Goal: Task Accomplishment & Management: Manage account settings

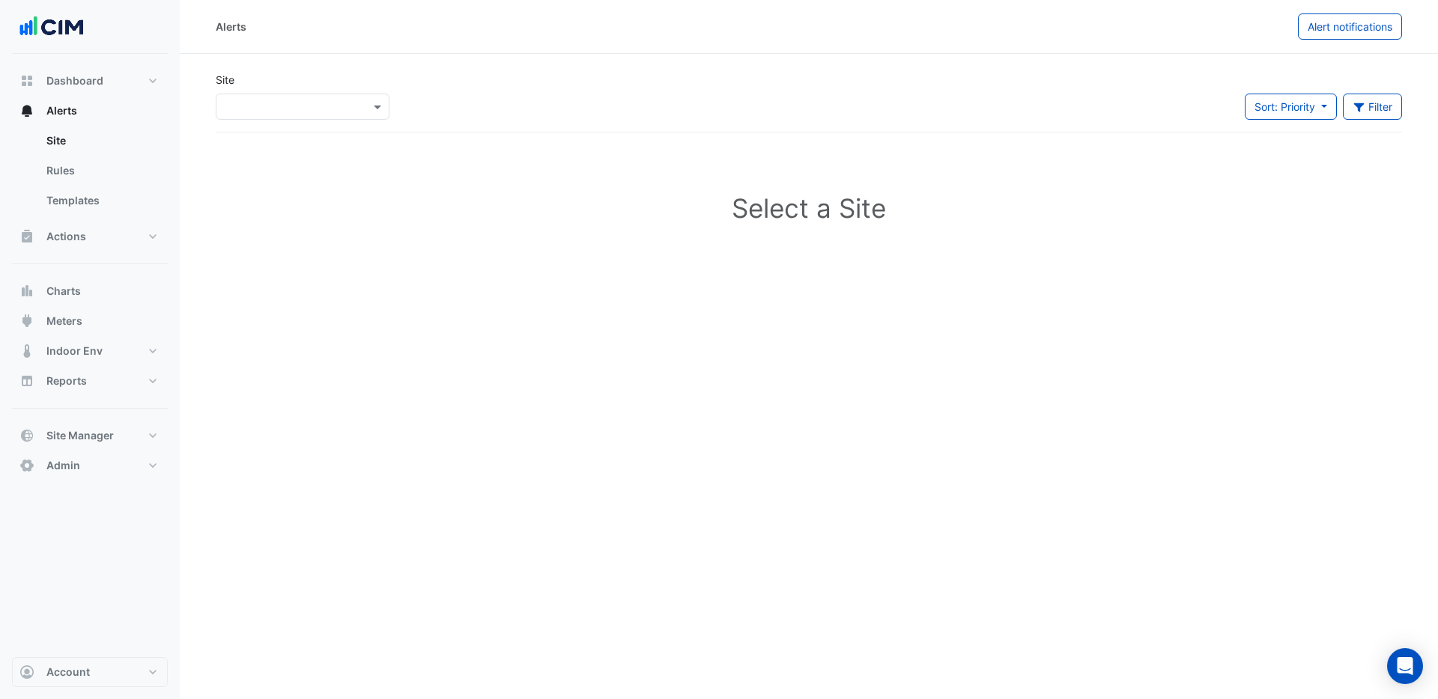
click at [300, 115] on div "×" at bounding box center [303, 107] width 174 height 26
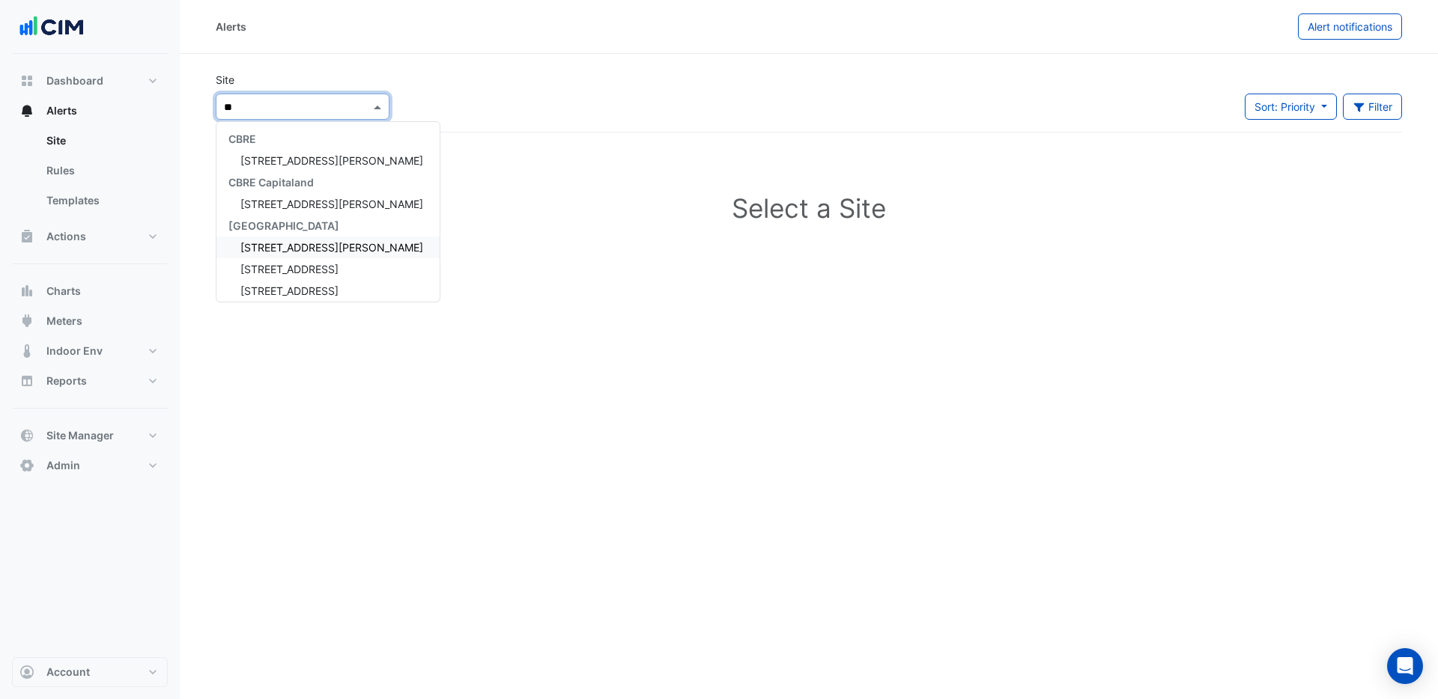
type input "**"
drag, startPoint x: 490, startPoint y: 202, endPoint x: 375, endPoint y: 226, distance: 117.8
click at [490, 202] on h1 "Select a Site" at bounding box center [809, 207] width 1138 height 31
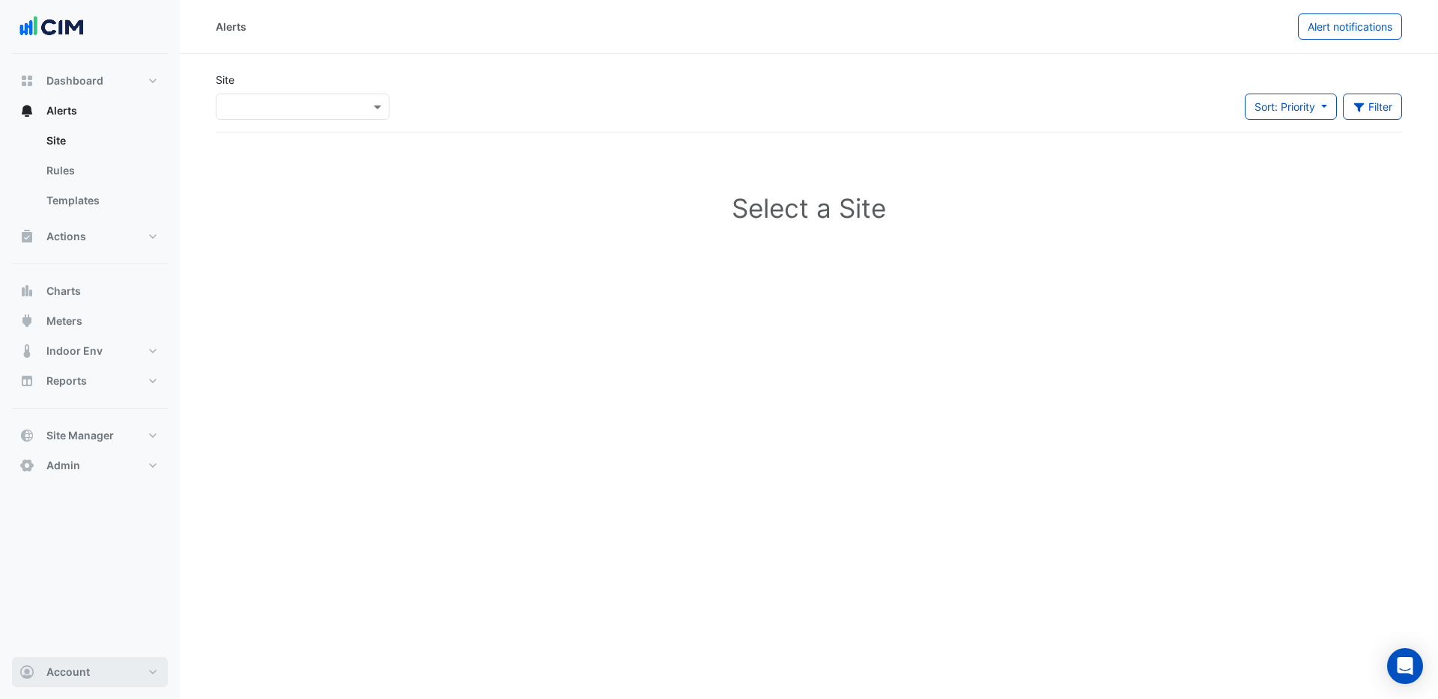
click at [75, 682] on button "Account" at bounding box center [90, 672] width 156 height 30
click at [53, 639] on link "Sign Out" at bounding box center [90, 634] width 142 height 30
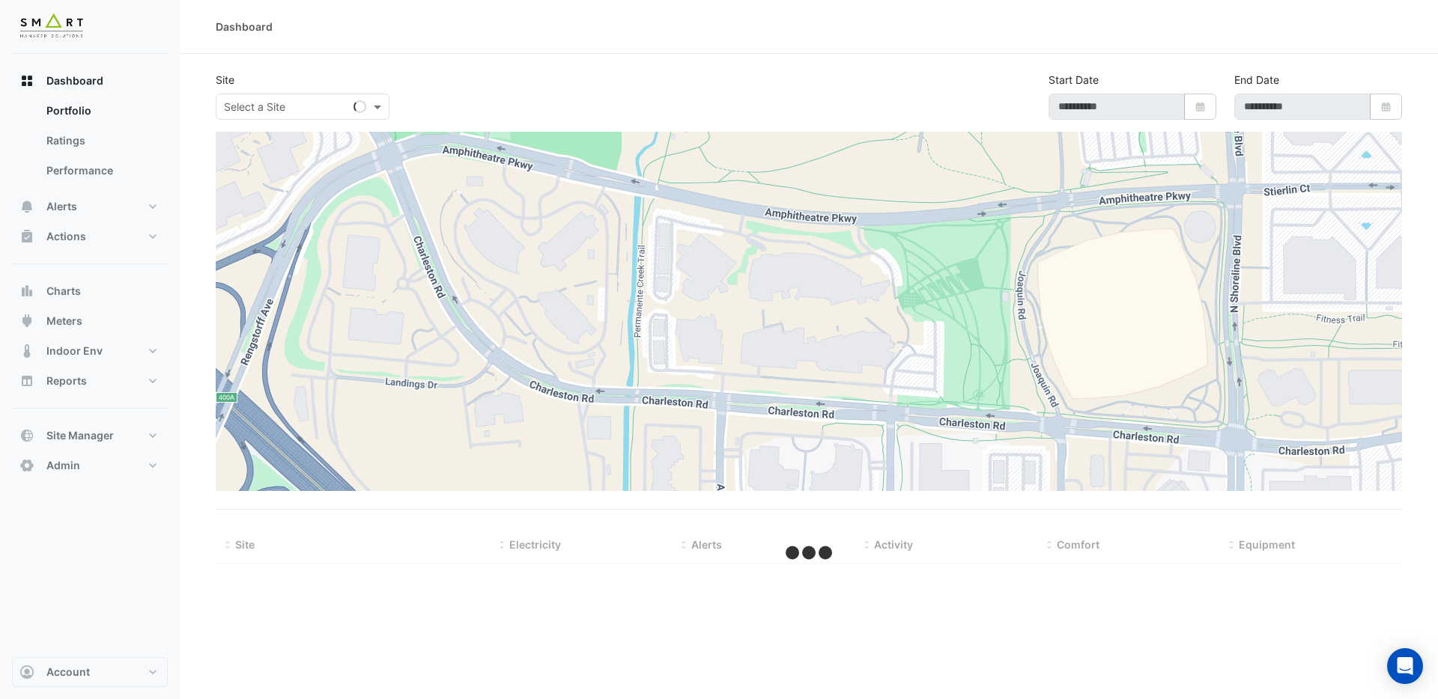
type input "**********"
select select "***"
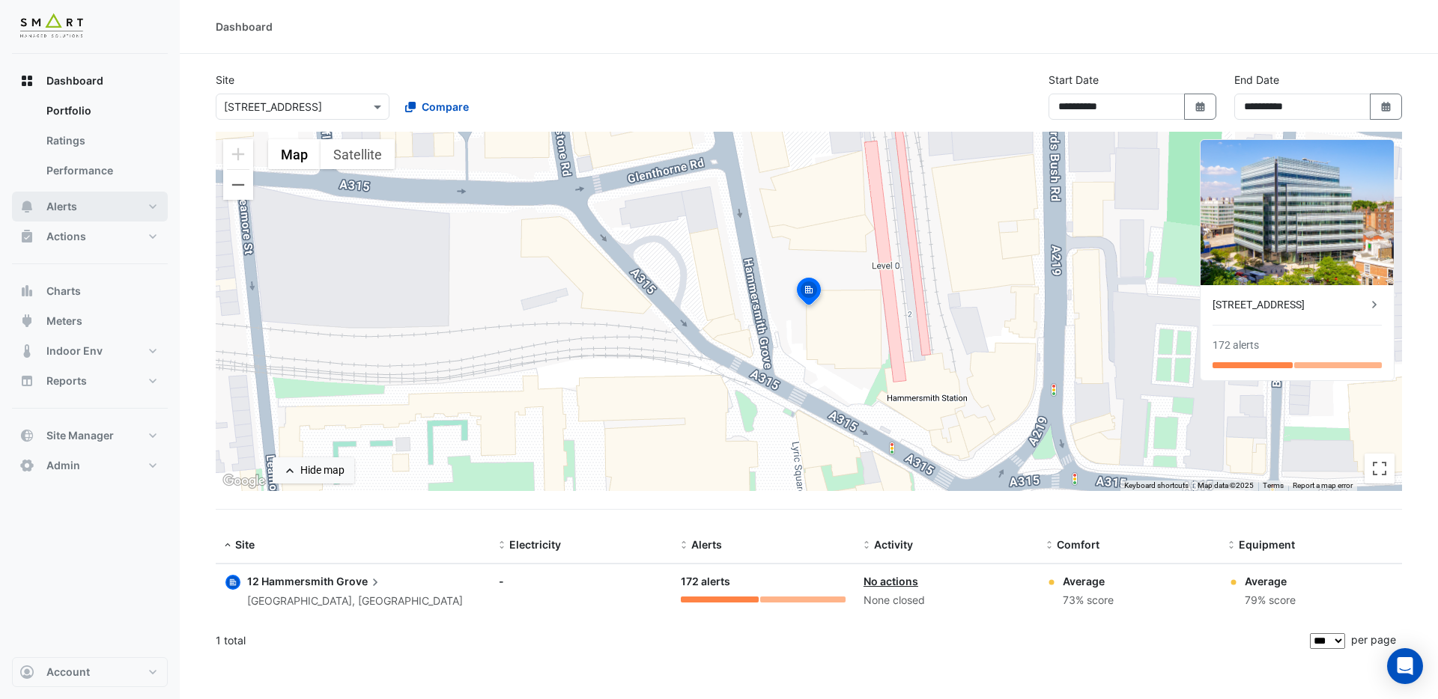
drag, startPoint x: 69, startPoint y: 210, endPoint x: 141, endPoint y: 210, distance: 71.9
click at [70, 211] on span "Alerts" at bounding box center [61, 206] width 31 height 15
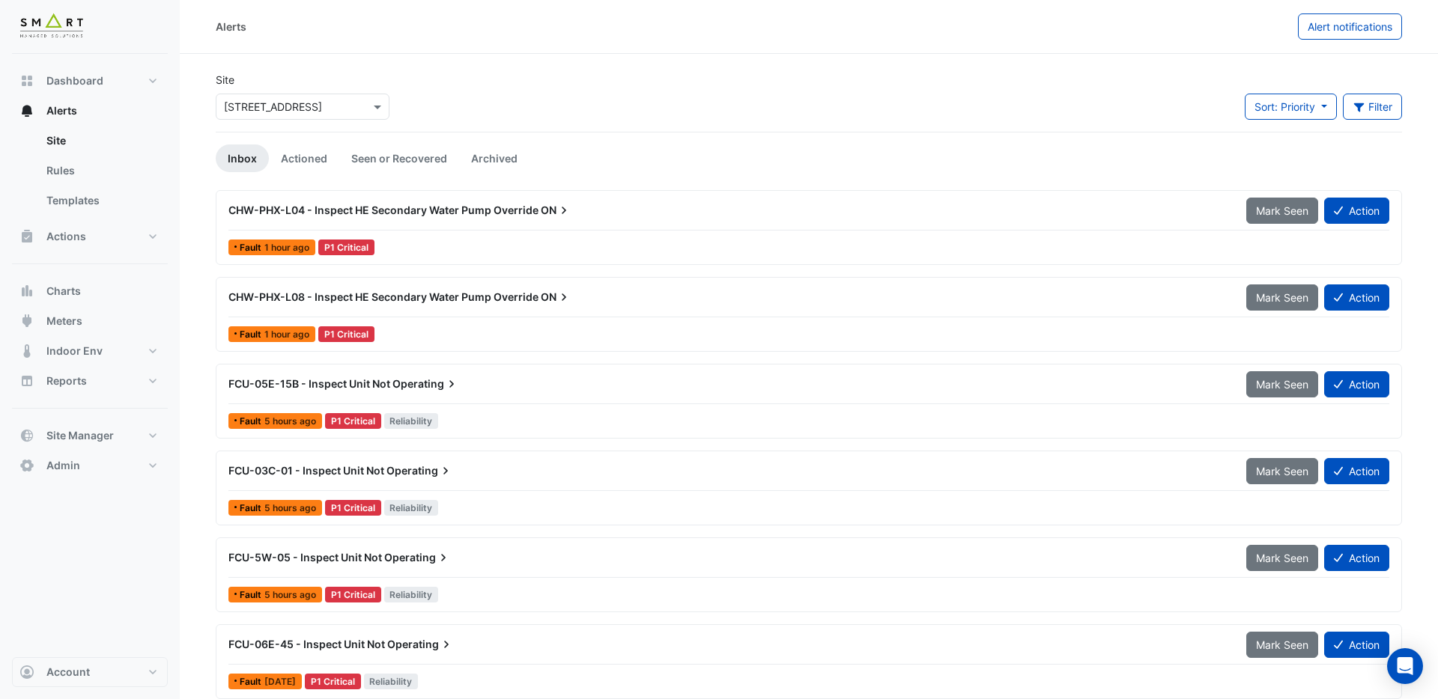
click at [468, 208] on span "CHW-PHX-L04 - Inspect HE Secondary Water Pump Override" at bounding box center [383, 210] width 310 height 13
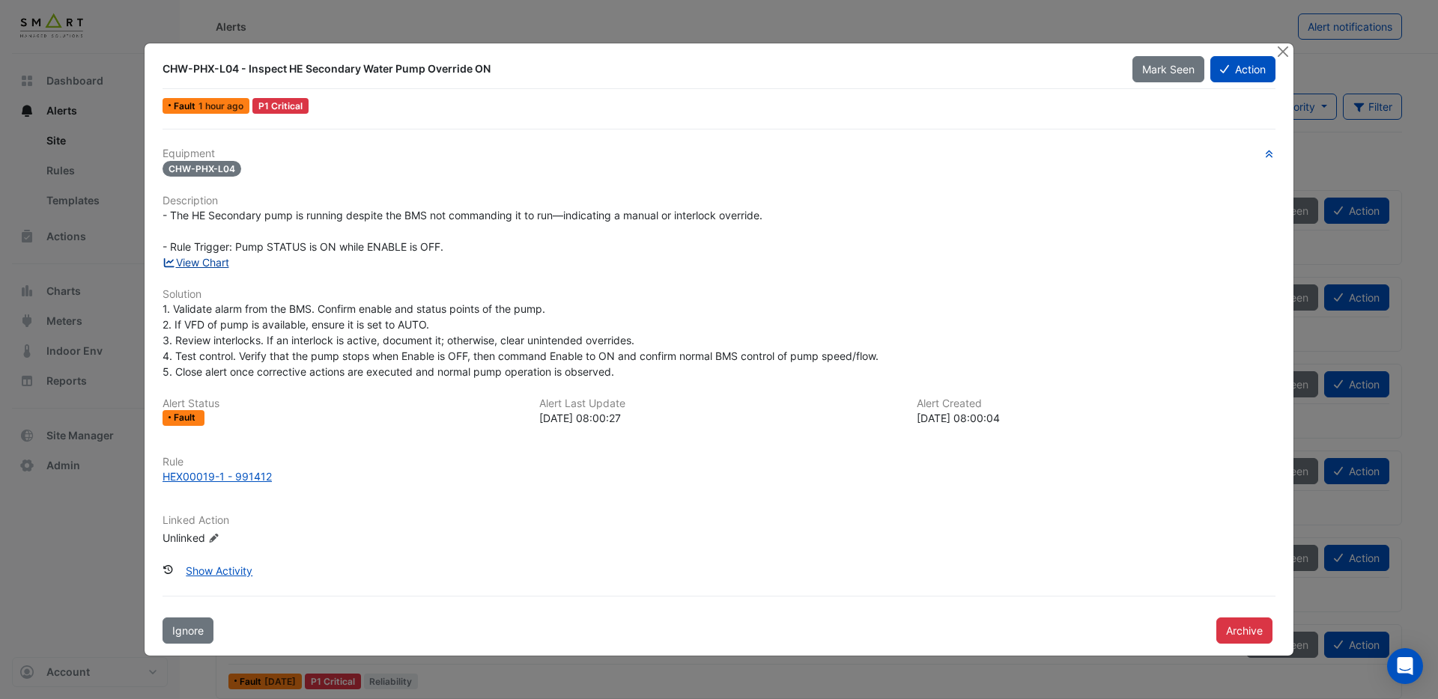
click at [195, 261] on link "View Chart" at bounding box center [195, 262] width 67 height 13
click at [1283, 54] on button "Close" at bounding box center [1283, 51] width 16 height 16
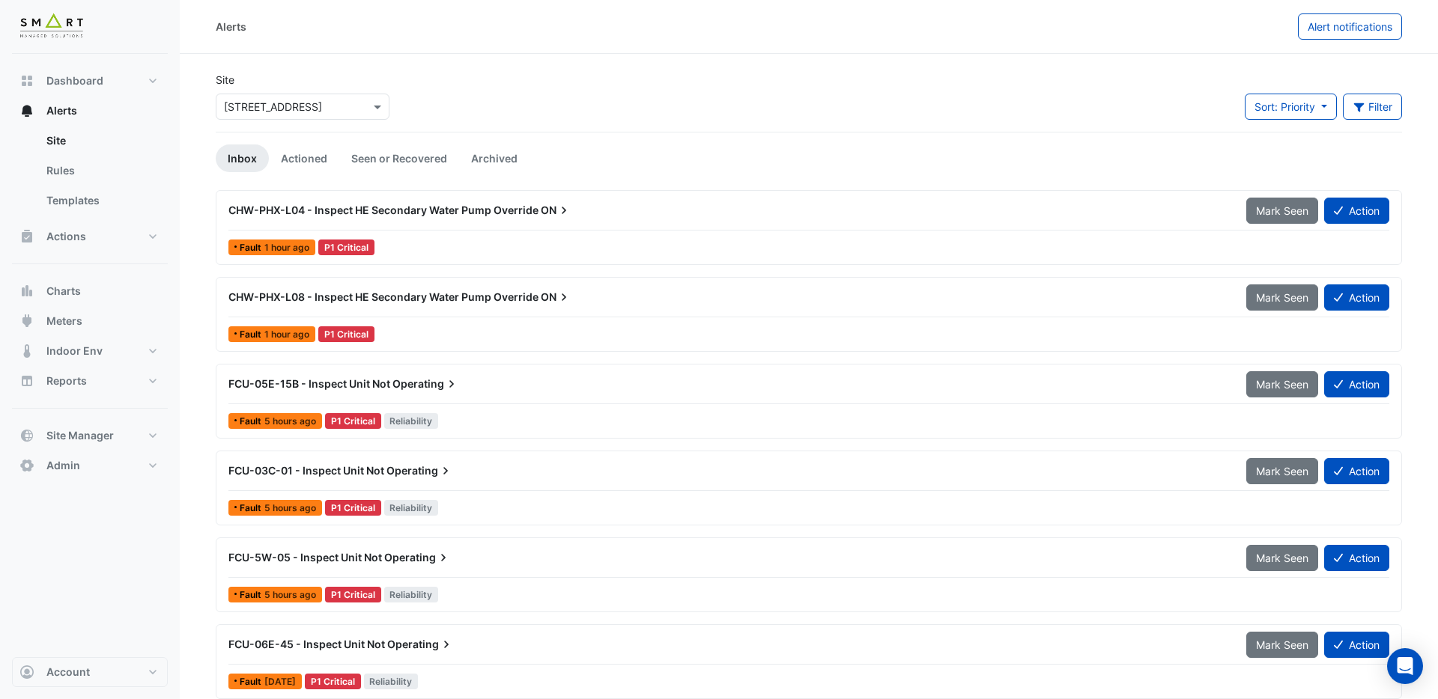
click at [419, 300] on span "CHW-PHX-L08 - Inspect HE Secondary Water Pump Override" at bounding box center [383, 297] width 310 height 13
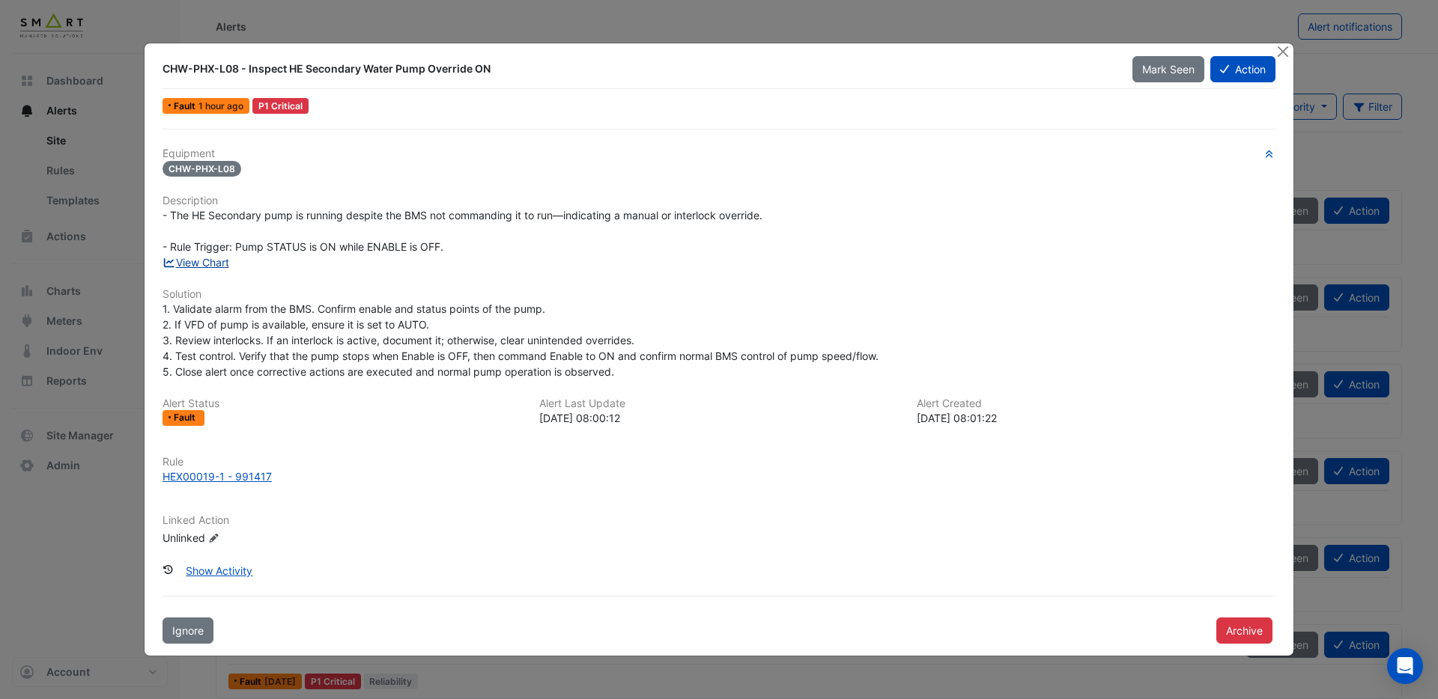
click at [217, 264] on link "View Chart" at bounding box center [195, 262] width 67 height 13
click at [1288, 52] on button "Close" at bounding box center [1283, 51] width 16 height 16
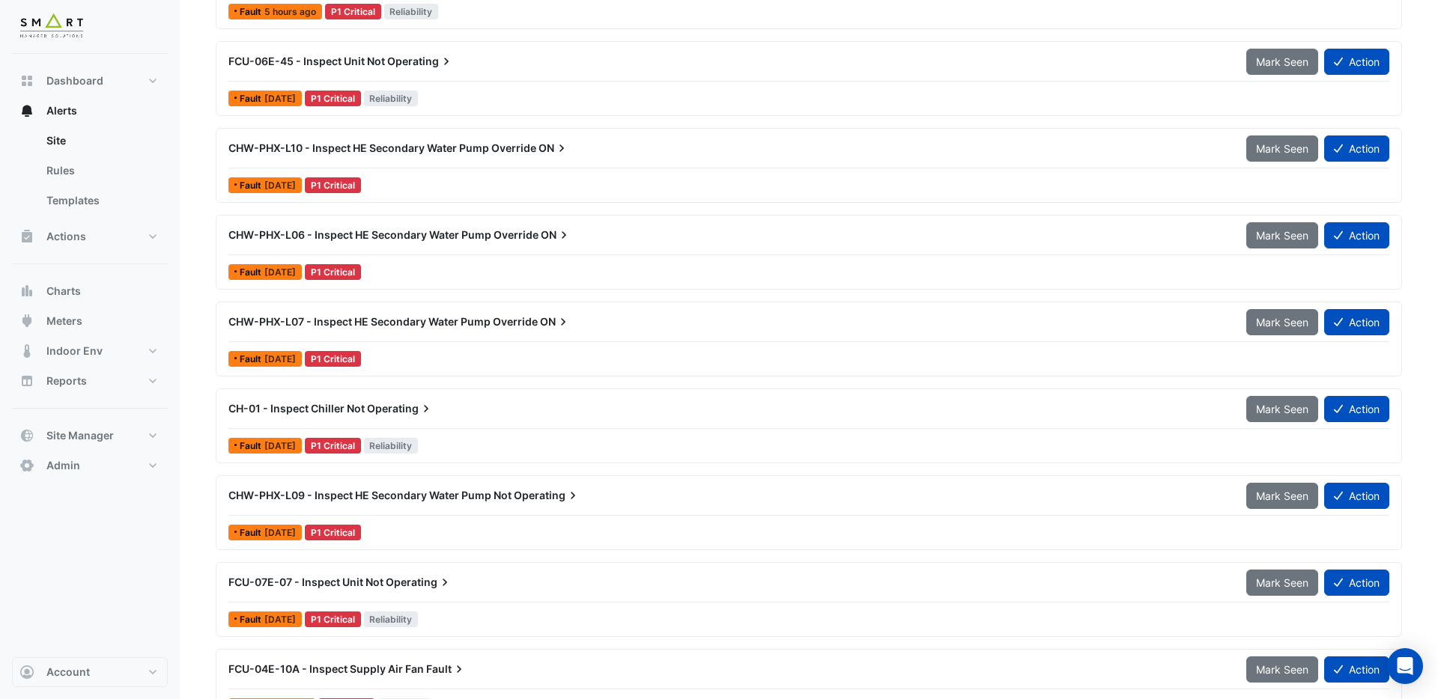
scroll to position [581, 0]
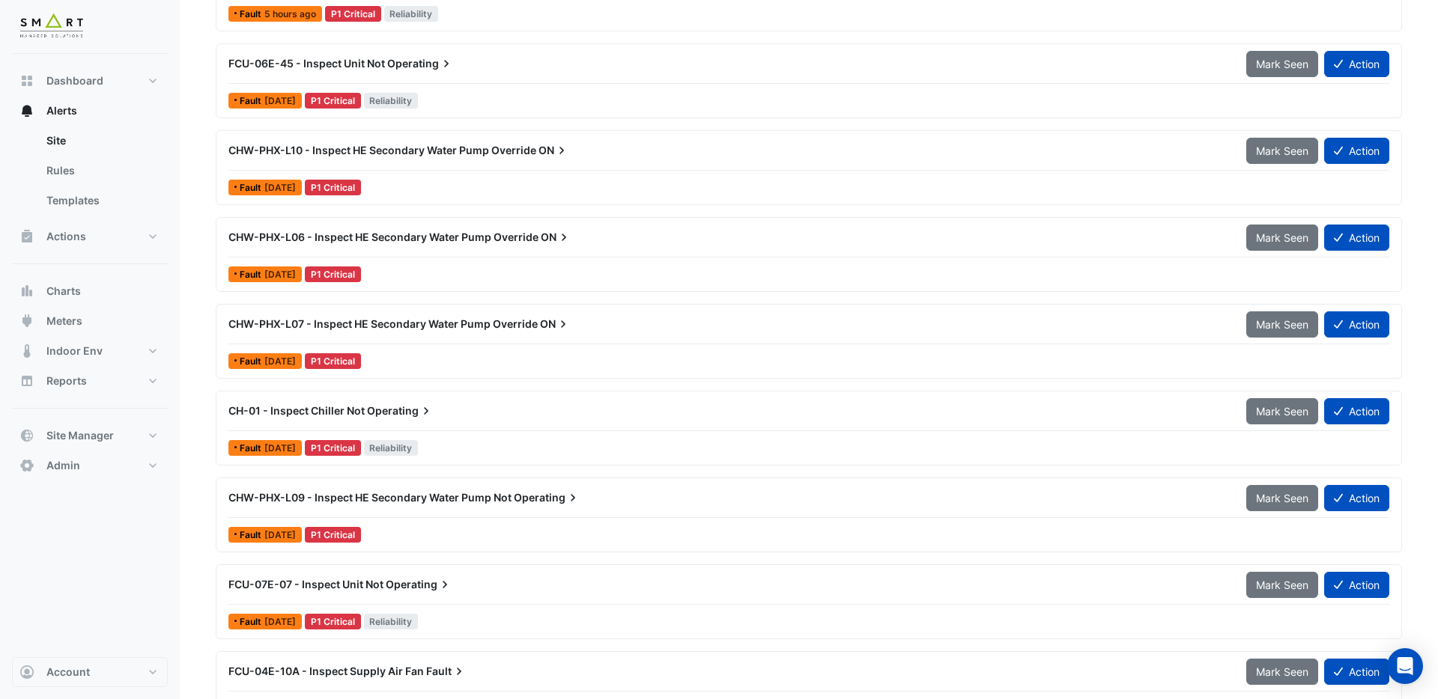
click at [441, 153] on span "CHW-PHX-L10 - Inspect HE Secondary Water Pump Override" at bounding box center [382, 150] width 308 height 13
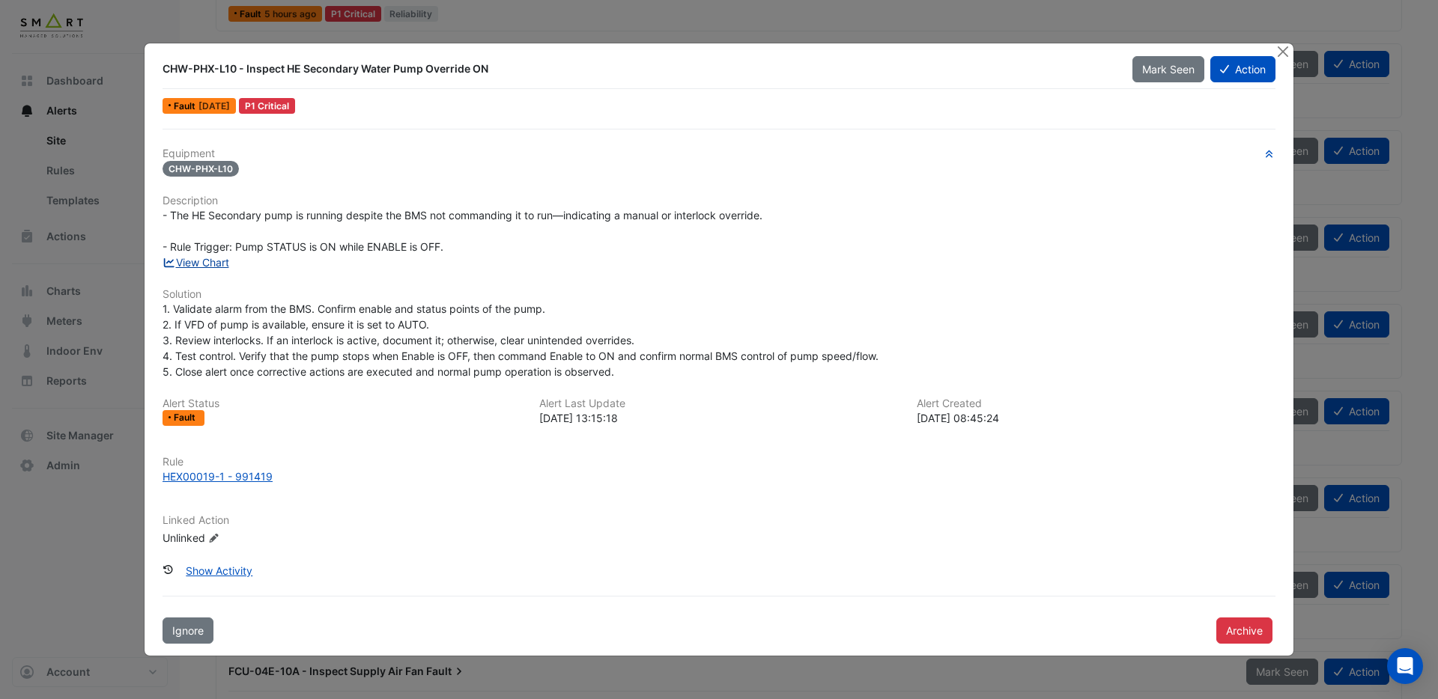
click at [198, 264] on link "View Chart" at bounding box center [195, 262] width 67 height 13
click at [1278, 55] on button "Close" at bounding box center [1283, 51] width 16 height 16
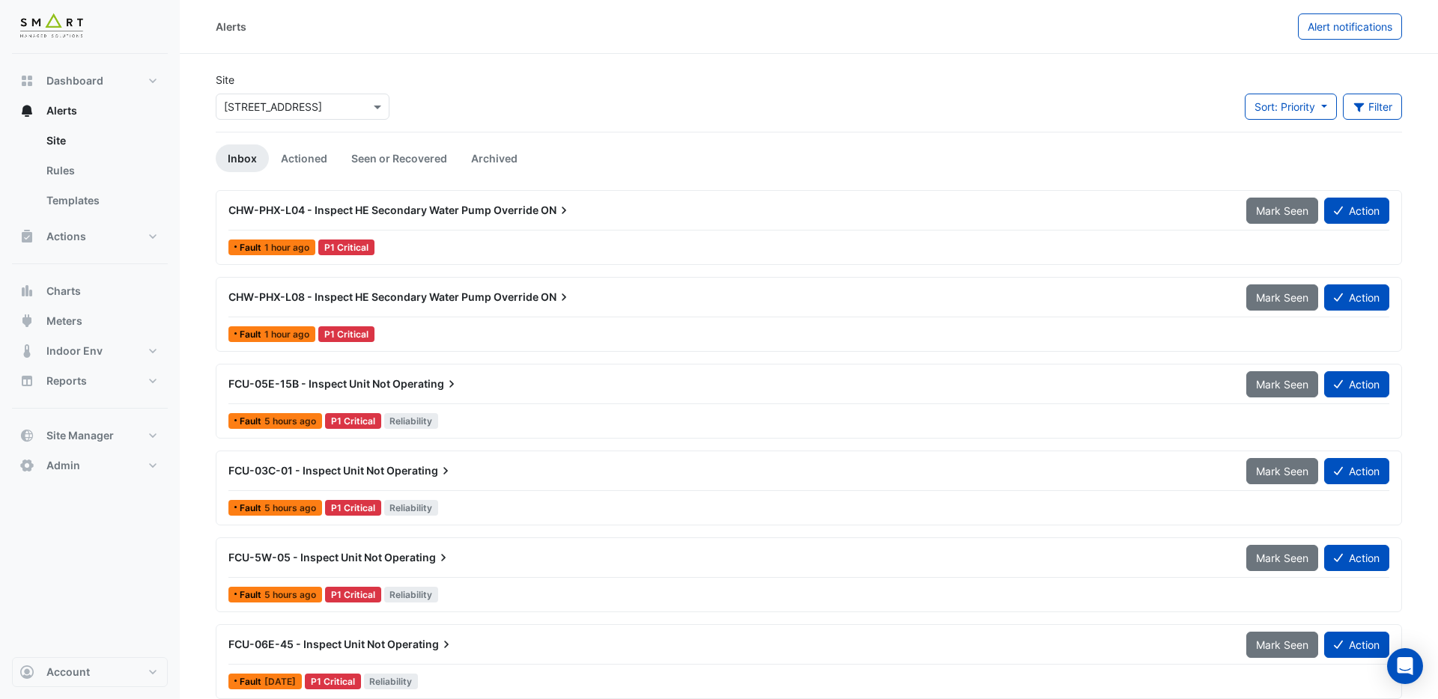
click at [479, 213] on span "CHW-PHX-L04 - Inspect HE Secondary Water Pump Override" at bounding box center [383, 210] width 310 height 13
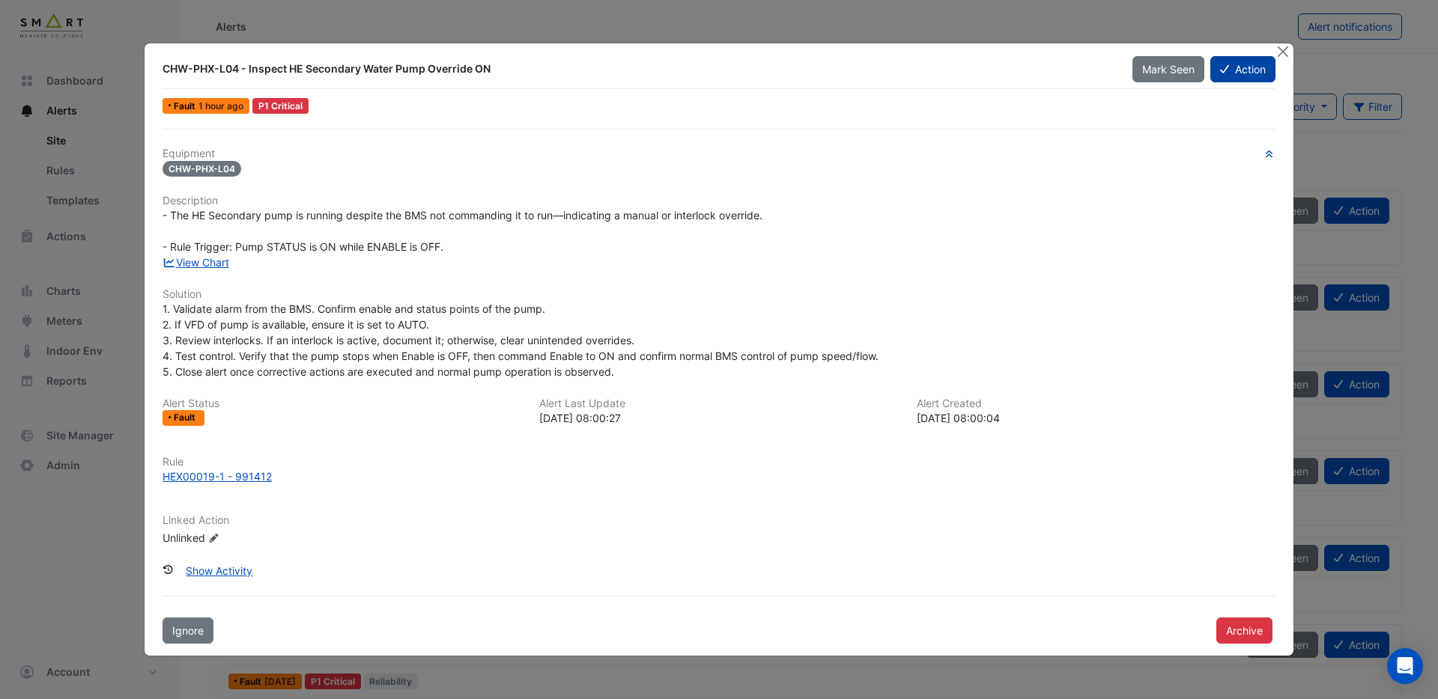
click at [1254, 76] on button "Action" at bounding box center [1242, 69] width 65 height 26
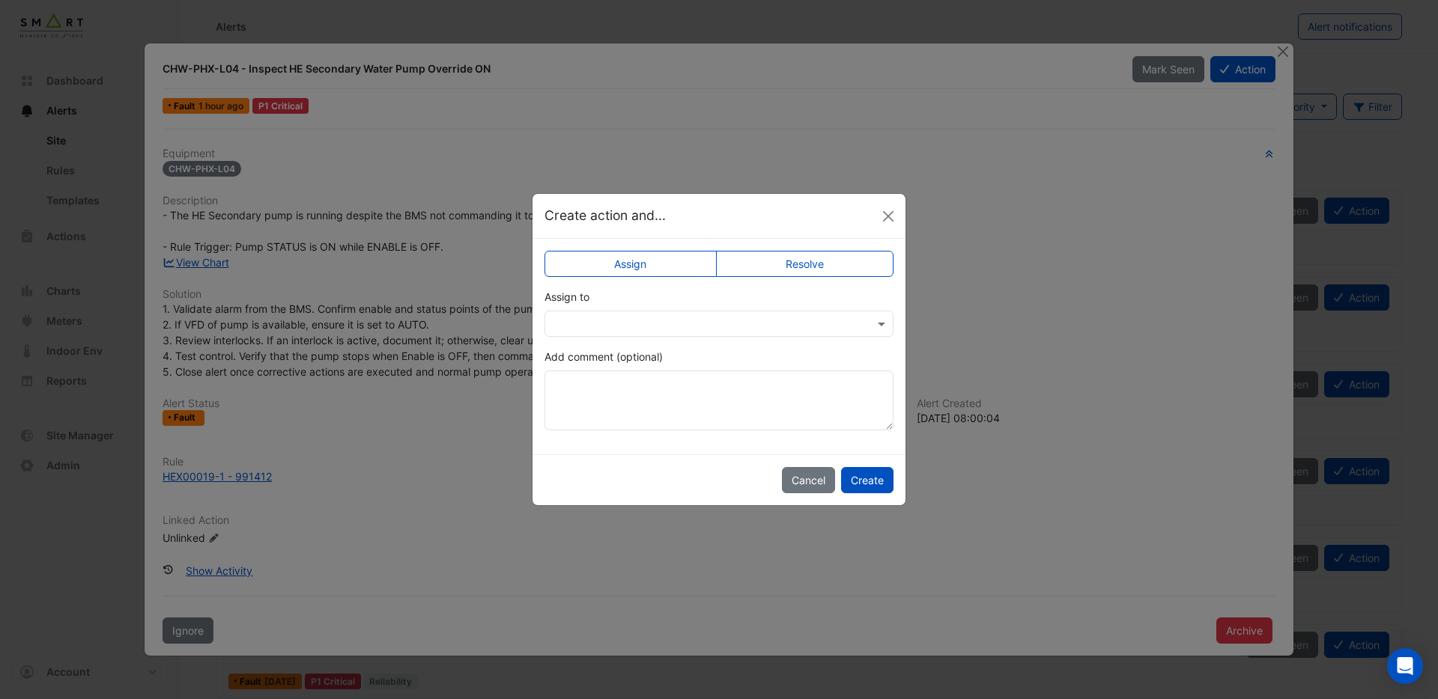
click at [717, 328] on input "text" at bounding box center [704, 325] width 303 height 16
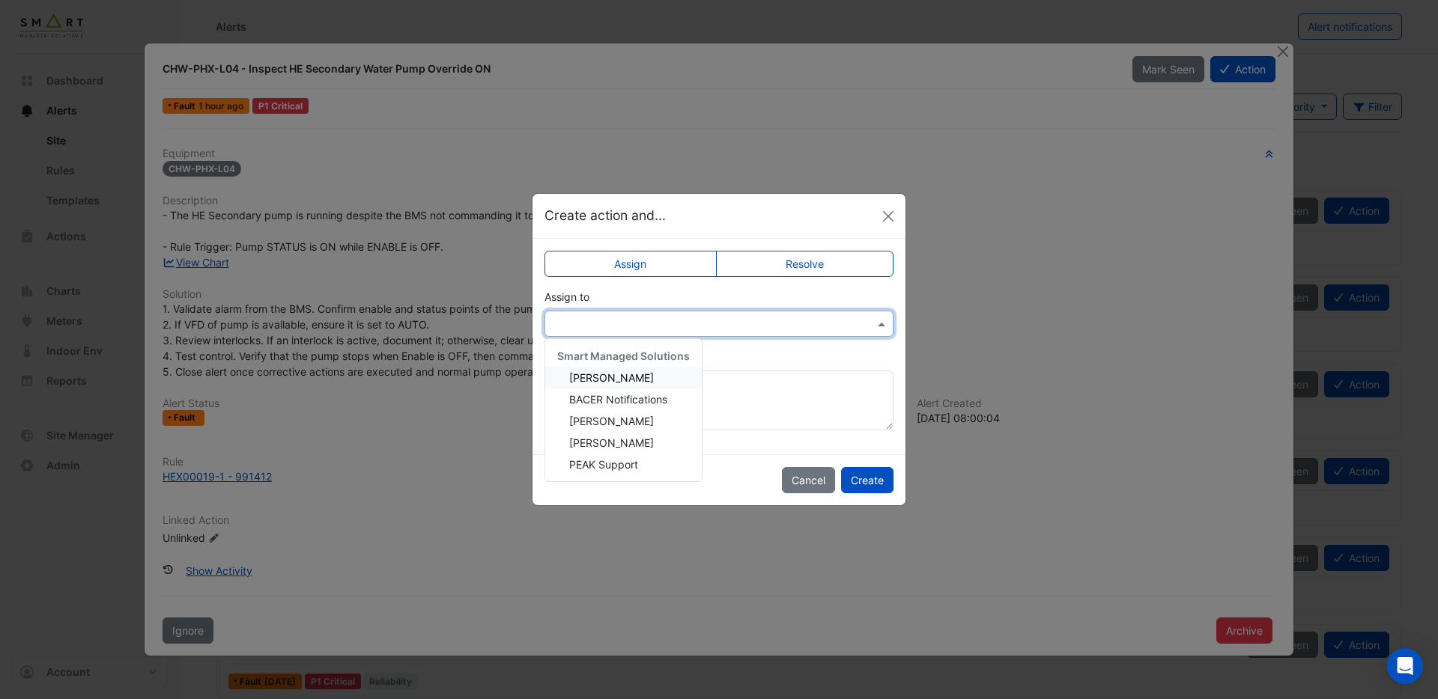
click at [598, 383] on span "Adrien Jaboin" at bounding box center [611, 377] width 85 height 13
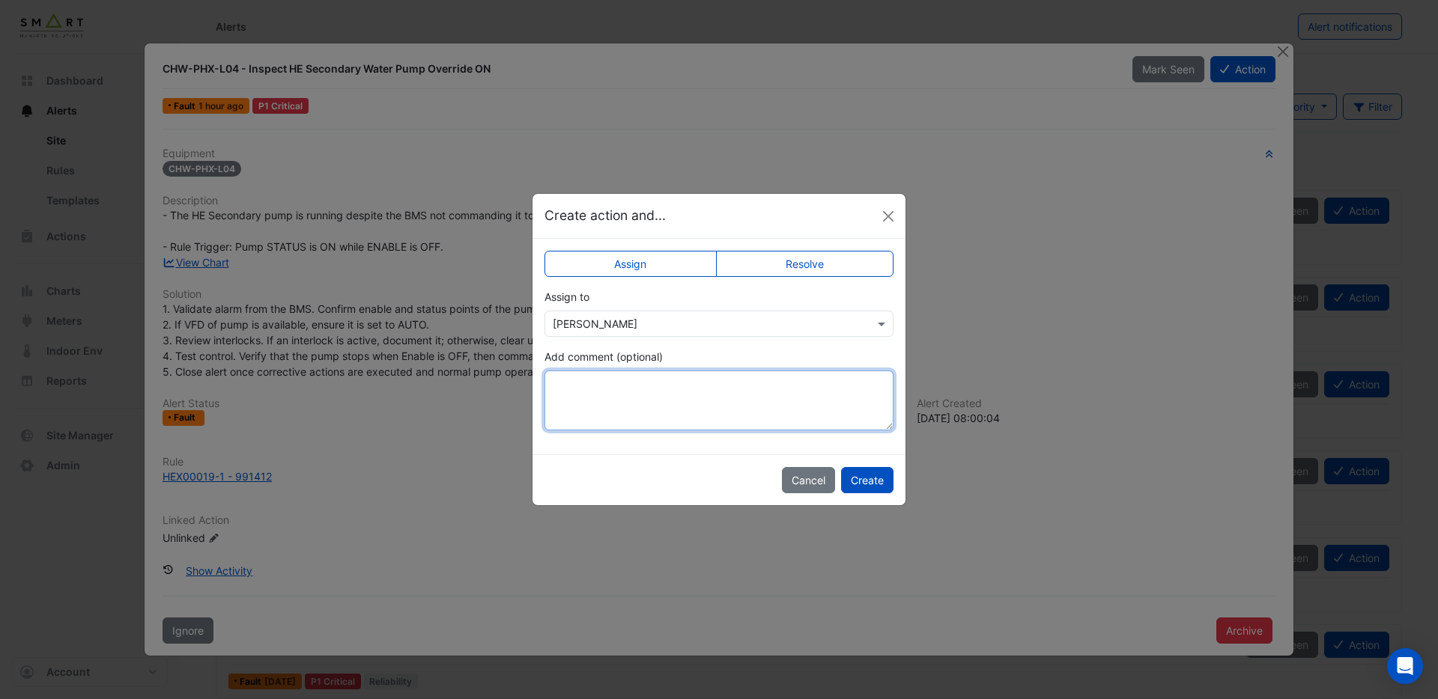
click at [593, 386] on textarea "Add comment (optional)" at bounding box center [718, 401] width 349 height 60
type textarea "**********"
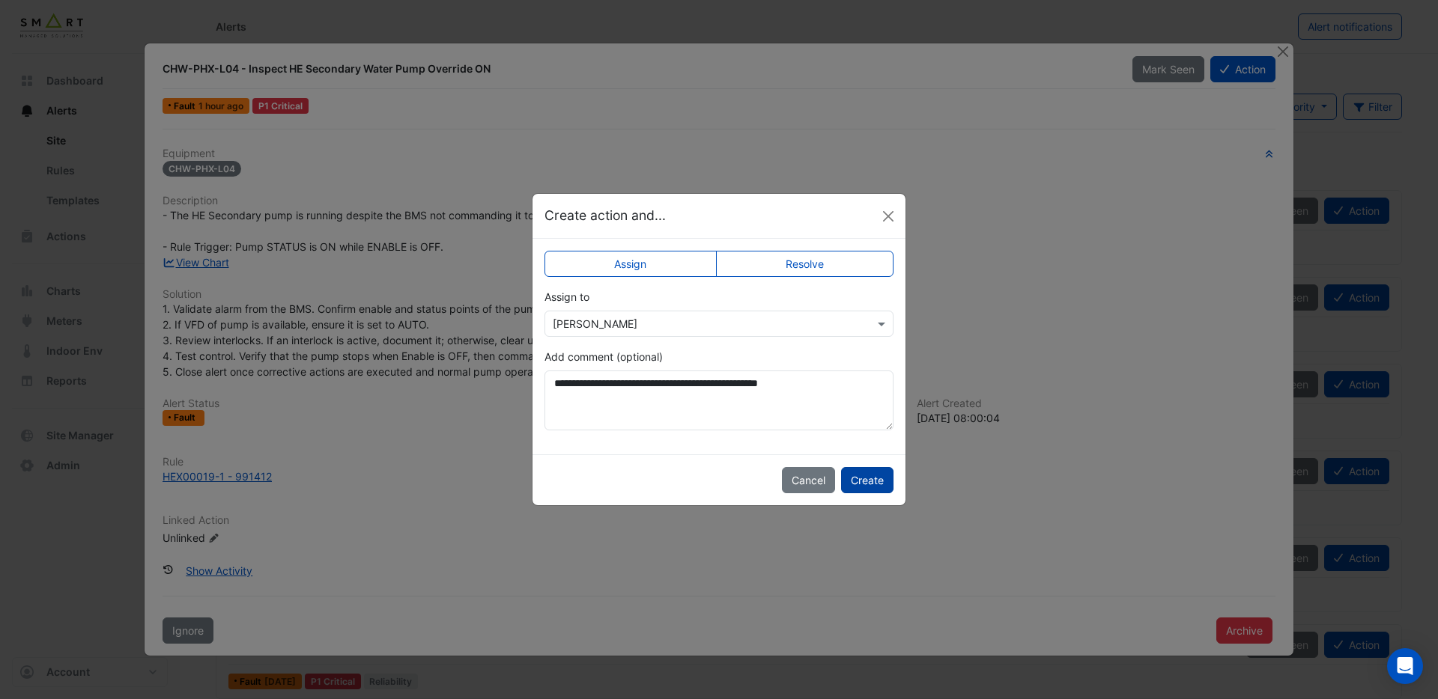
click at [868, 481] on button "Create" at bounding box center [867, 480] width 52 height 26
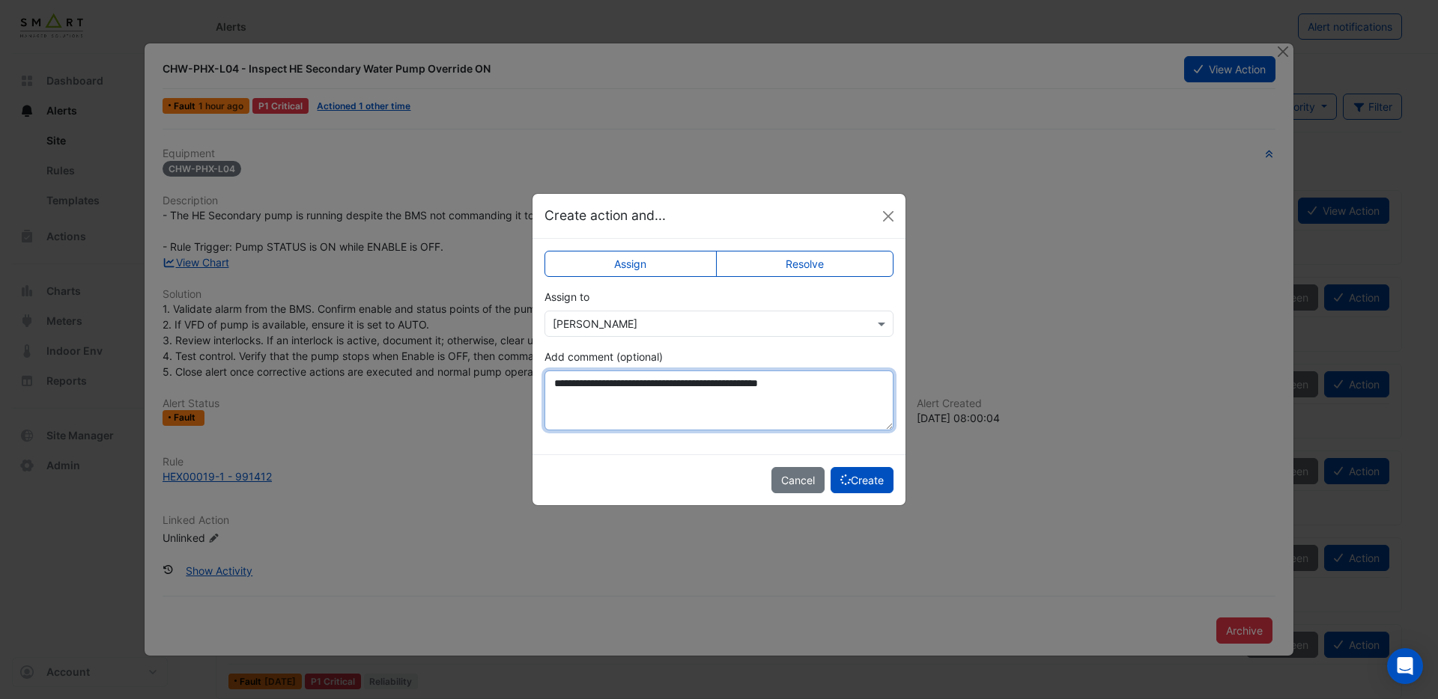
drag, startPoint x: 798, startPoint y: 386, endPoint x: 404, endPoint y: 372, distance: 394.1
click at [404, 372] on ngb-modal-window "**********" at bounding box center [719, 349] width 1438 height 699
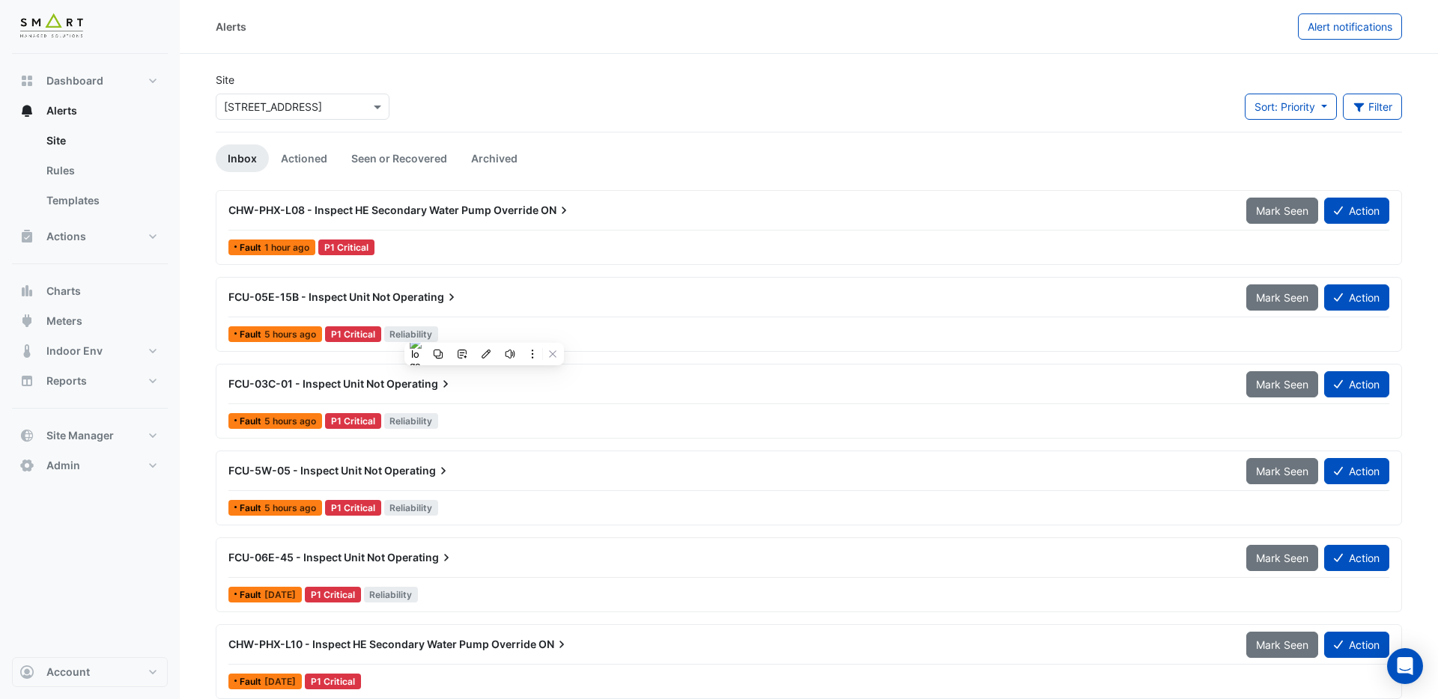
click at [409, 211] on span "CHW-PHX-L08 - Inspect HE Secondary Water Pump Override" at bounding box center [383, 210] width 310 height 13
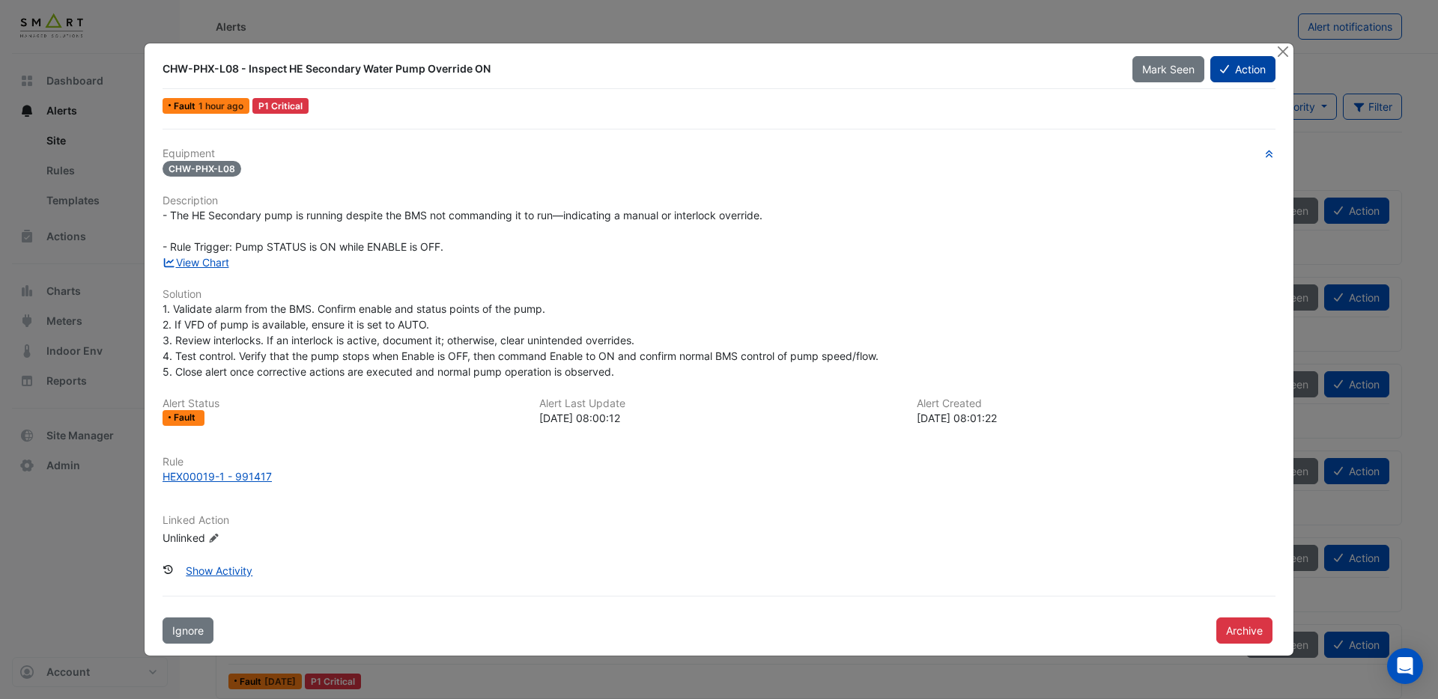
click at [1239, 73] on button "Action" at bounding box center [1242, 69] width 65 height 26
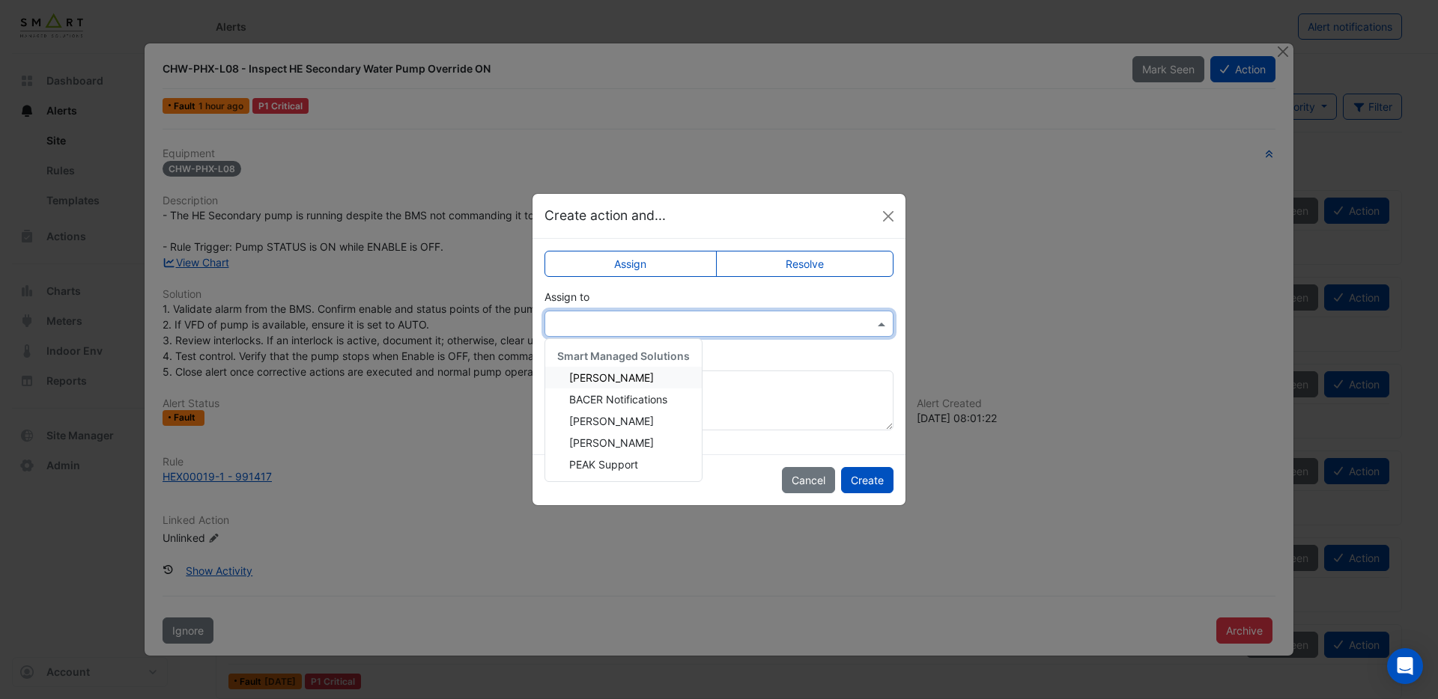
drag, startPoint x: 631, startPoint y: 323, endPoint x: 626, endPoint y: 329, distance: 8.0
click at [631, 323] on input "text" at bounding box center [704, 325] width 303 height 16
click at [616, 380] on span "[PERSON_NAME]" at bounding box center [611, 377] width 85 height 13
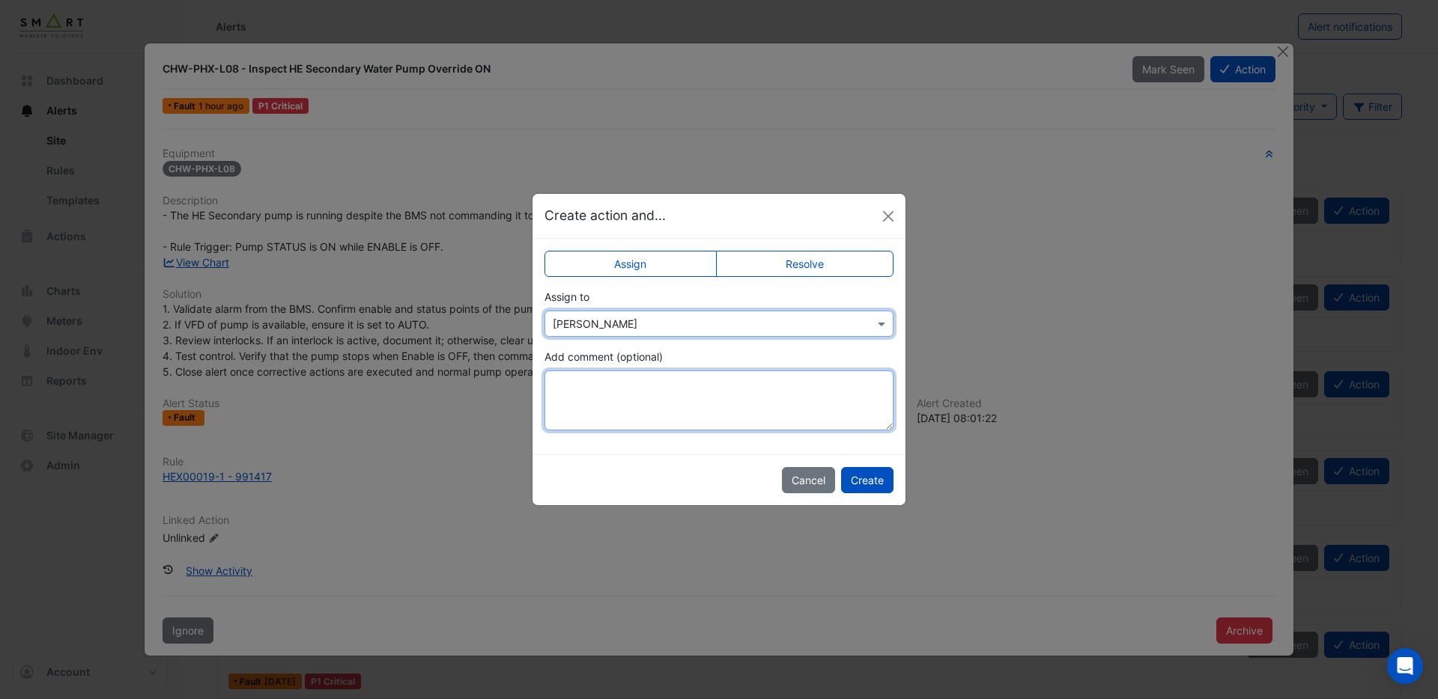
click at [618, 390] on textarea "Add comment (optional)" at bounding box center [718, 401] width 349 height 60
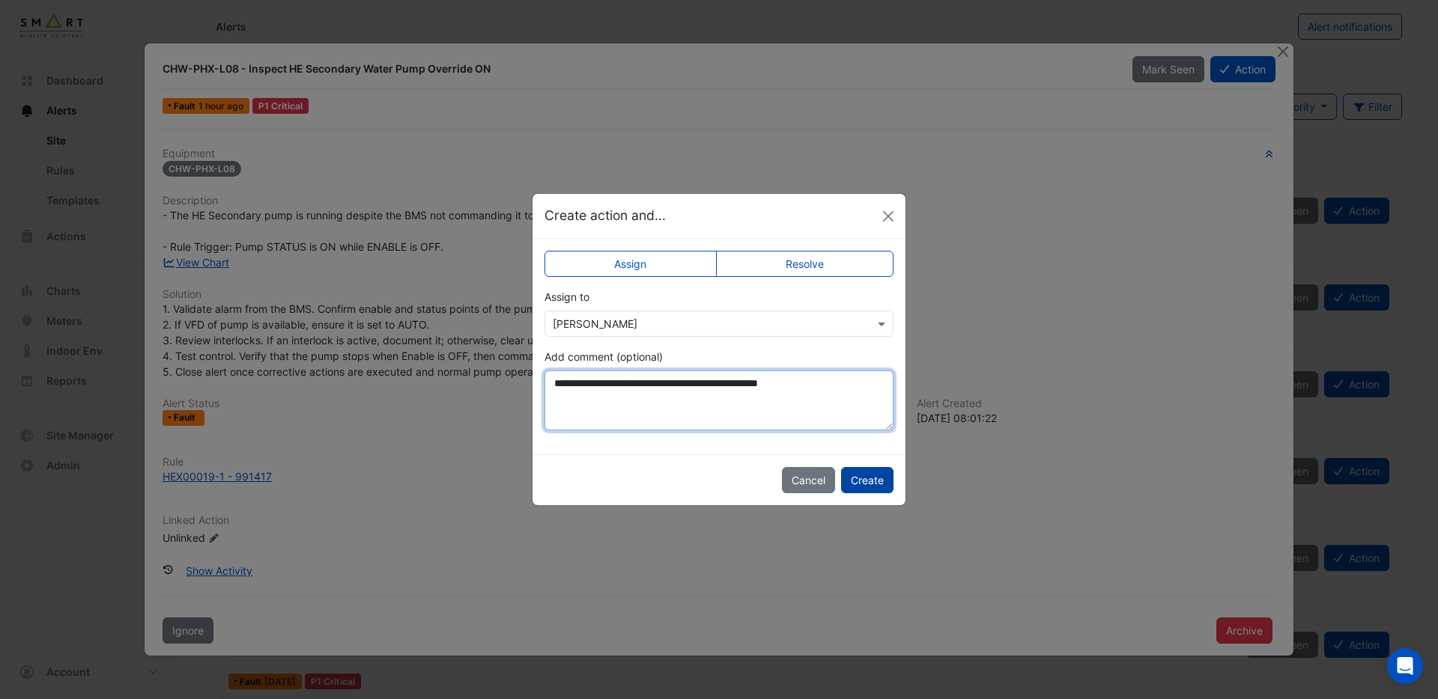
type textarea "**********"
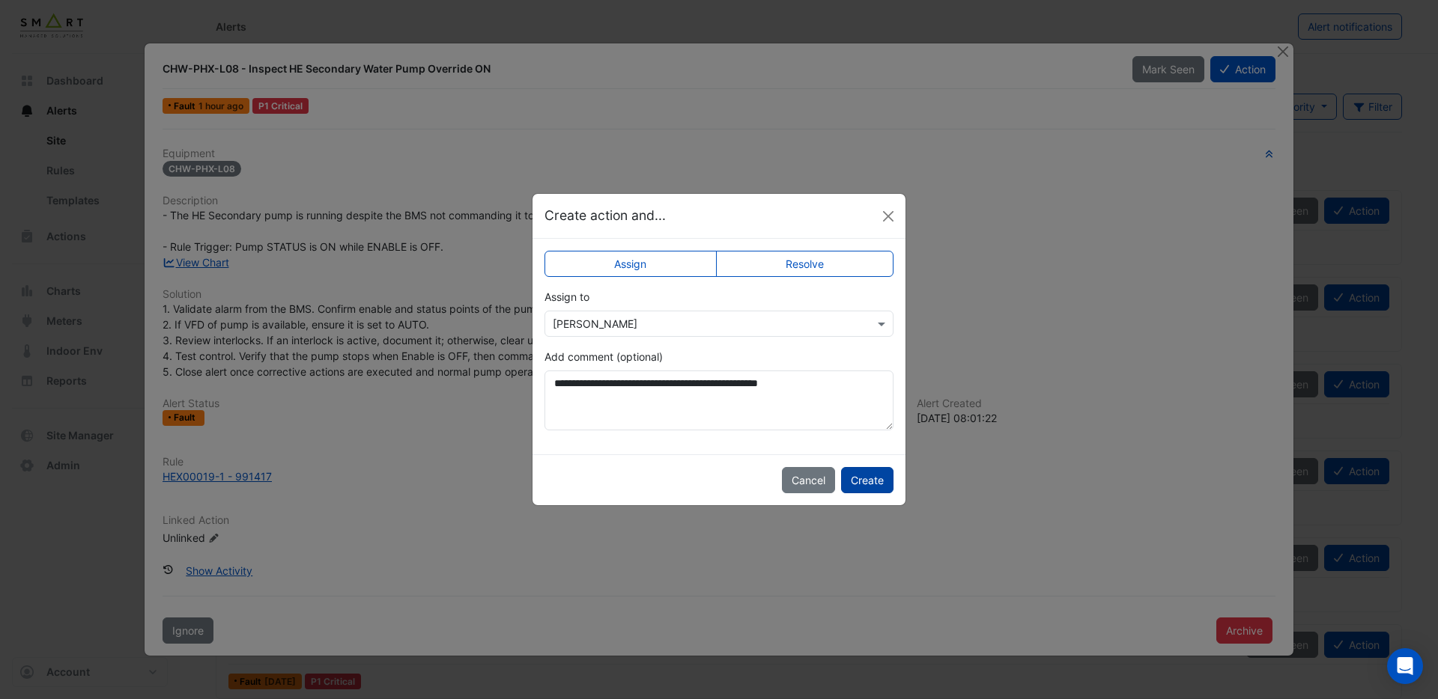
click at [865, 482] on button "Create" at bounding box center [867, 480] width 52 height 26
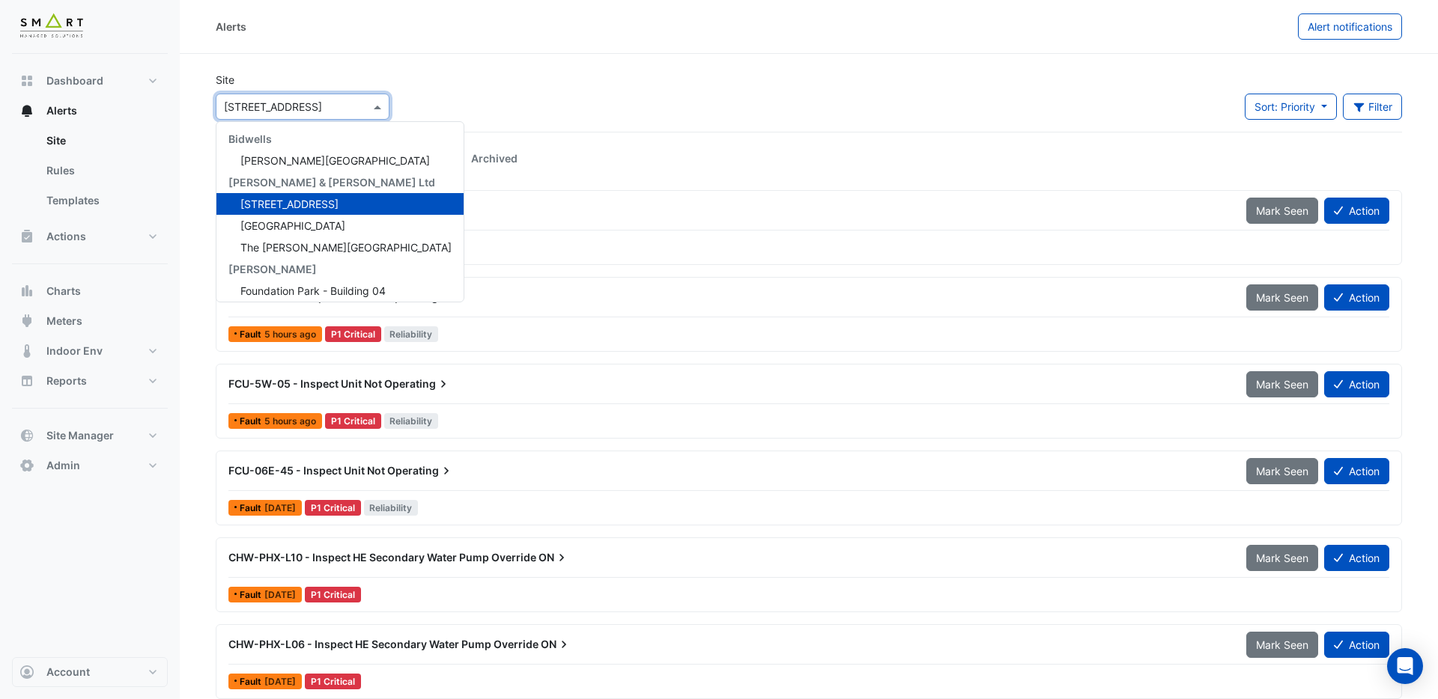
click at [376, 109] on span at bounding box center [379, 107] width 19 height 16
click at [302, 247] on span "The [PERSON_NAME][GEOGRAPHIC_DATA]" at bounding box center [345, 247] width 211 height 13
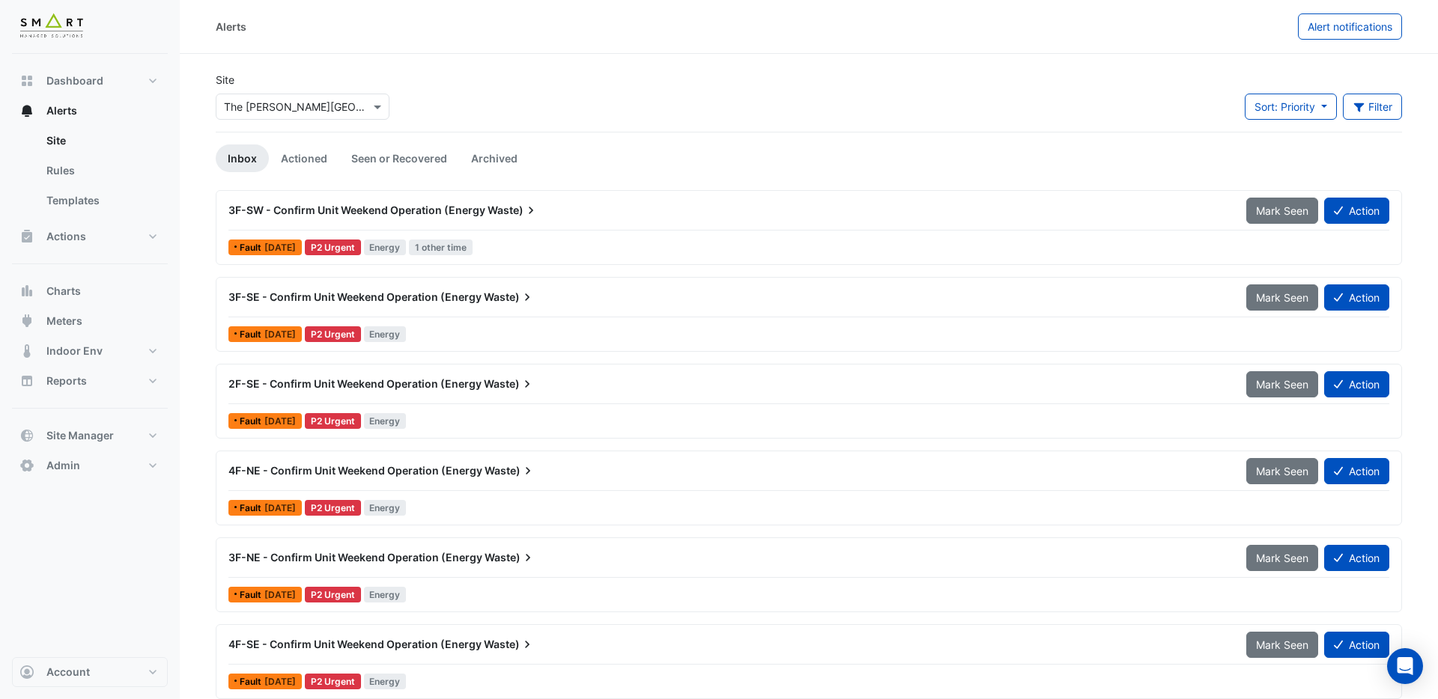
click at [414, 209] on span "3F-SW - Confirm Unit Weekend Operation (Energy" at bounding box center [356, 210] width 257 height 13
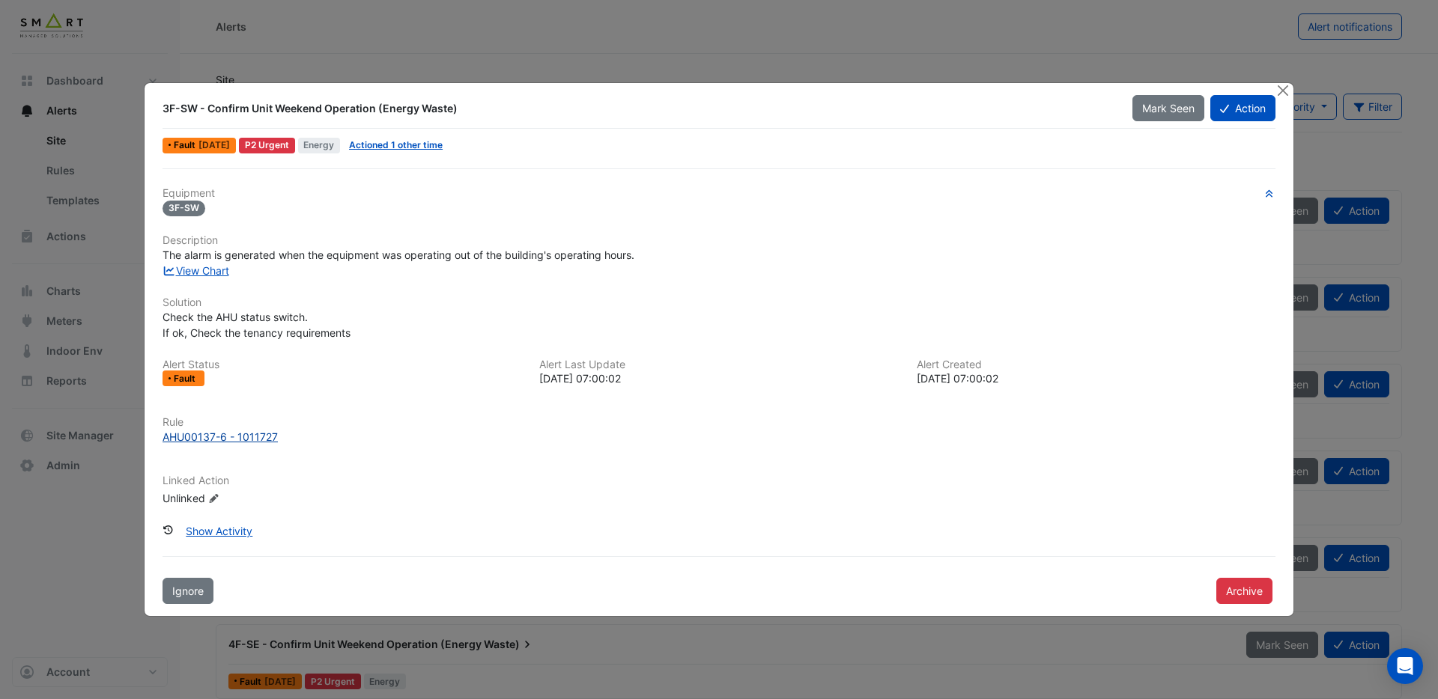
click at [248, 444] on div "AHU00137-6 - 1011727" at bounding box center [219, 437] width 115 height 16
click at [1279, 91] on button "Close" at bounding box center [1283, 91] width 16 height 16
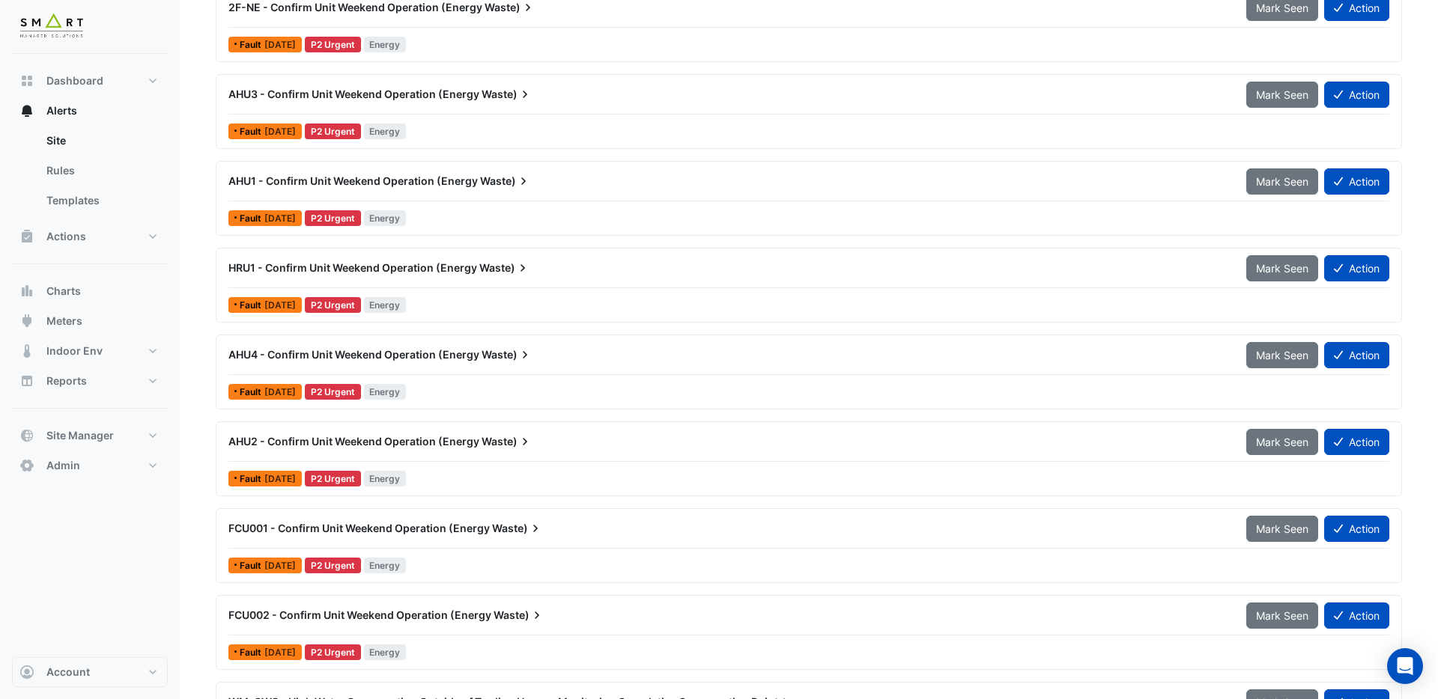
scroll to position [985, 0]
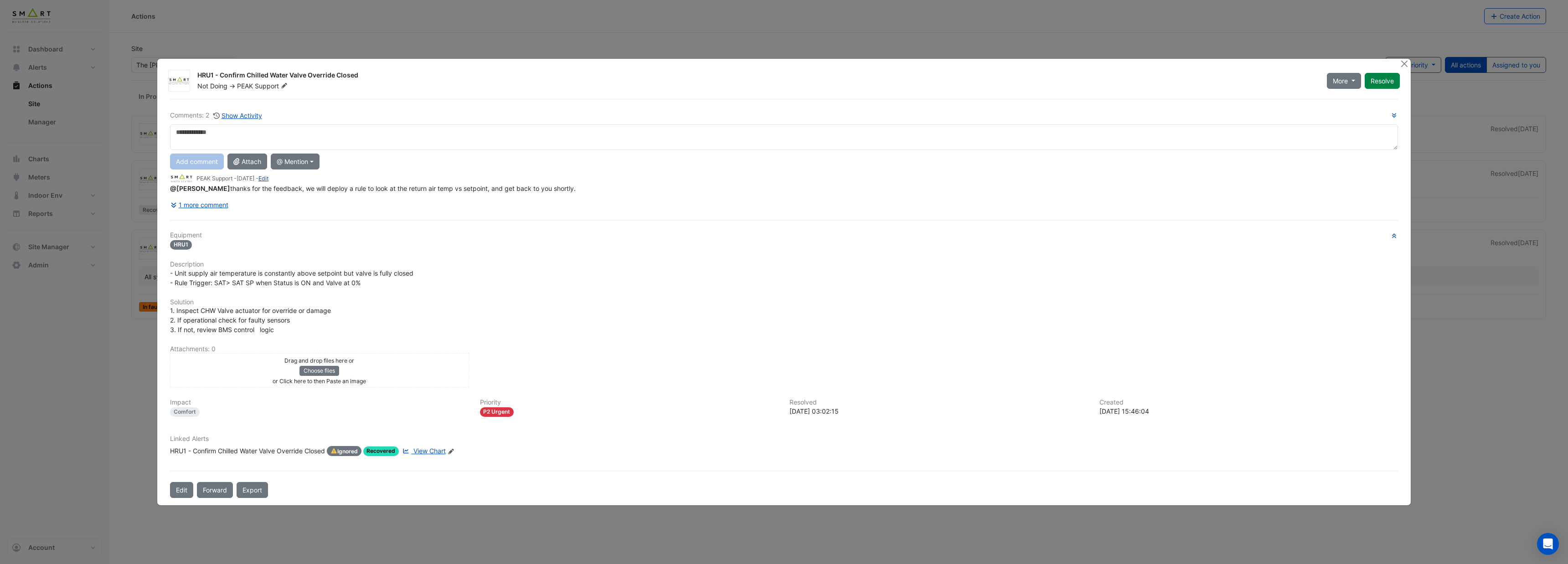
click at [441, 451] on span "View Chart" at bounding box center [429, 451] width 32 height 8
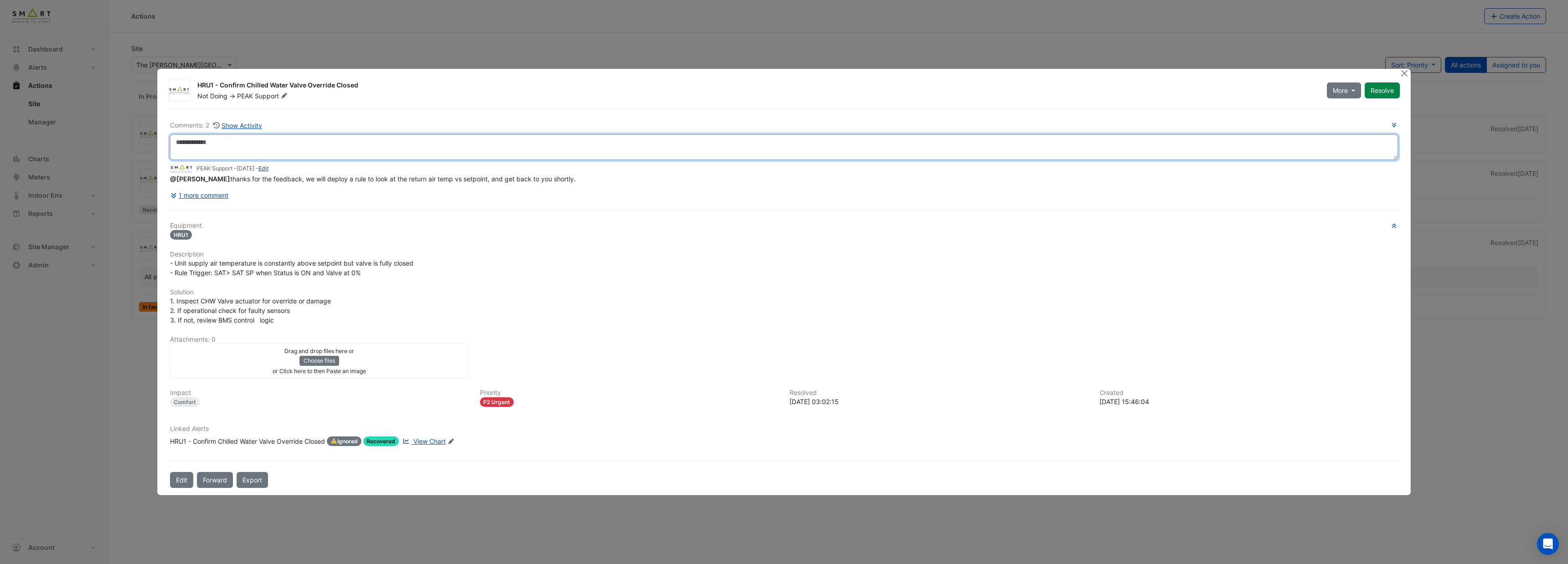
click at [243, 144] on textarea at bounding box center [783, 147] width 1228 height 26
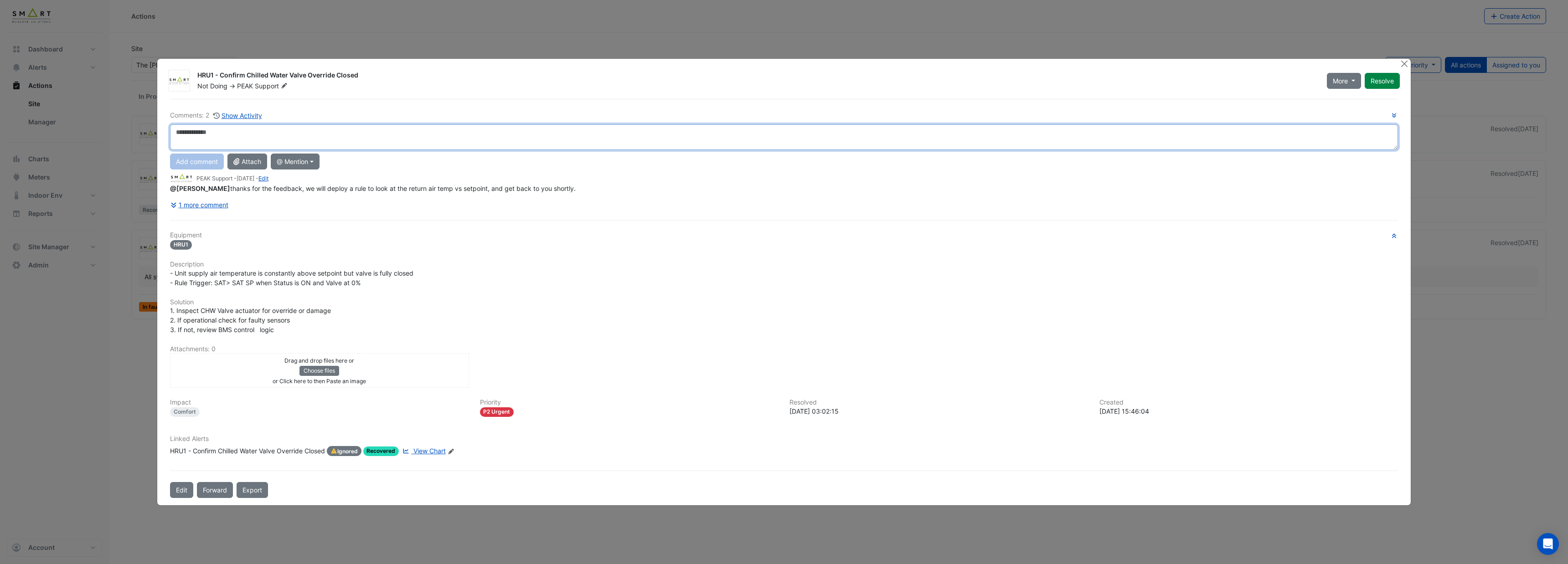
click at [243, 138] on textarea at bounding box center [783, 137] width 1228 height 26
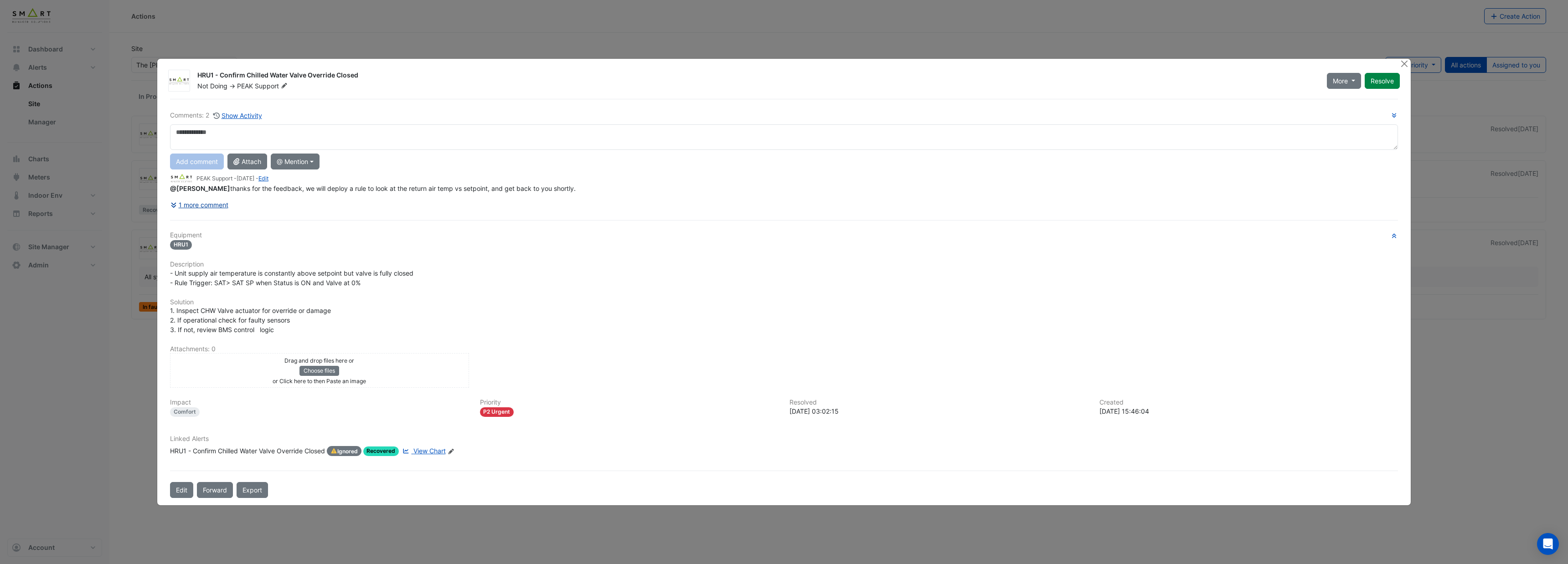
click at [176, 206] on icon at bounding box center [174, 205] width 8 height 6
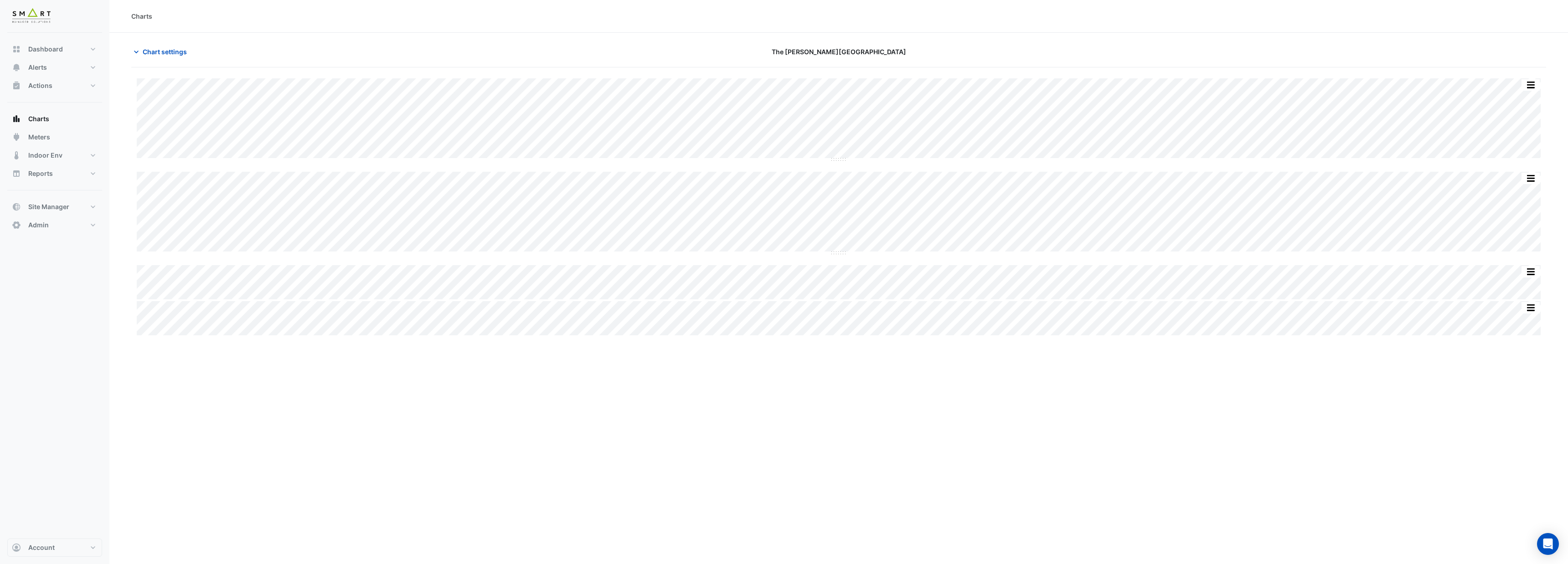
type input "**********"
click at [166, 50] on span "Chart settings" at bounding box center [164, 52] width 44 height 10
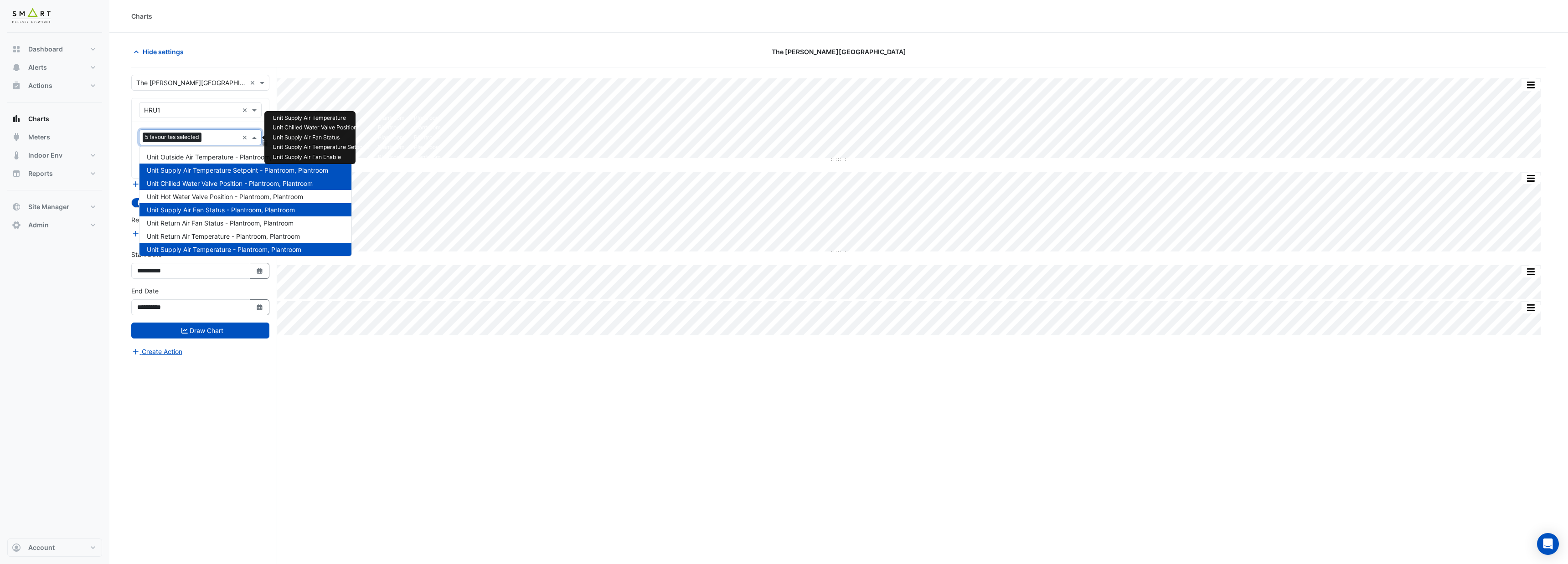
click at [229, 140] on input "text" at bounding box center [222, 138] width 33 height 10
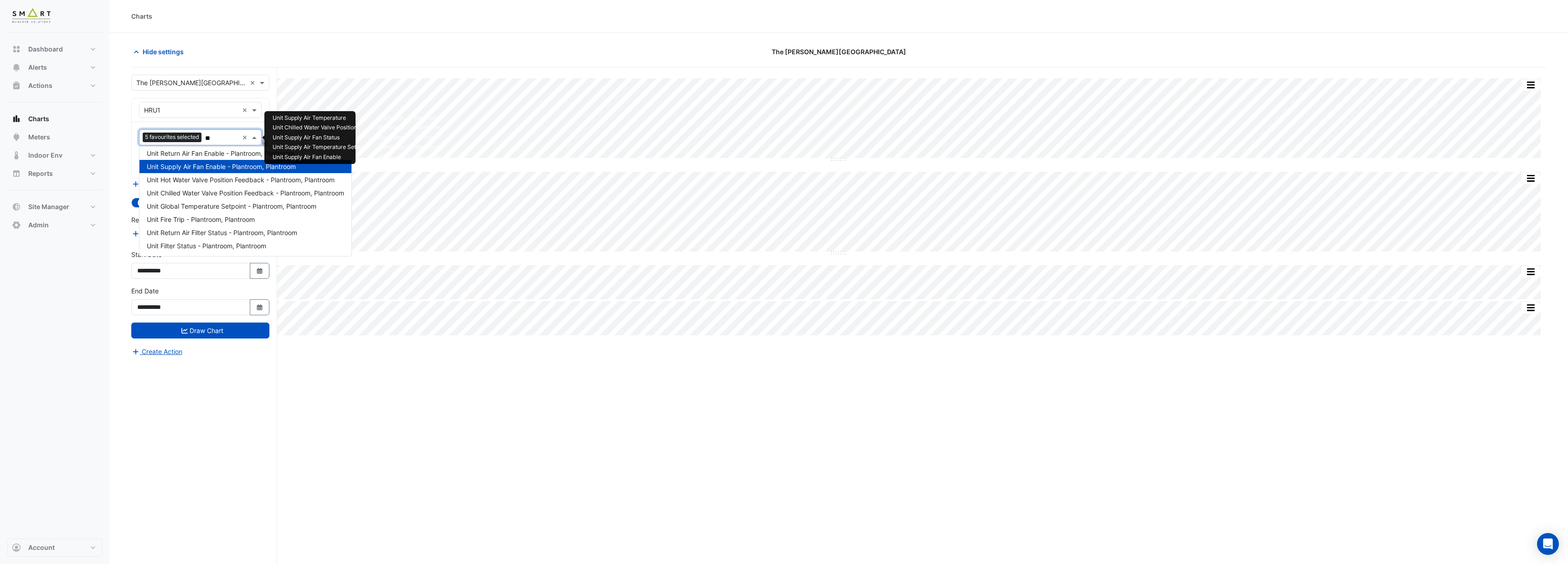
scroll to position [43, 0]
type input "***"
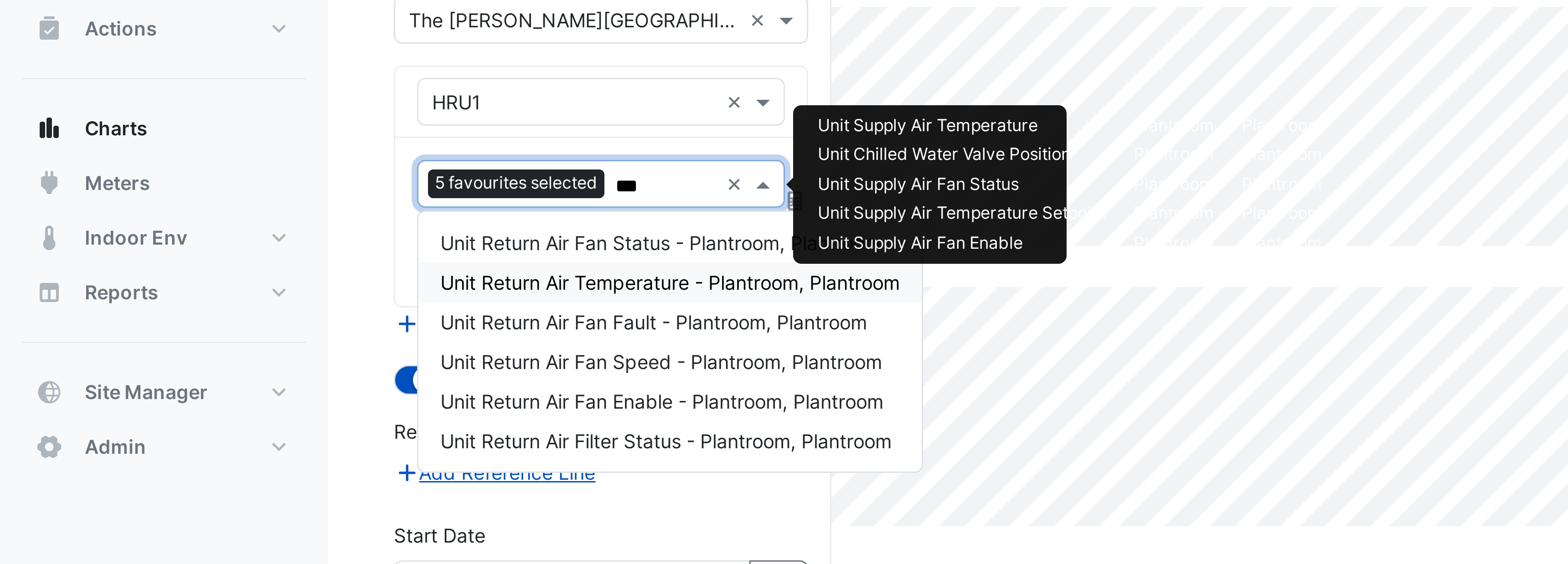
click at [195, 171] on span "Unit Return Air Temperature - Plantroom, Plantroom" at bounding box center [223, 170] width 153 height 8
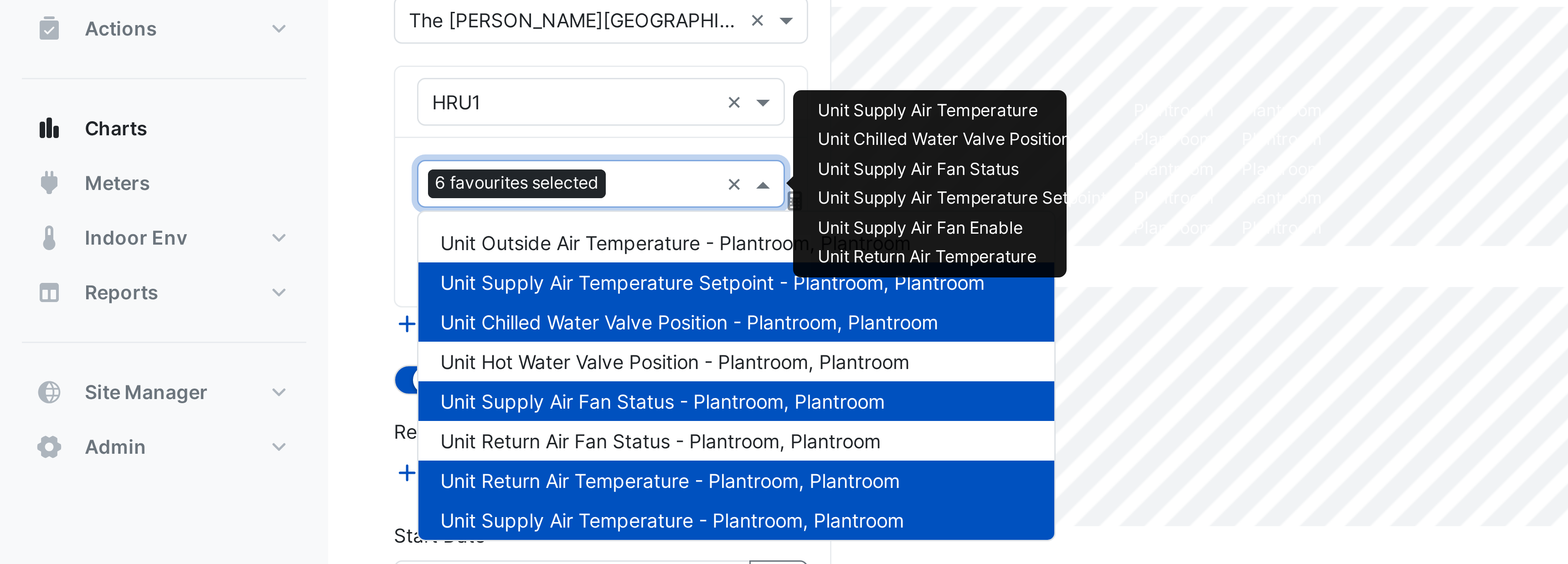
click at [210, 139] on input "text" at bounding box center [222, 138] width 33 height 10
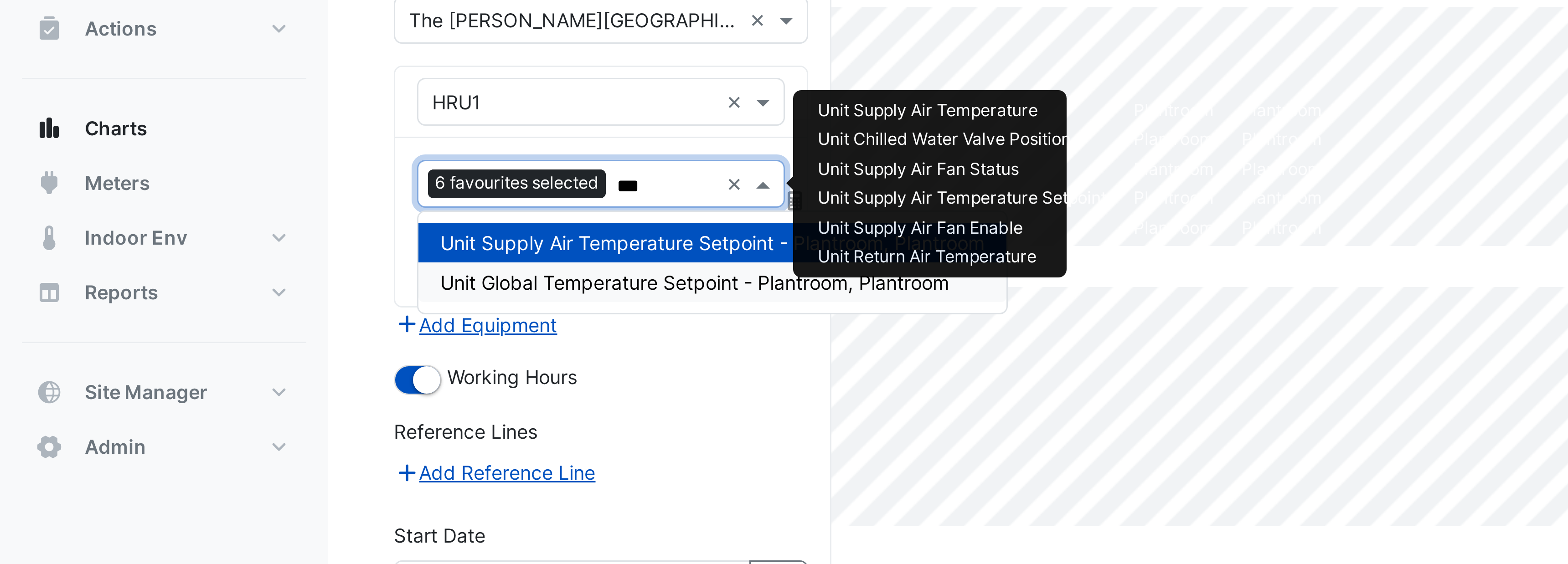
type input "***"
click at [237, 195] on form "**********" at bounding box center [200, 216] width 138 height 282
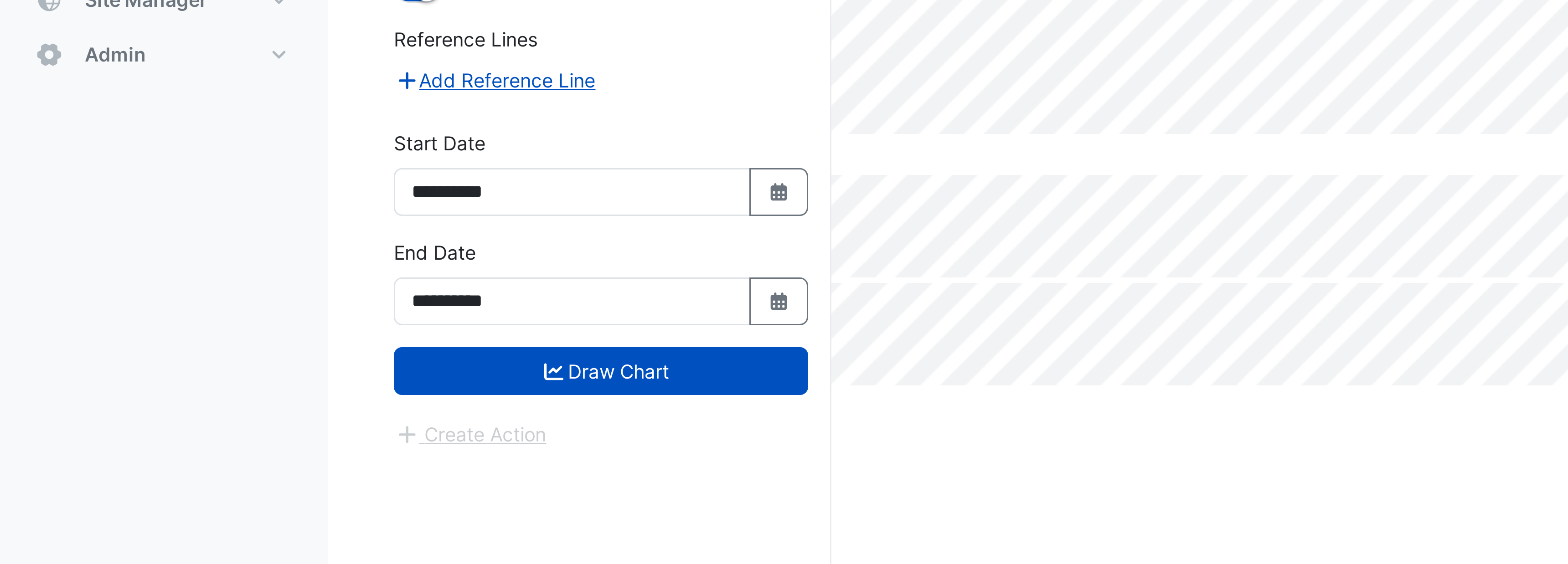
click at [204, 340] on form "**********" at bounding box center [200, 216] width 138 height 282
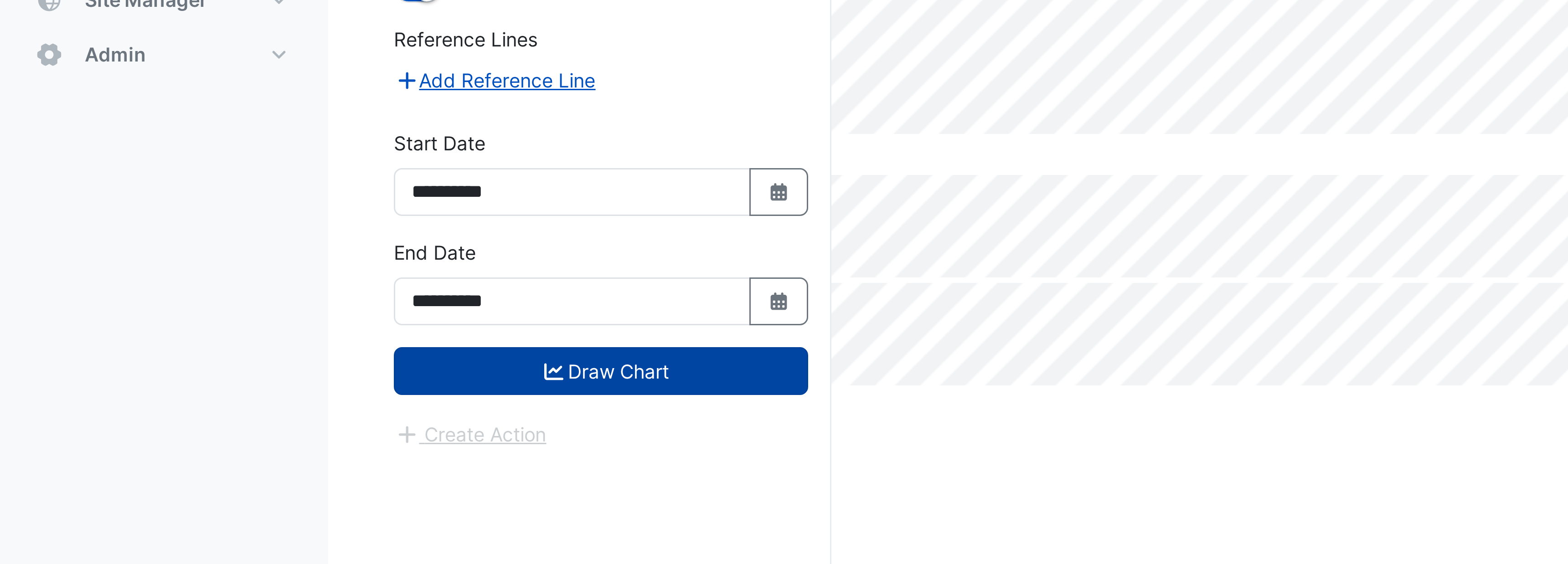
click at [206, 331] on button "Draw Chart" at bounding box center [200, 330] width 138 height 16
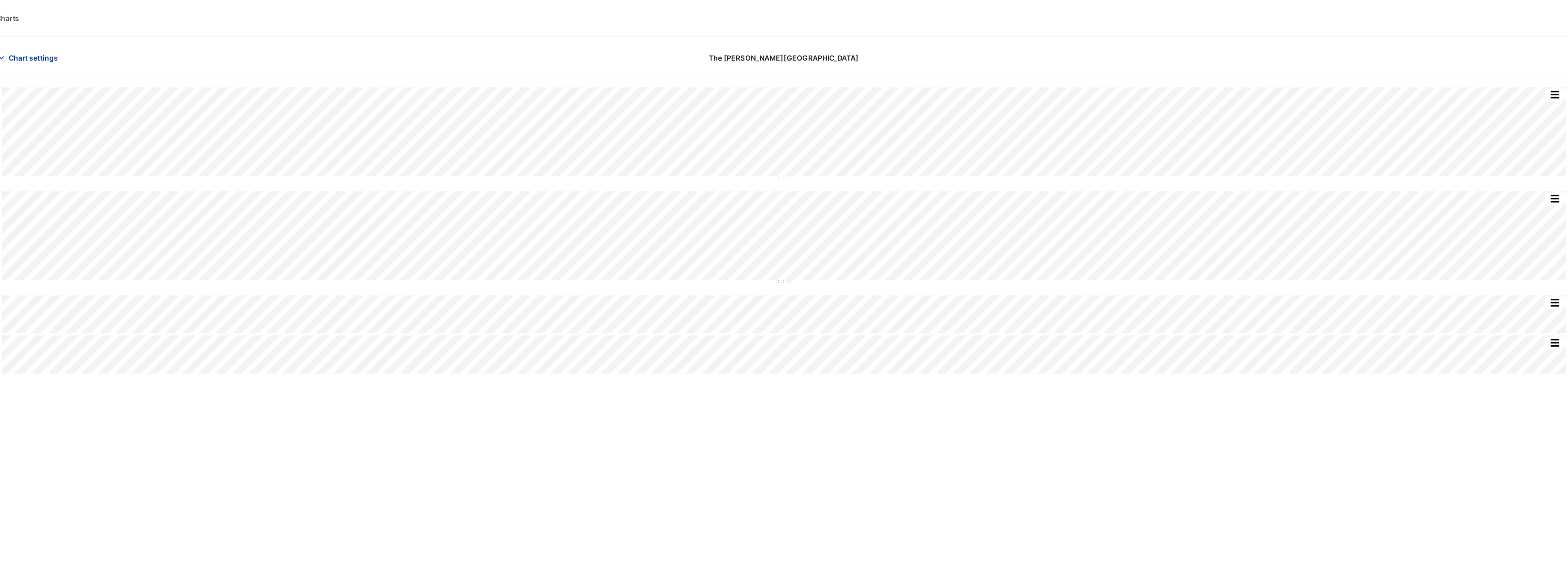
click at [173, 54] on span "Chart settings" at bounding box center [164, 52] width 44 height 10
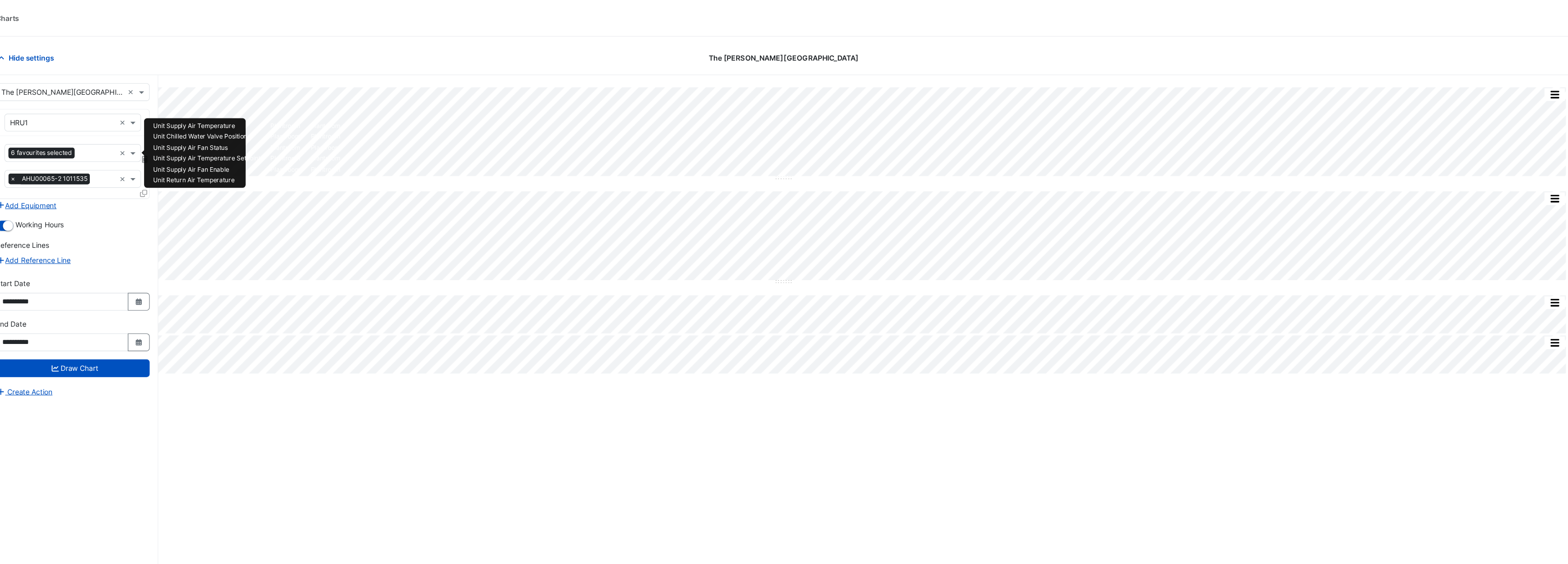
click at [218, 139] on input "text" at bounding box center [222, 138] width 33 height 10
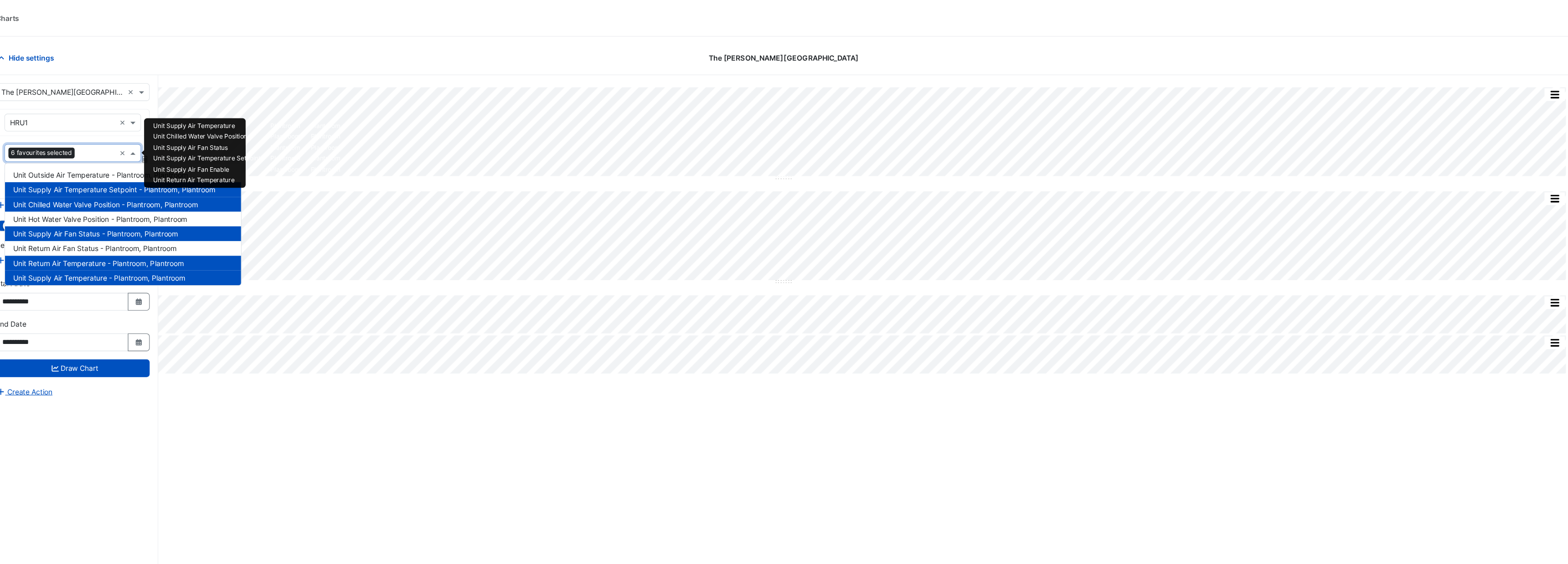
type input "*"
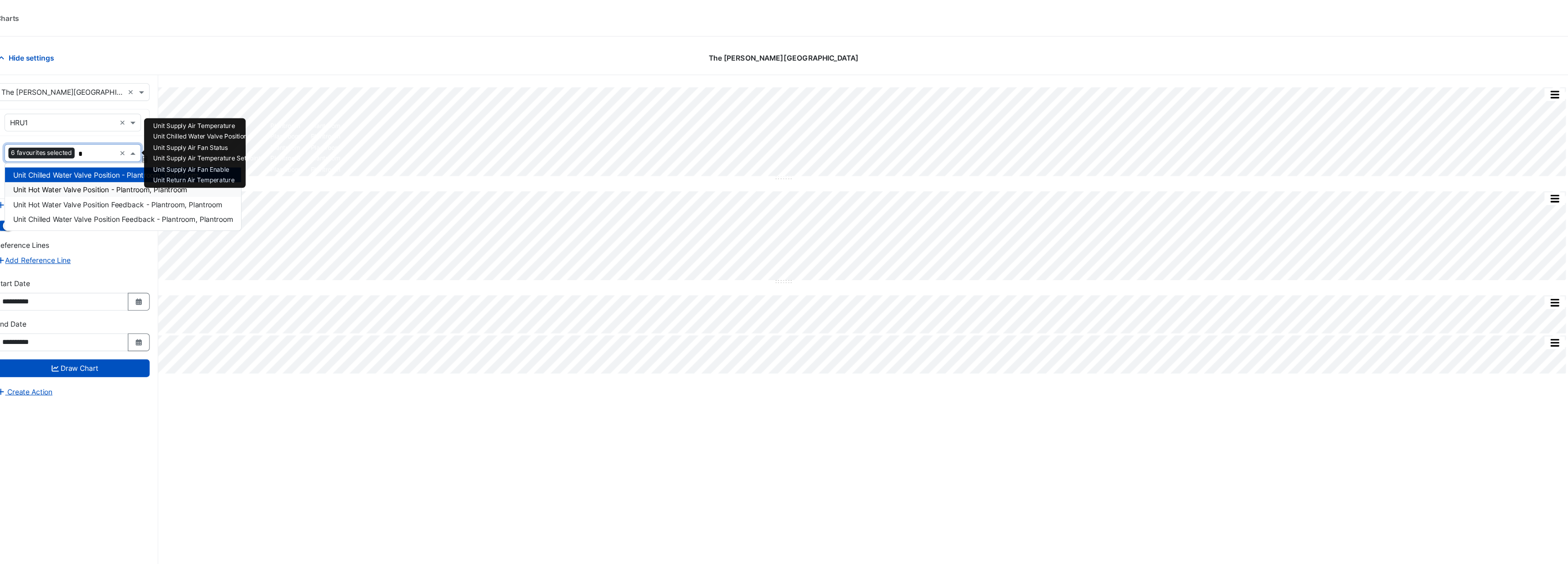
click at [215, 170] on span "Unit Hot Water Valve Position - Plantroom, Plantroom" at bounding box center [225, 170] width 156 height 8
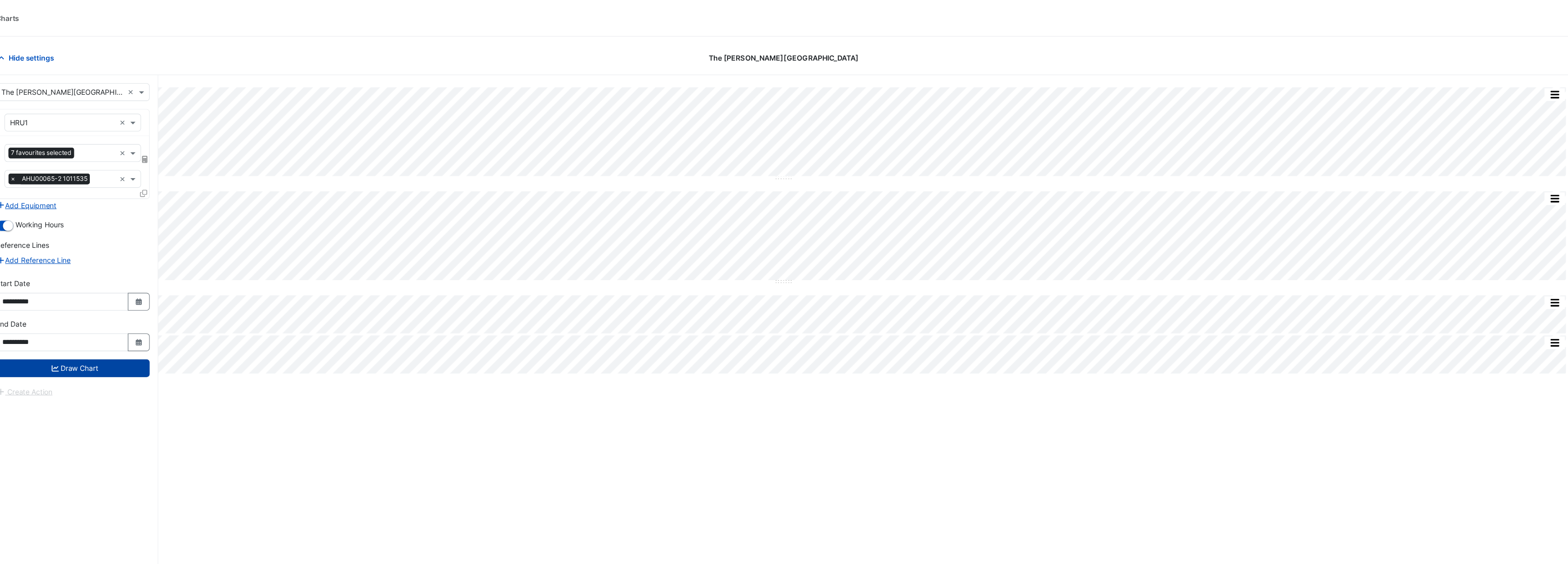
click at [235, 328] on button "Draw Chart" at bounding box center [200, 330] width 138 height 16
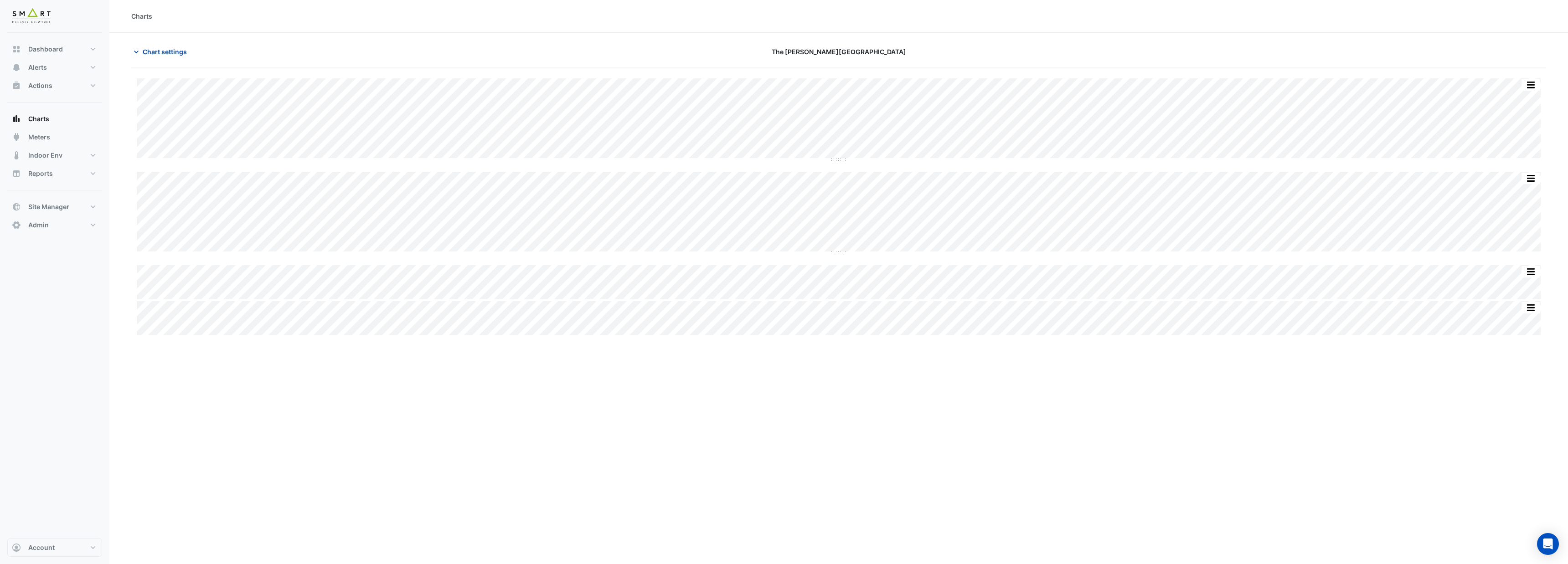
click at [174, 52] on span "Chart settings" at bounding box center [164, 52] width 44 height 10
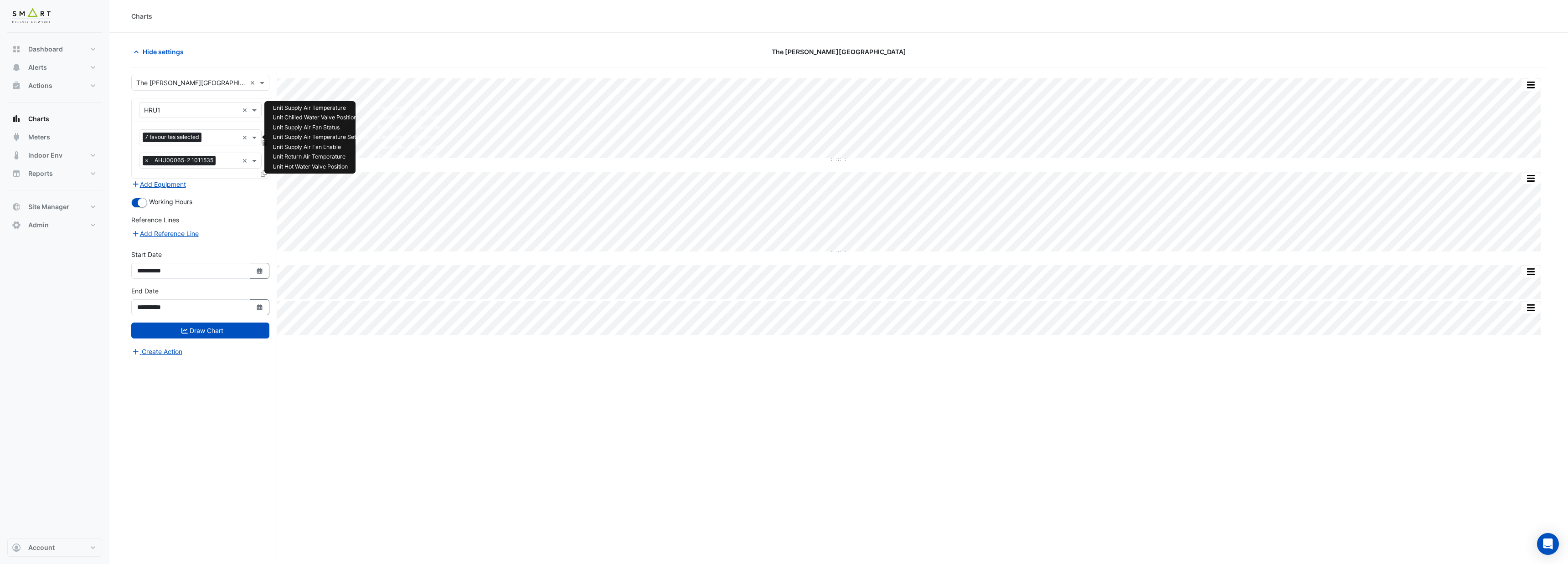
click at [222, 139] on input "text" at bounding box center [222, 138] width 33 height 10
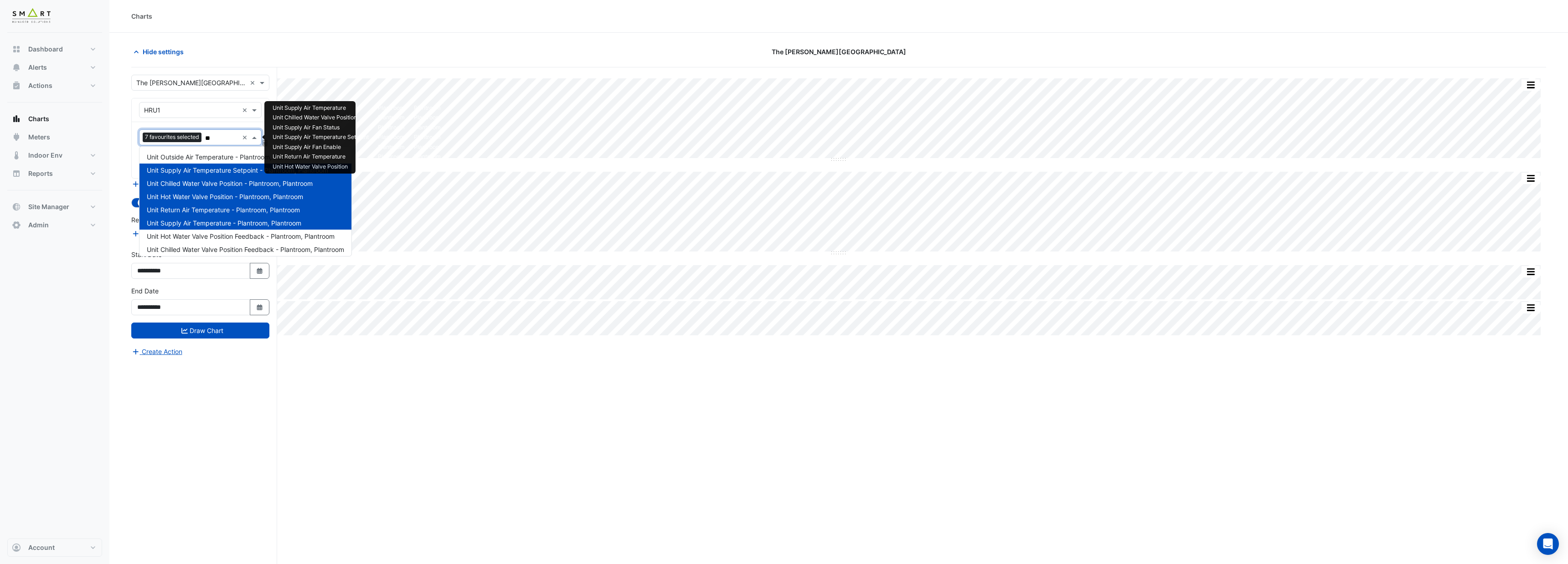
type input "***"
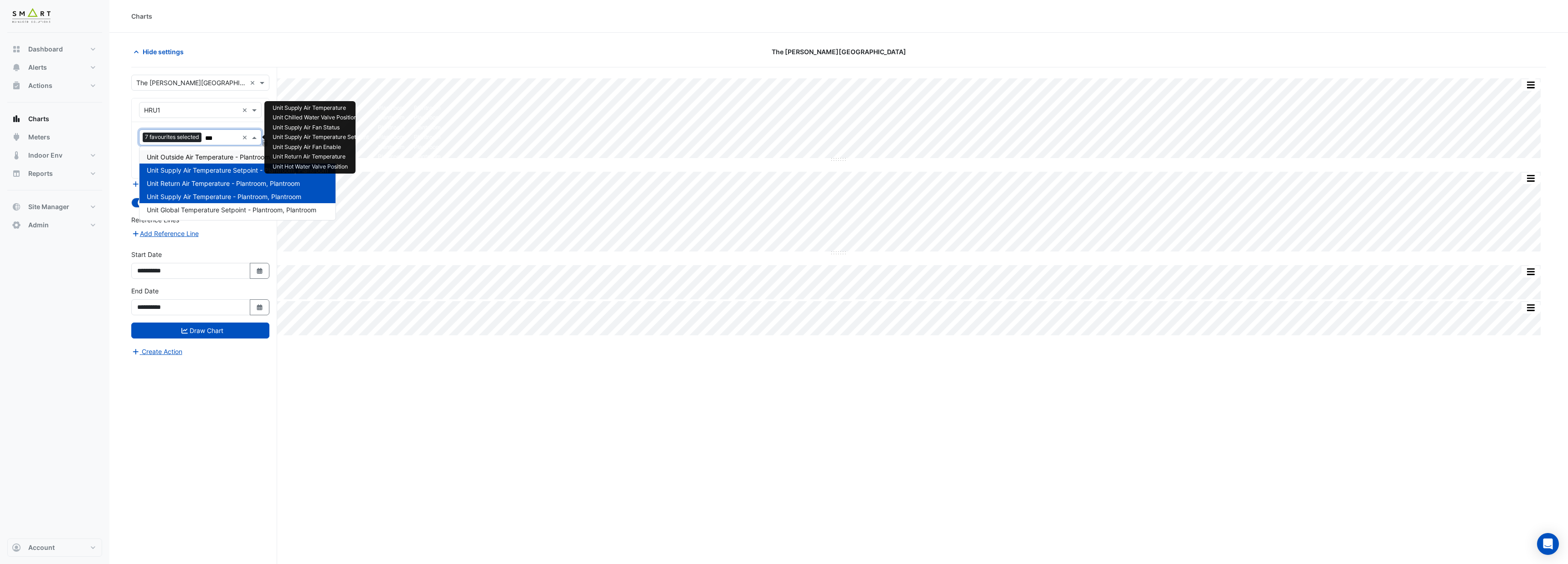
click at [206, 159] on span "Unit Outside Air Temperature - Plantroom, Plantroom" at bounding box center [225, 157] width 157 height 8
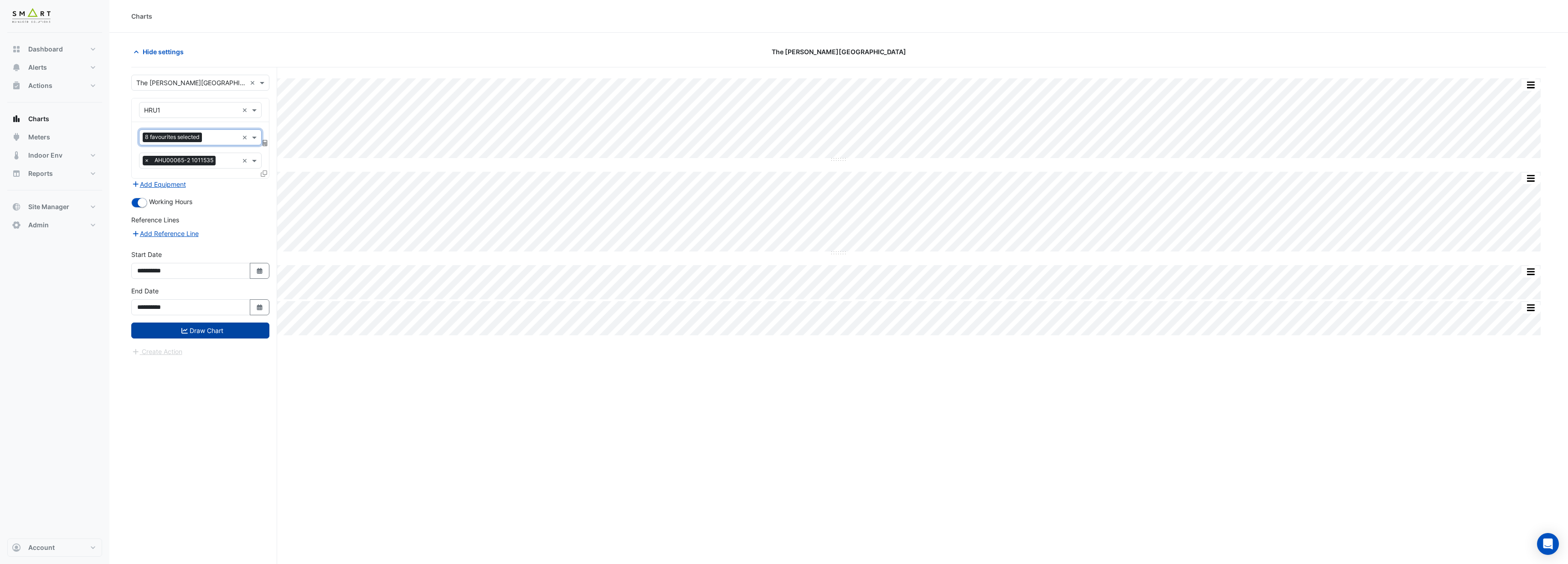
click at [235, 333] on button "Draw Chart" at bounding box center [200, 330] width 138 height 16
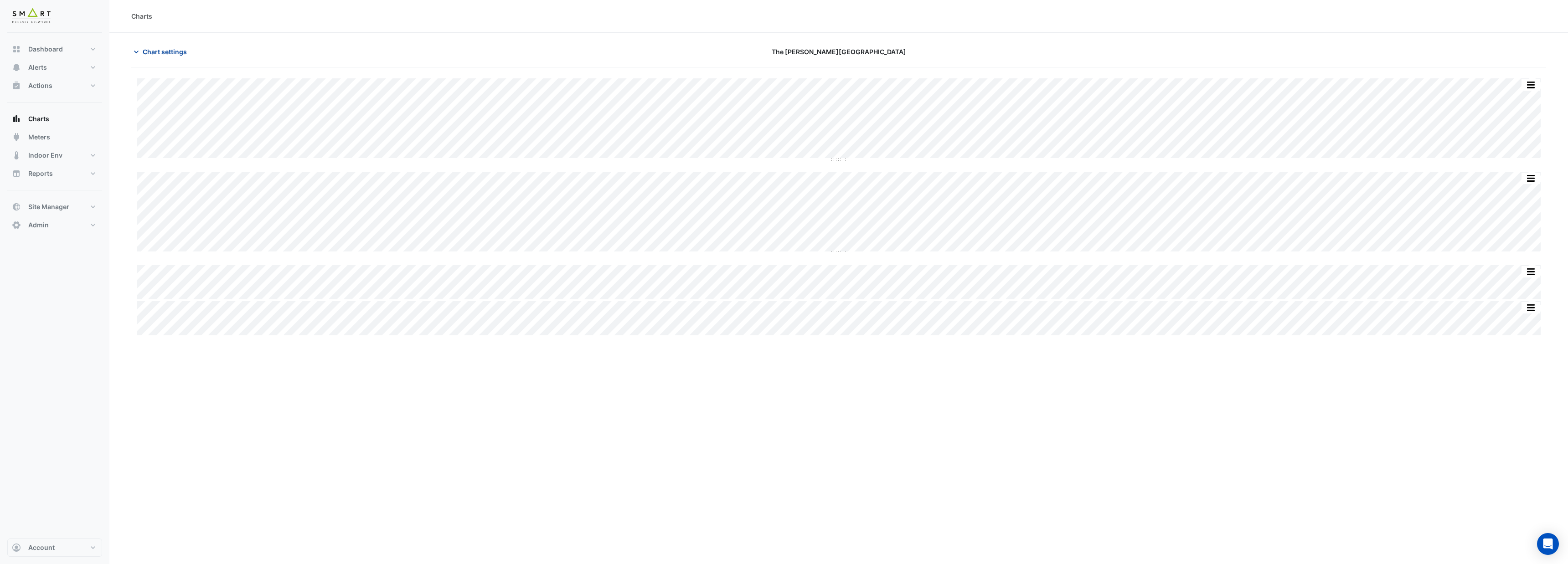
click at [172, 52] on span "Chart settings" at bounding box center [164, 52] width 44 height 10
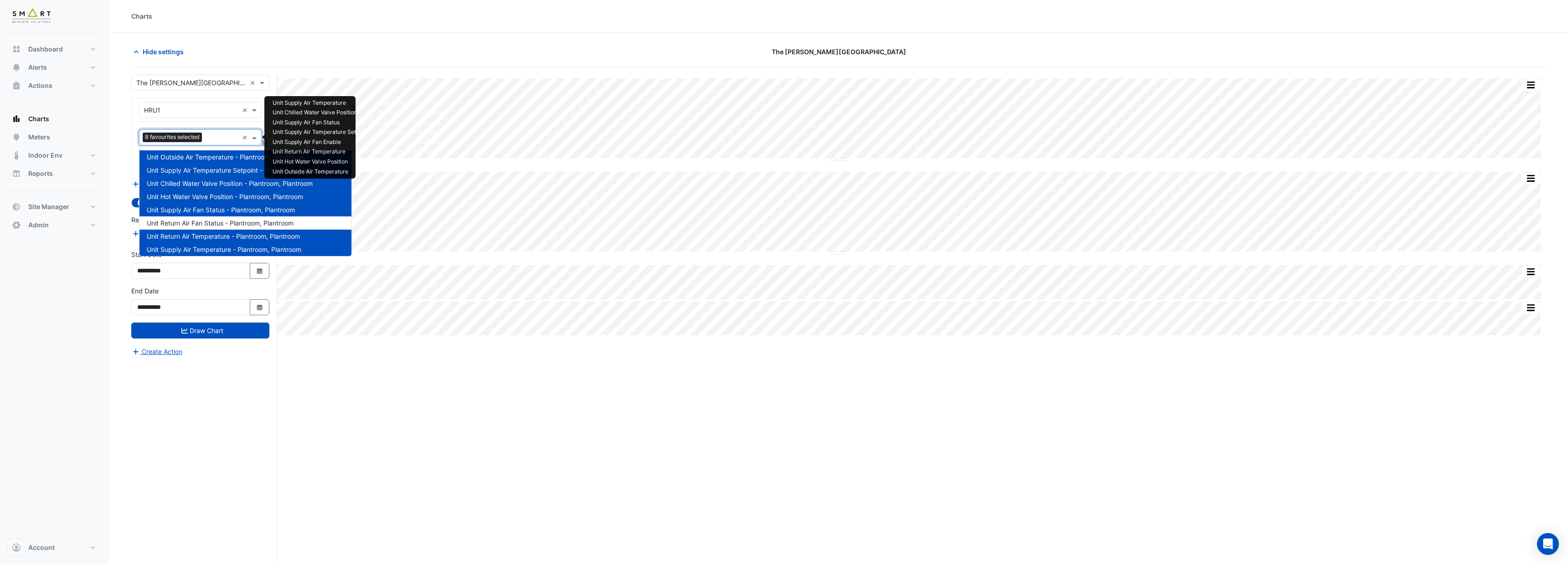
click at [228, 140] on input "text" at bounding box center [222, 138] width 33 height 10
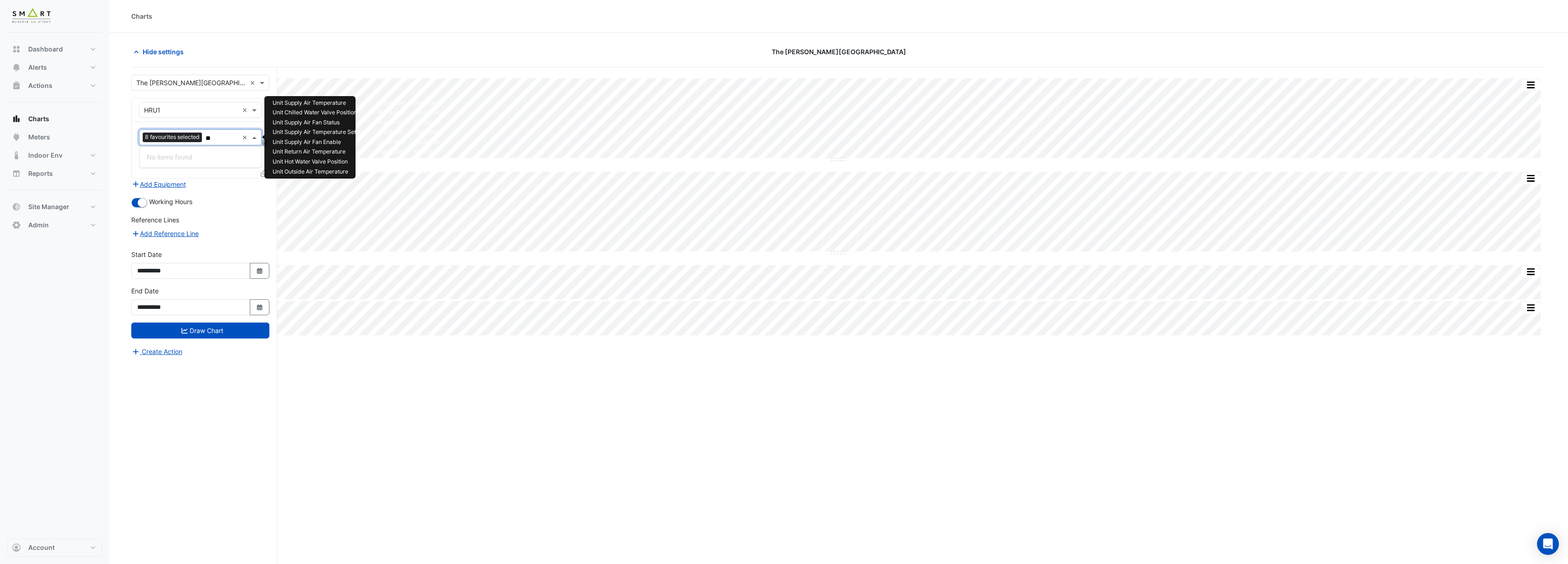
type input "*"
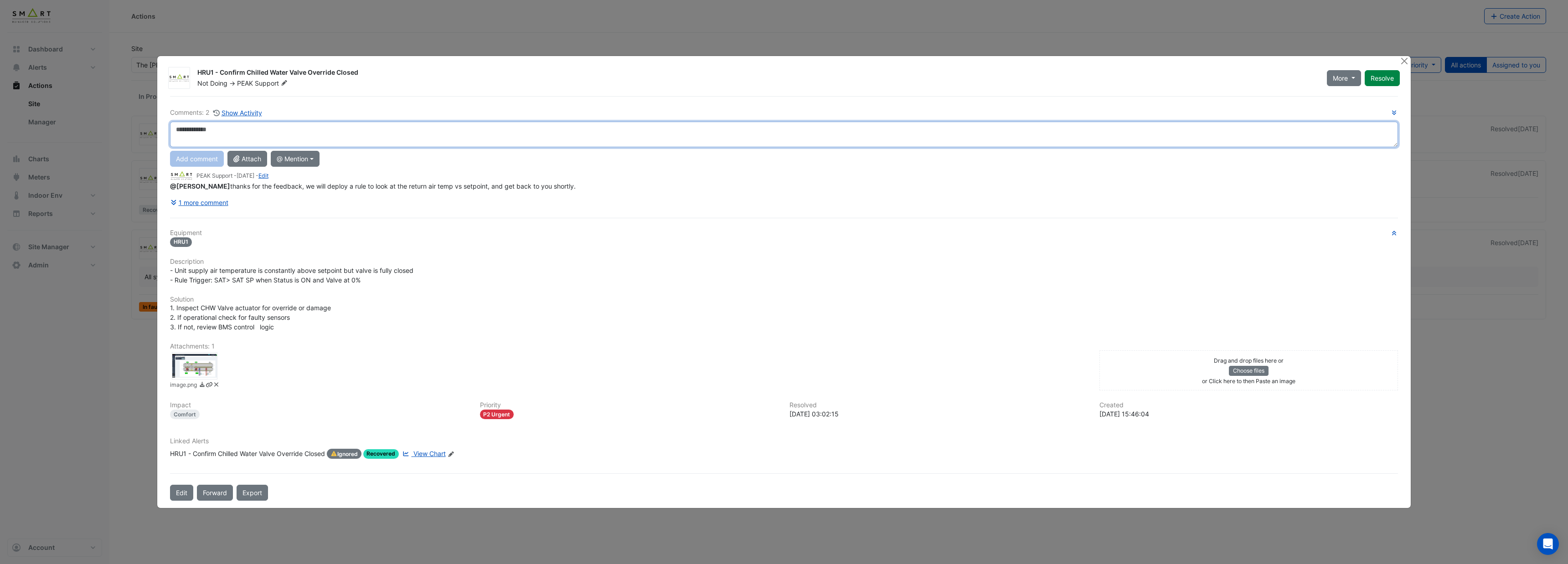
click at [232, 131] on textarea at bounding box center [783, 134] width 1228 height 26
click at [220, 215] on div "**********" at bounding box center [783, 298] width 1239 height 405
drag, startPoint x: 337, startPoint y: 131, endPoint x: 359, endPoint y: 131, distance: 22.0
click at [359, 131] on textarea "**********" at bounding box center [783, 134] width 1228 height 26
type textarea "**********"
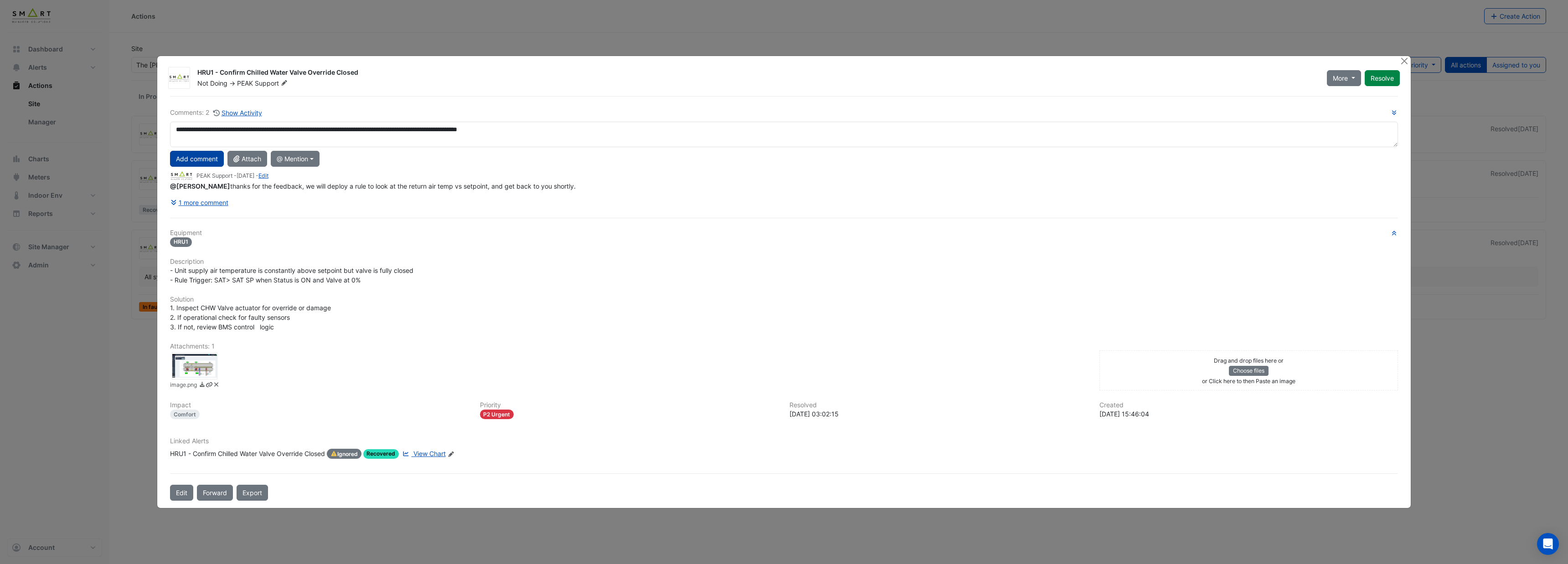
click at [202, 155] on button "Add comment" at bounding box center [197, 159] width 54 height 16
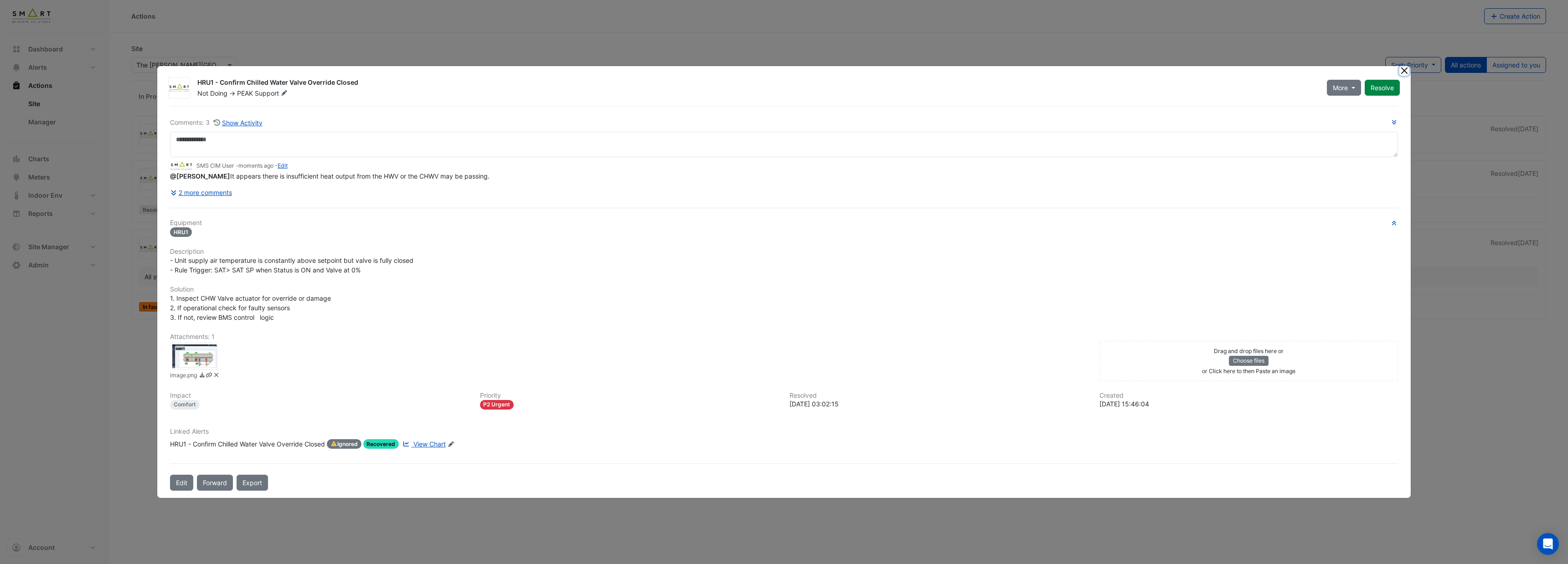
click at [1404, 74] on button "Close" at bounding box center [1404, 71] width 10 height 10
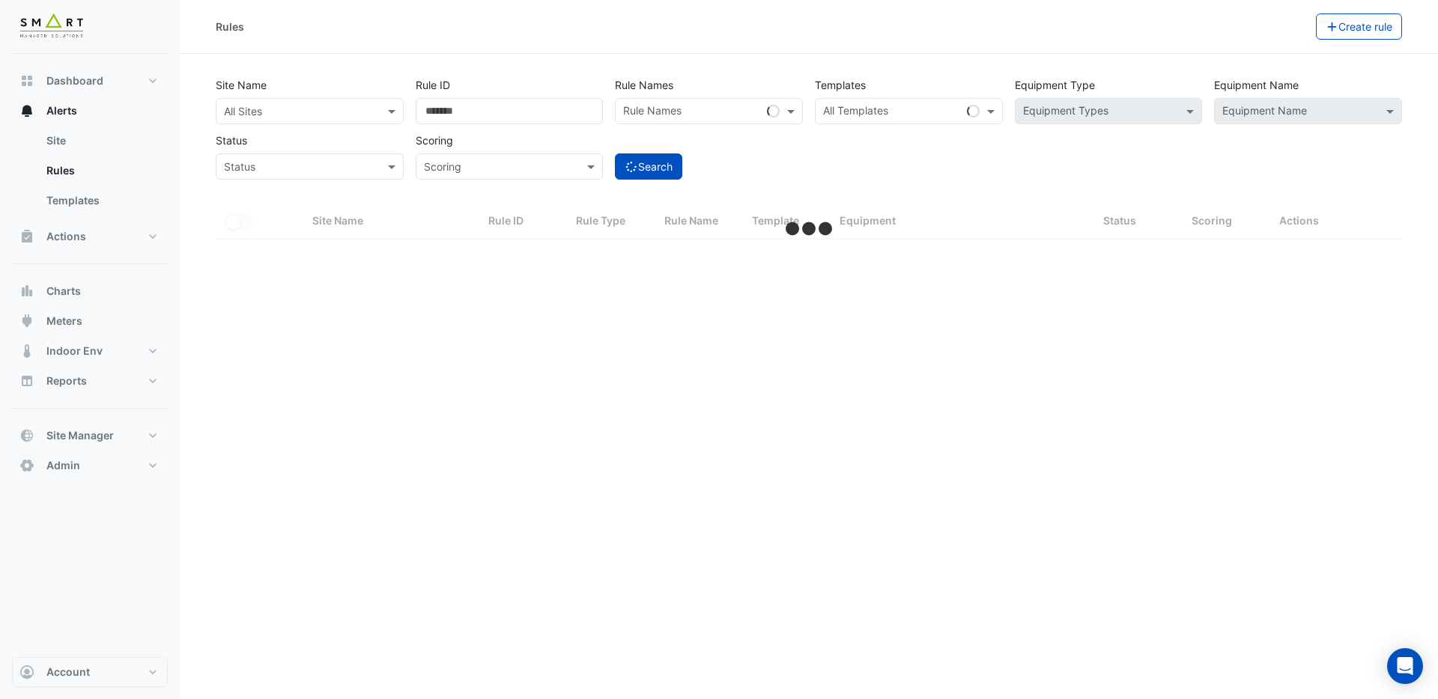
select select "***"
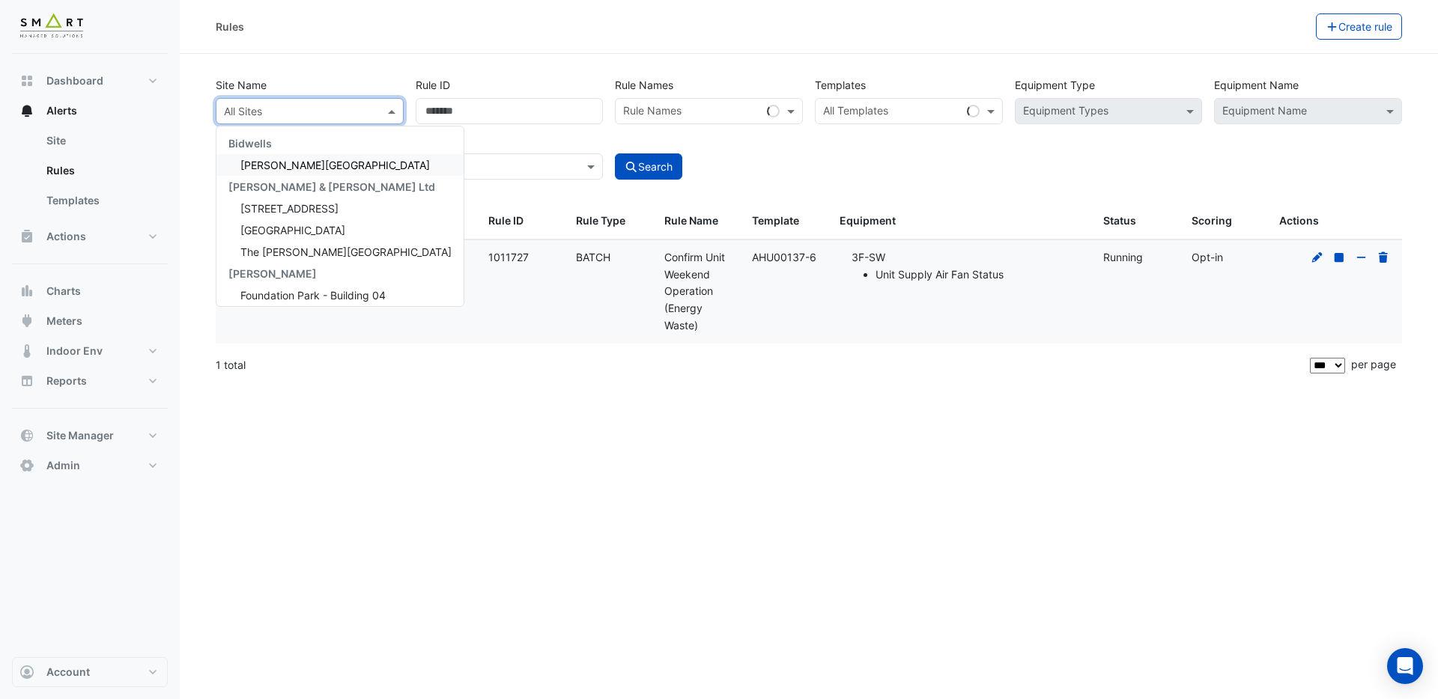
click at [288, 109] on input "text" at bounding box center [295, 112] width 142 height 16
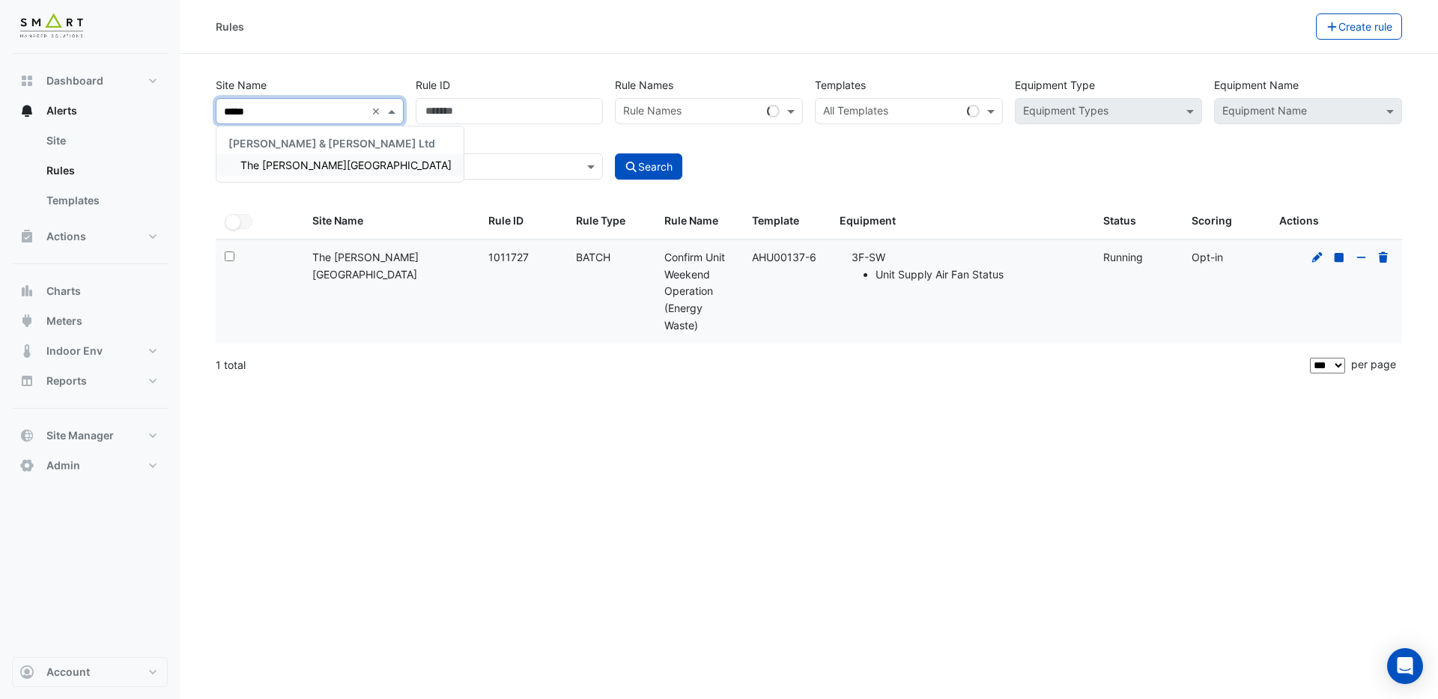
type input "******"
click at [284, 159] on span "The [PERSON_NAME][GEOGRAPHIC_DATA]" at bounding box center [345, 165] width 211 height 13
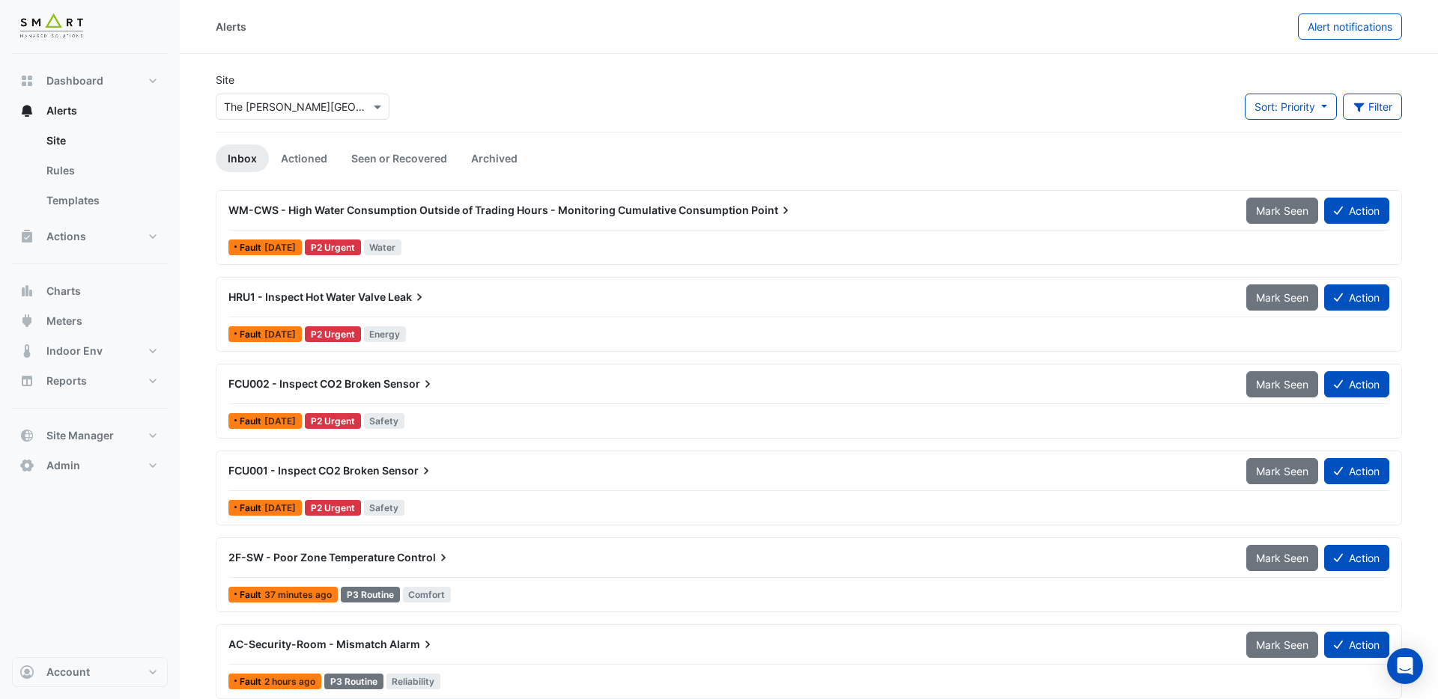
click at [403, 299] on span "Leak" at bounding box center [407, 297] width 39 height 15
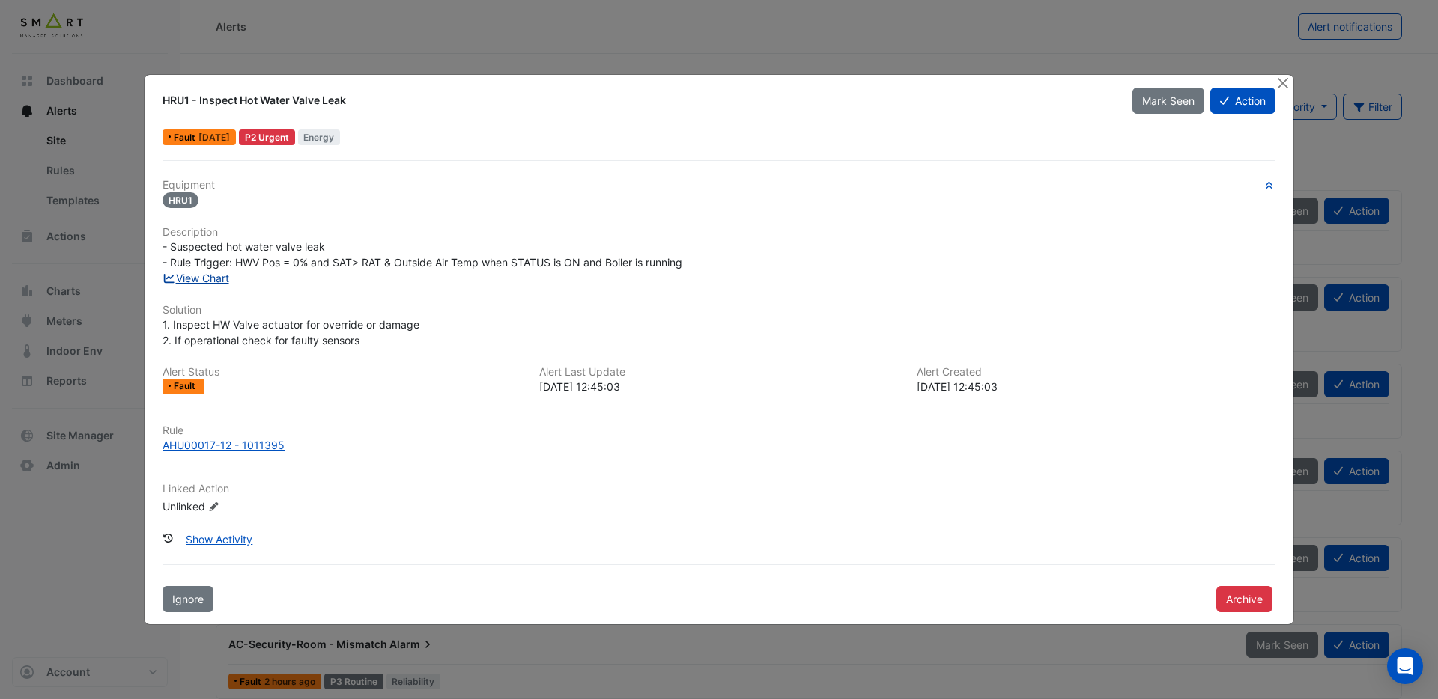
click at [214, 281] on link "View Chart" at bounding box center [195, 278] width 67 height 13
click at [1236, 103] on button "Action" at bounding box center [1242, 101] width 65 height 26
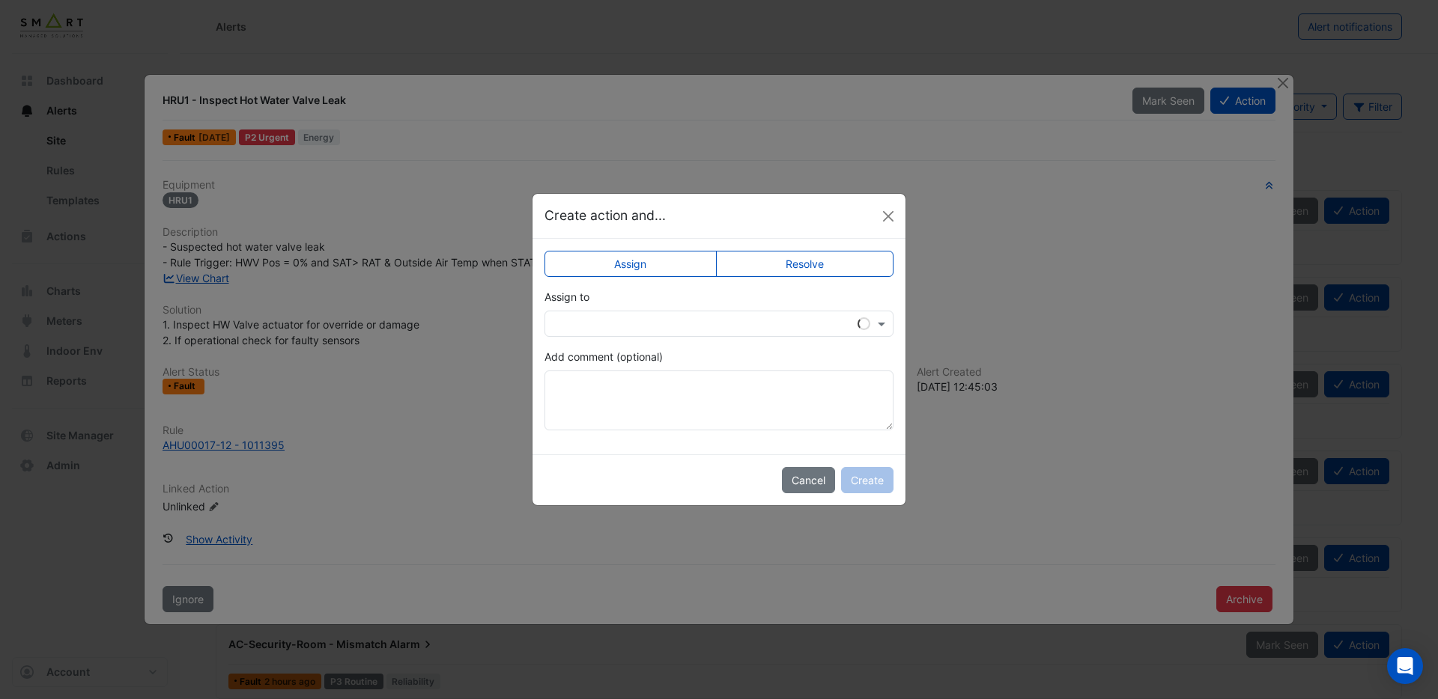
click at [768, 321] on input "text" at bounding box center [704, 325] width 303 height 16
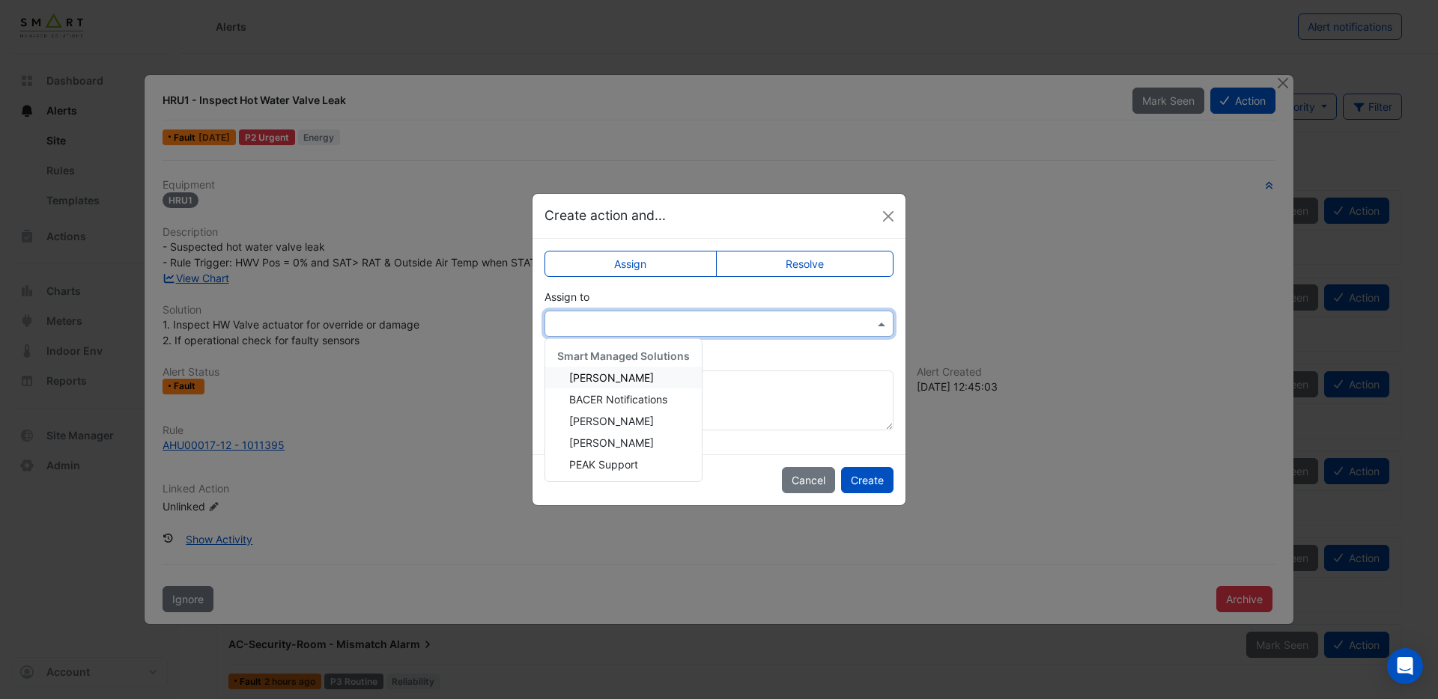
click at [632, 374] on span "[PERSON_NAME]" at bounding box center [611, 377] width 85 height 13
click at [875, 478] on button "Create" at bounding box center [867, 480] width 52 height 26
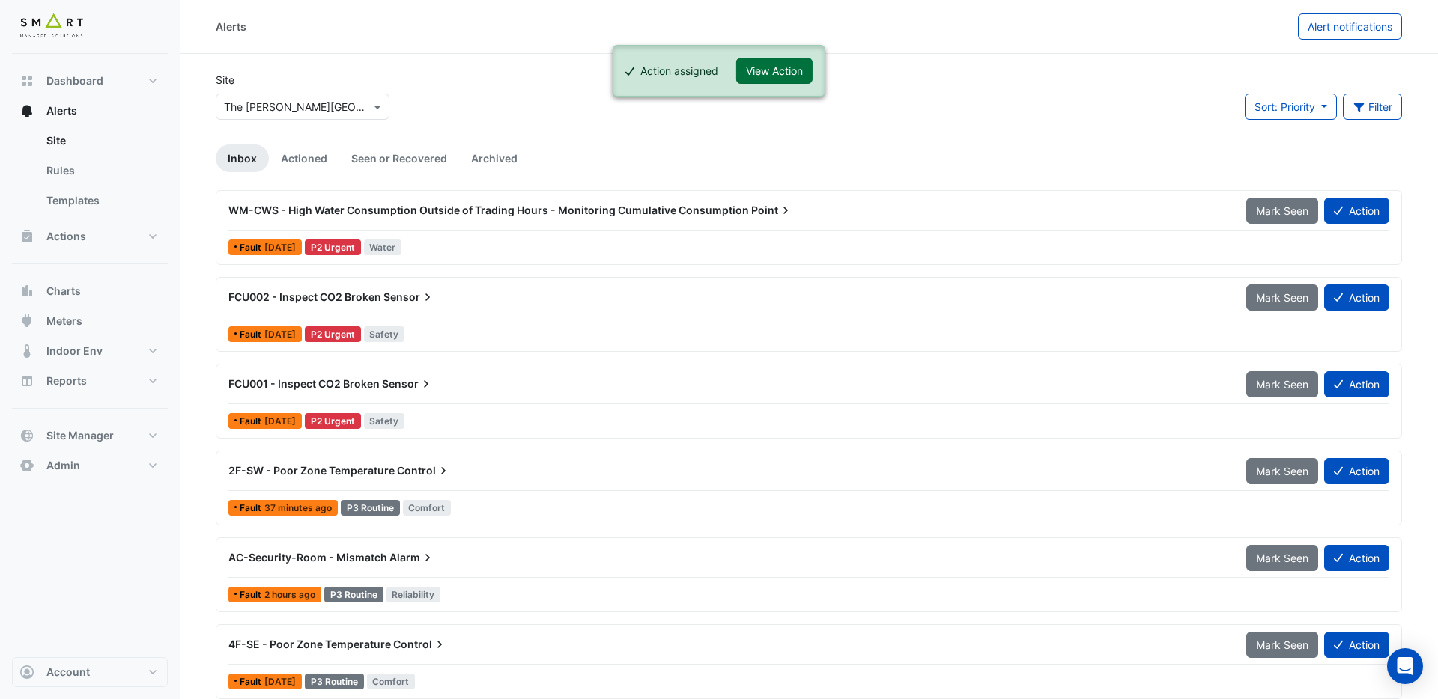
click at [759, 65] on button "View Action" at bounding box center [774, 71] width 76 height 26
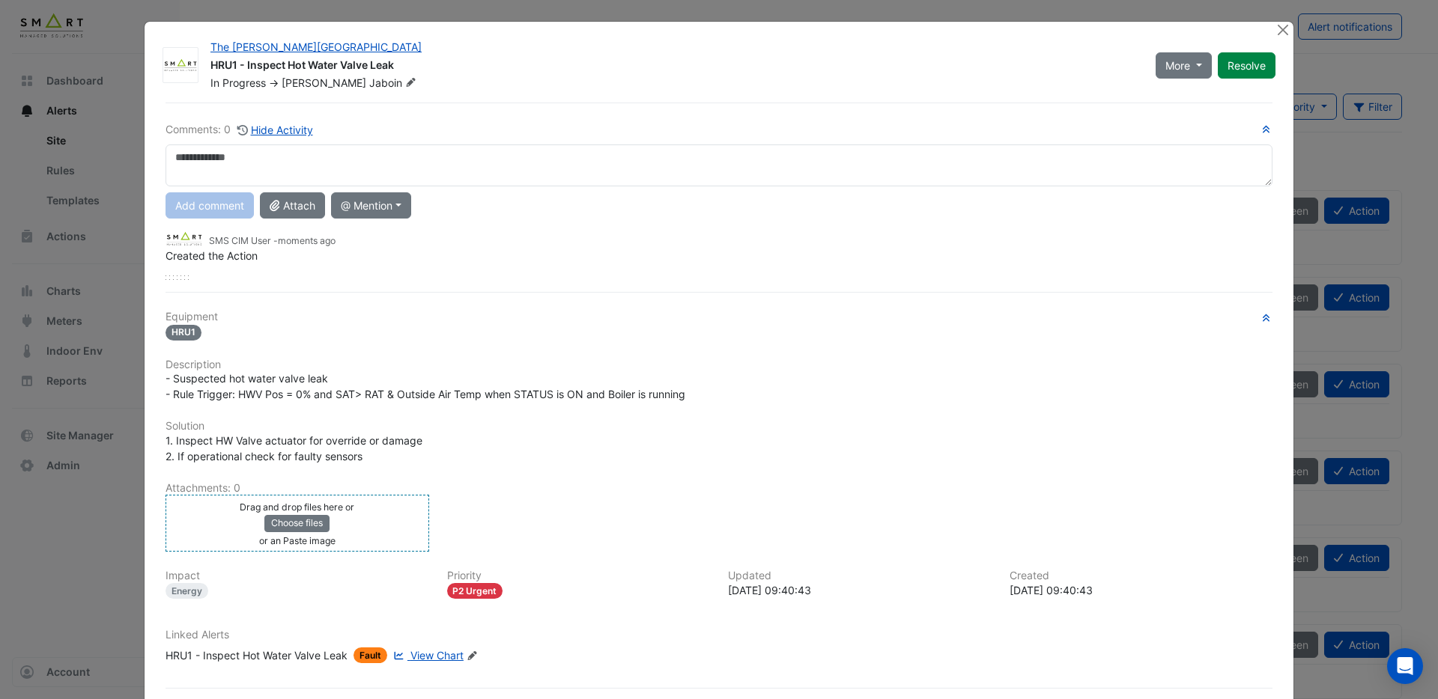
click at [392, 525] on div "Drag and drop files here or Choose files or an Paste image" at bounding box center [297, 523] width 256 height 49
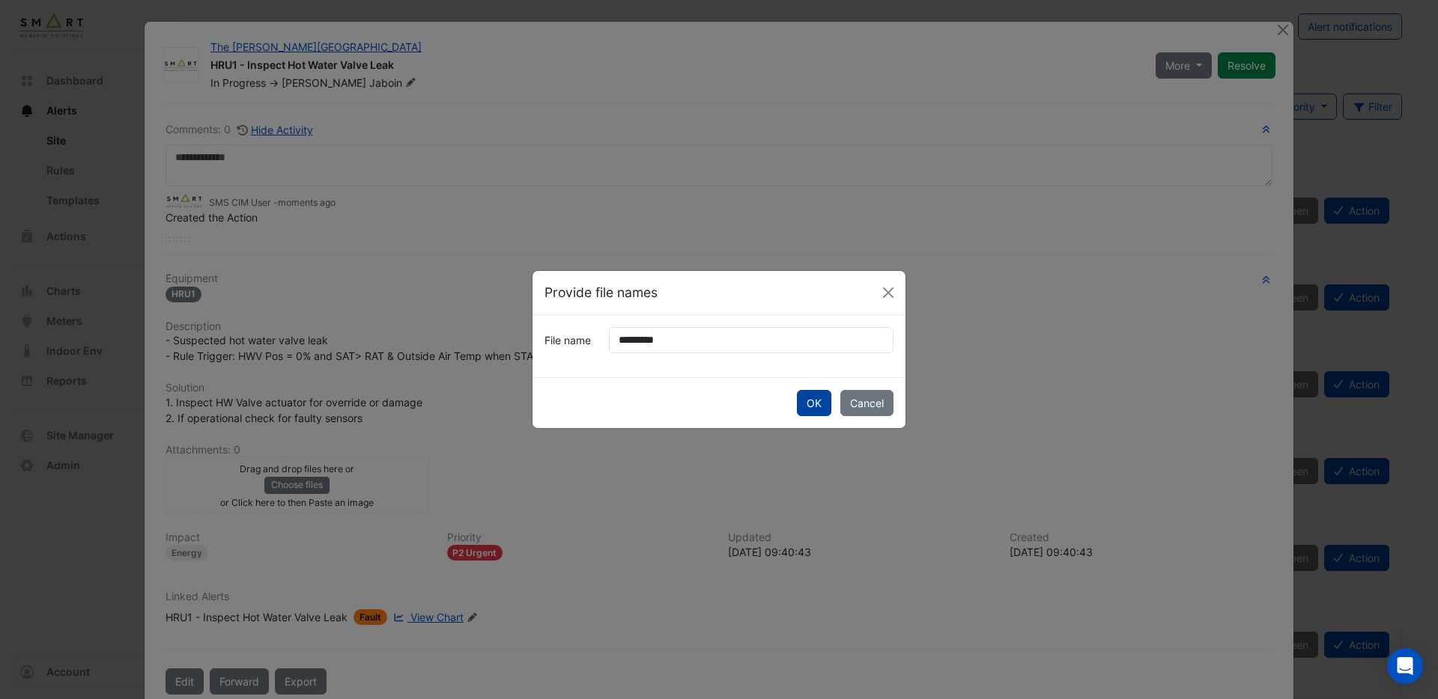
click at [808, 402] on button "OK" at bounding box center [814, 403] width 34 height 26
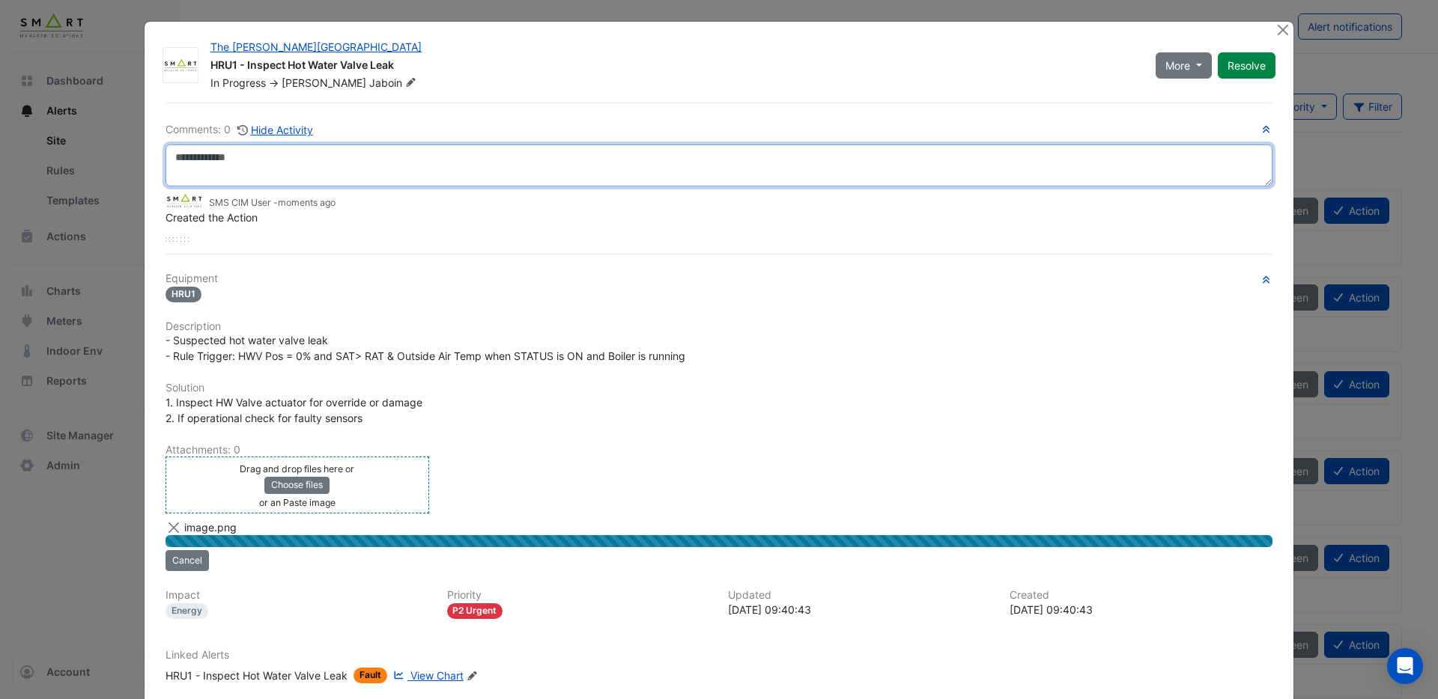
drag, startPoint x: 243, startPoint y: 159, endPoint x: 252, endPoint y: 157, distance: 8.4
click at [246, 159] on textarea at bounding box center [718, 166] width 1107 height 42
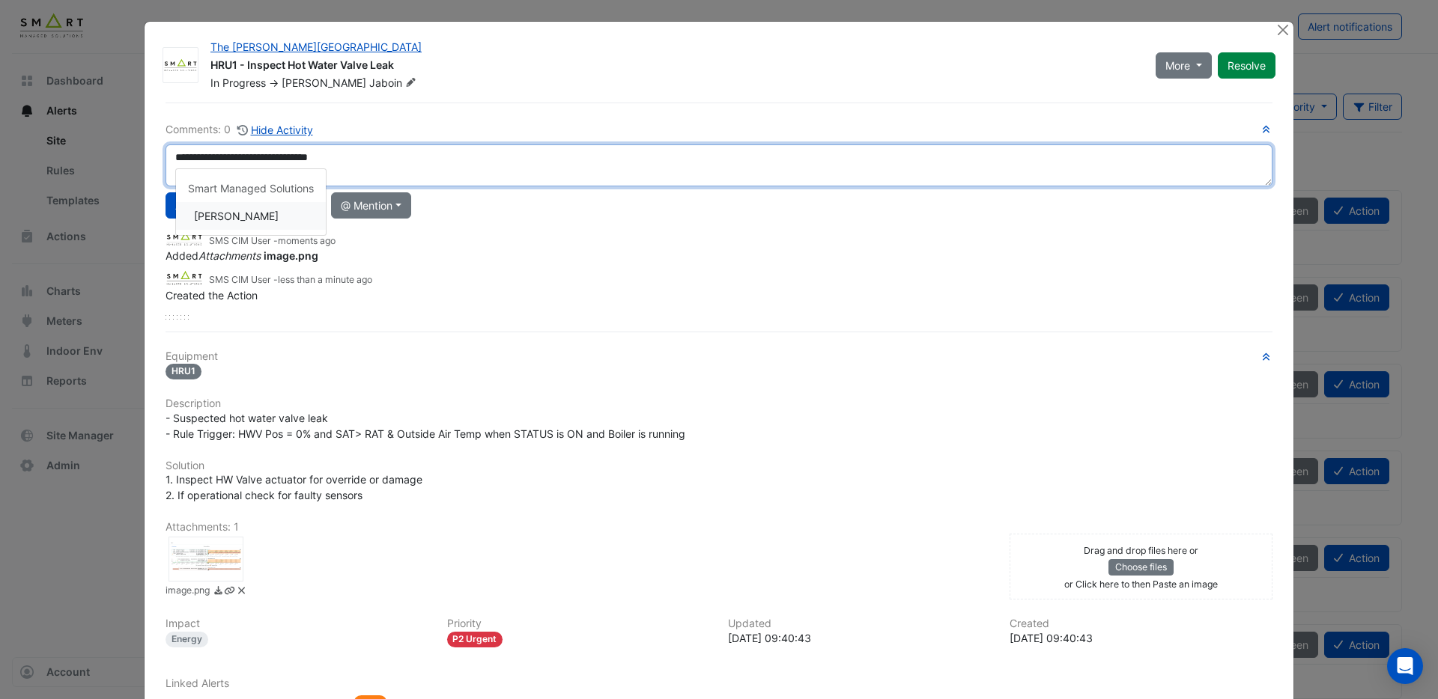
click at [255, 217] on div "**********" at bounding box center [718, 220] width 1107 height 198
type textarea "**********"
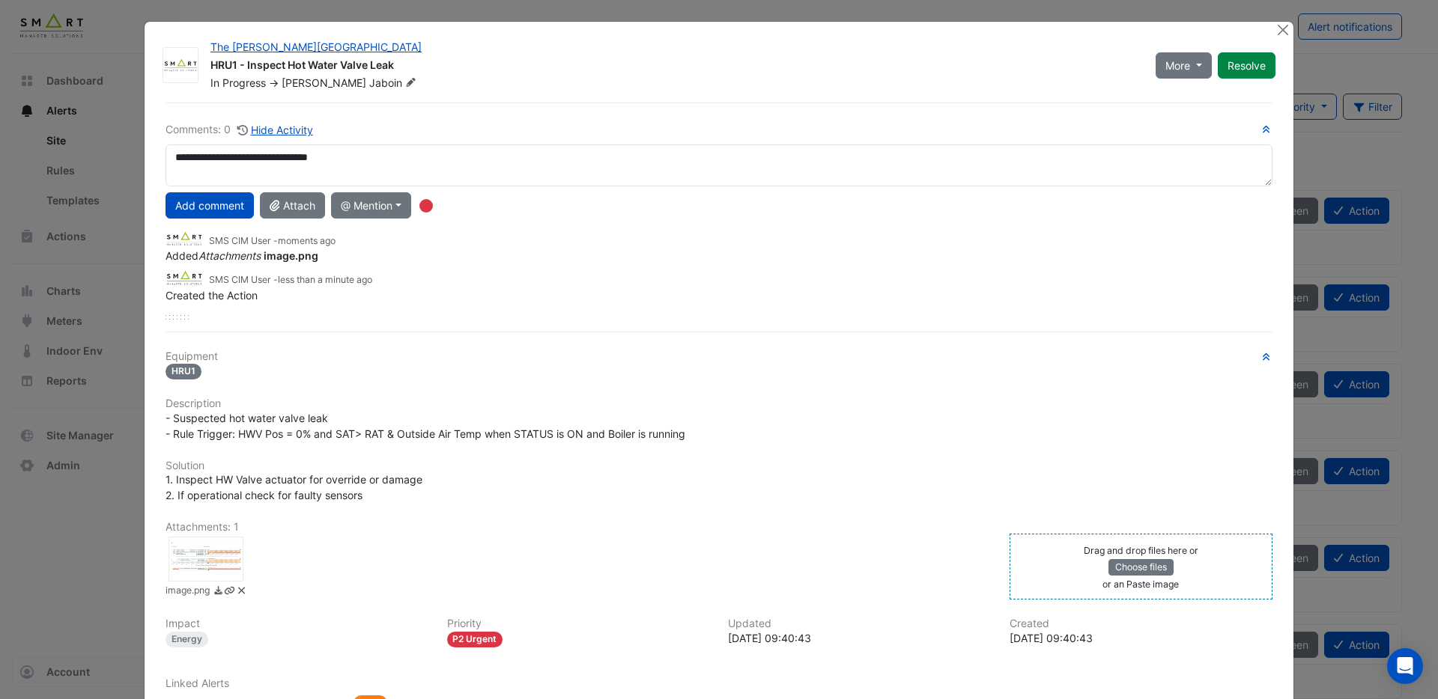
click at [1064, 557] on div "Drag and drop files here or Choose files or an Paste image" at bounding box center [1141, 566] width 256 height 49
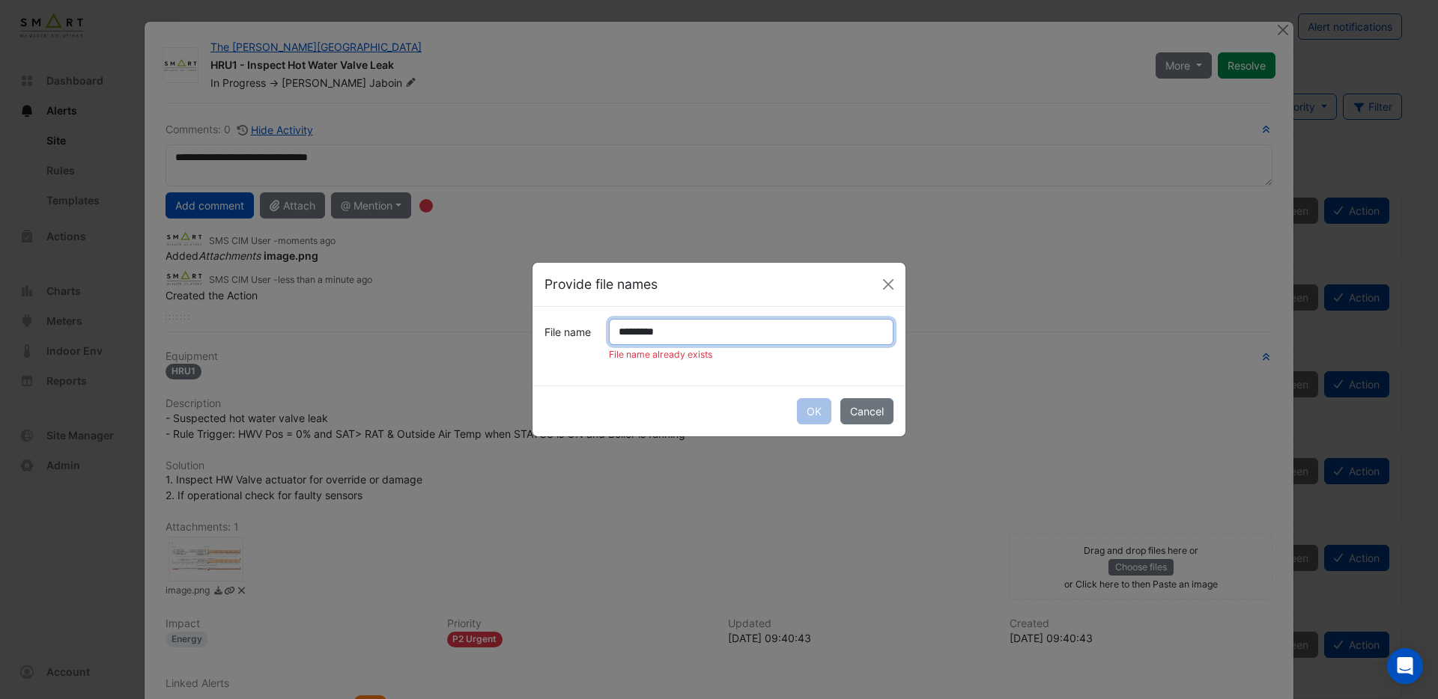
click at [650, 333] on input "*********" at bounding box center [751, 332] width 285 height 26
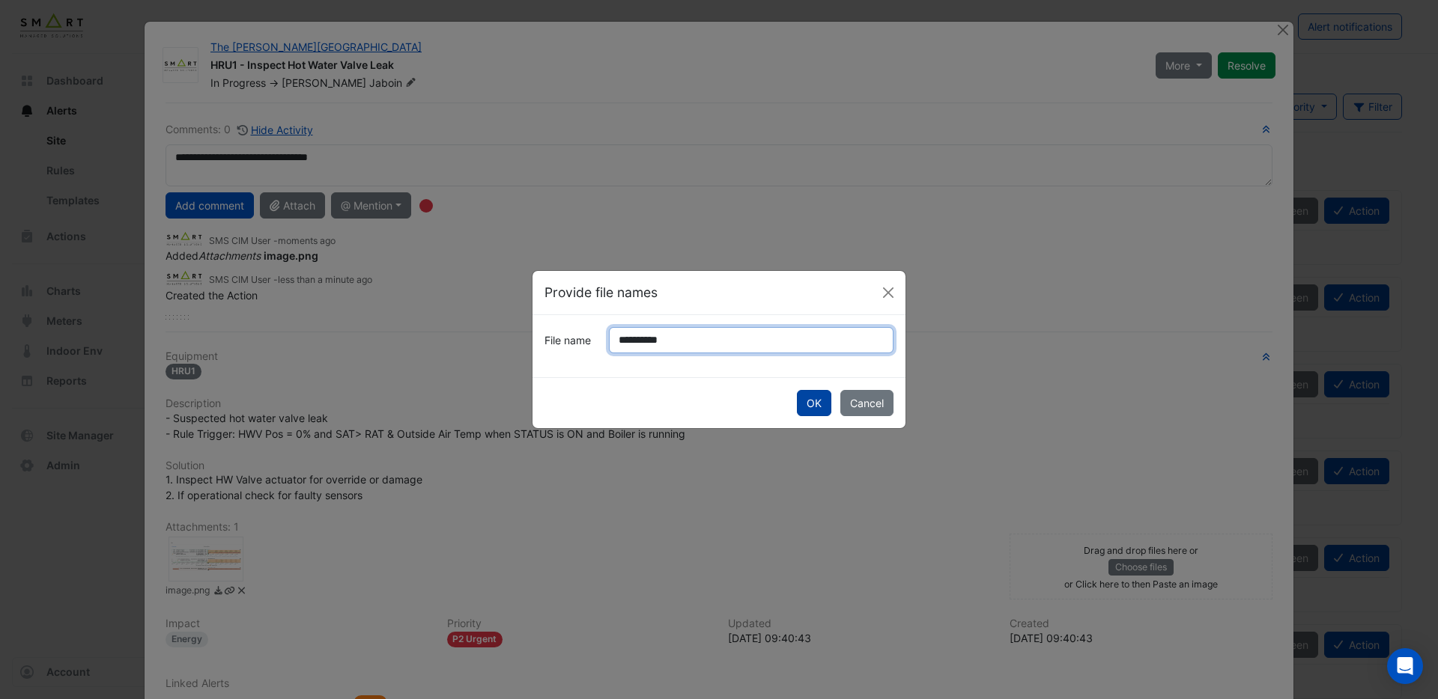
type input "**********"
click at [822, 403] on button "OK" at bounding box center [814, 403] width 34 height 26
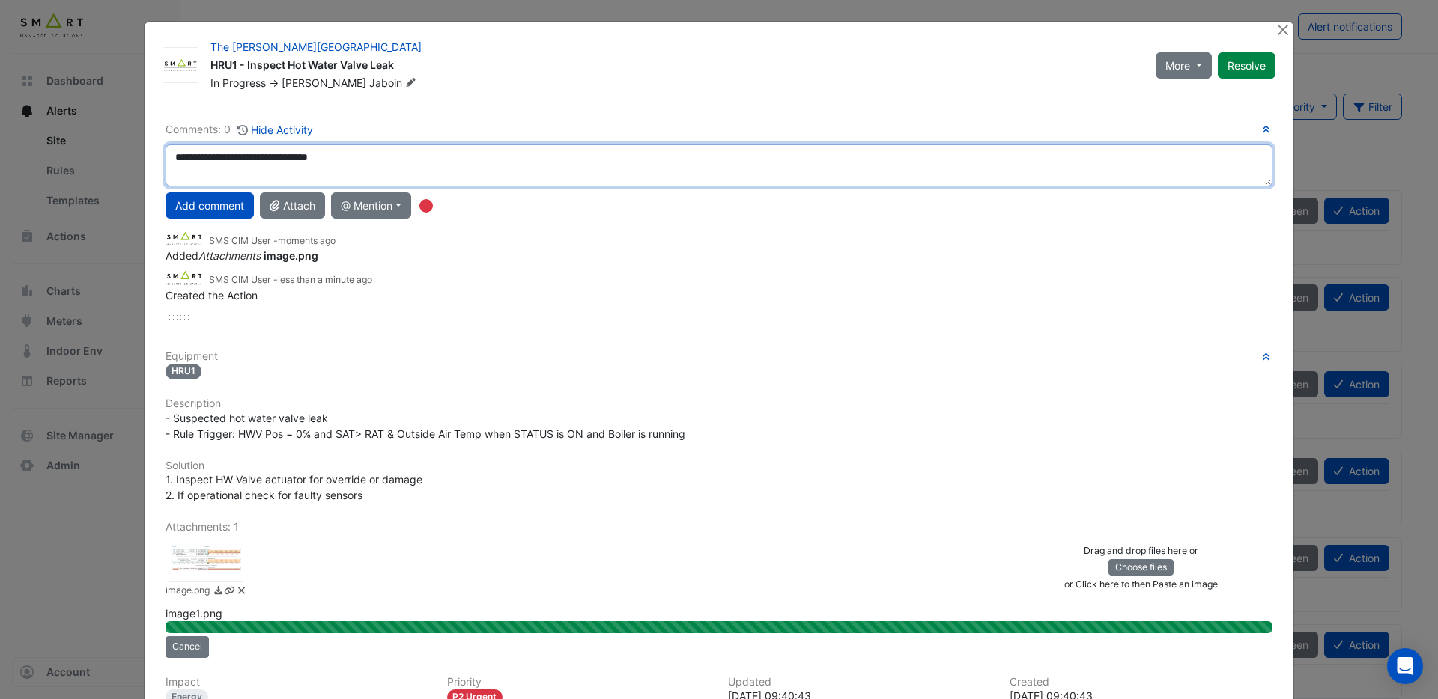
drag, startPoint x: 407, startPoint y: 164, endPoint x: 47, endPoint y: 158, distance: 359.5
click at [47, 158] on ngb-modal-window "The Porter Building HRU1 - Inspect Hot Water Valve Leak In Progress -> Adrien J…" at bounding box center [719, 349] width 1438 height 699
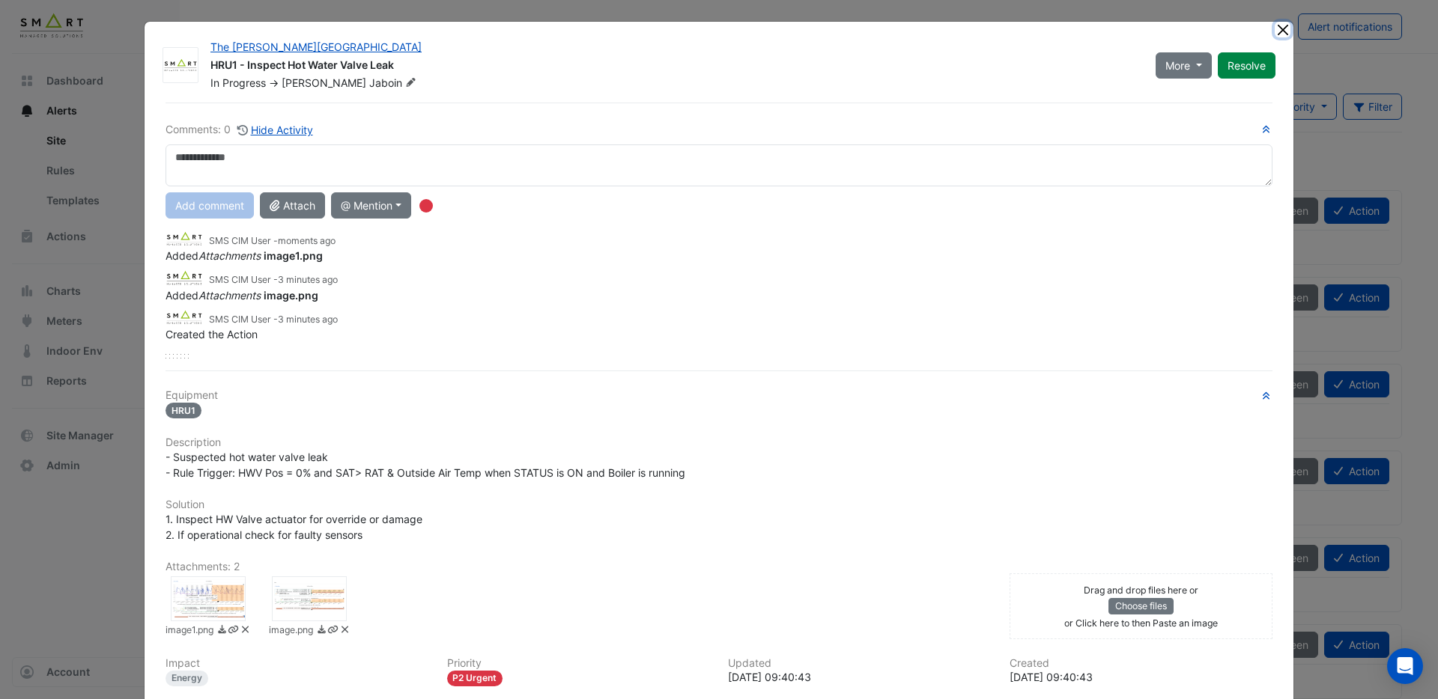
click at [1280, 29] on button "Close" at bounding box center [1283, 30] width 16 height 16
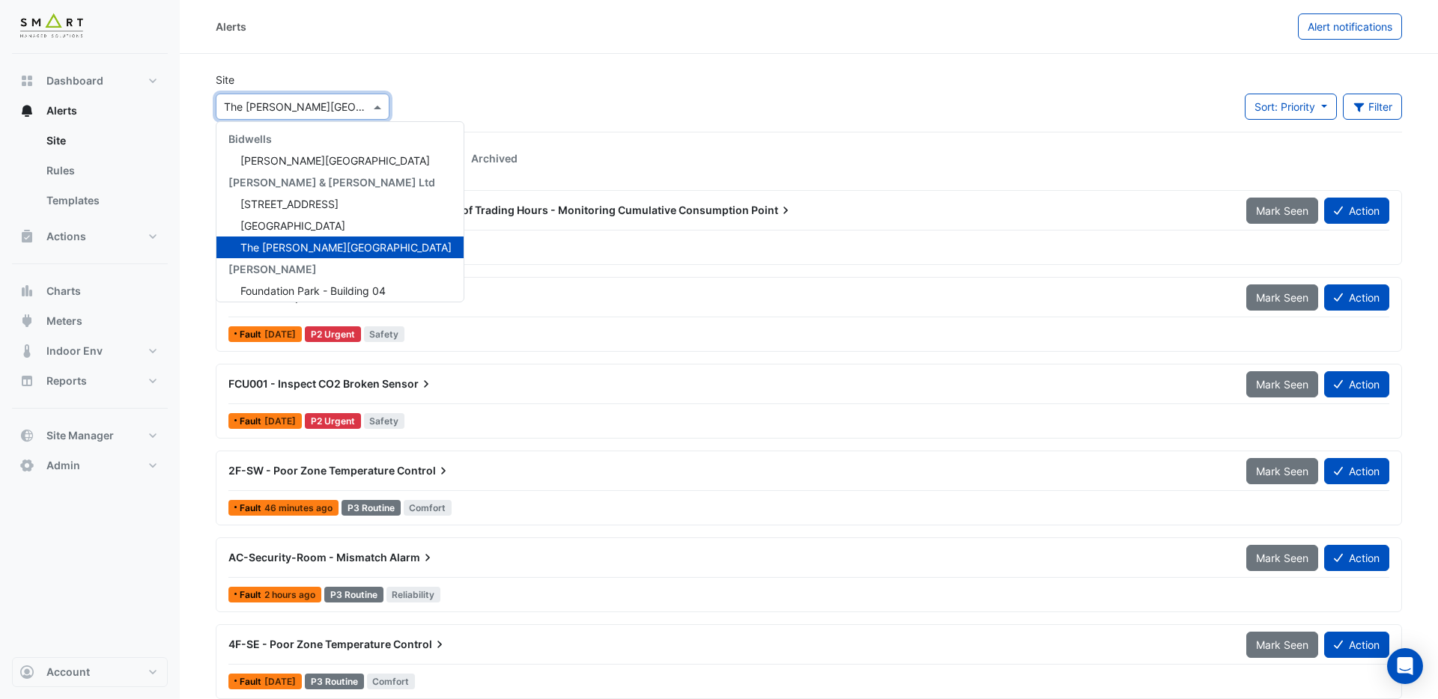
click at [324, 109] on input "text" at bounding box center [287, 108] width 127 height 16
click at [292, 204] on span "12 Hammersmith Grove" at bounding box center [289, 204] width 98 height 13
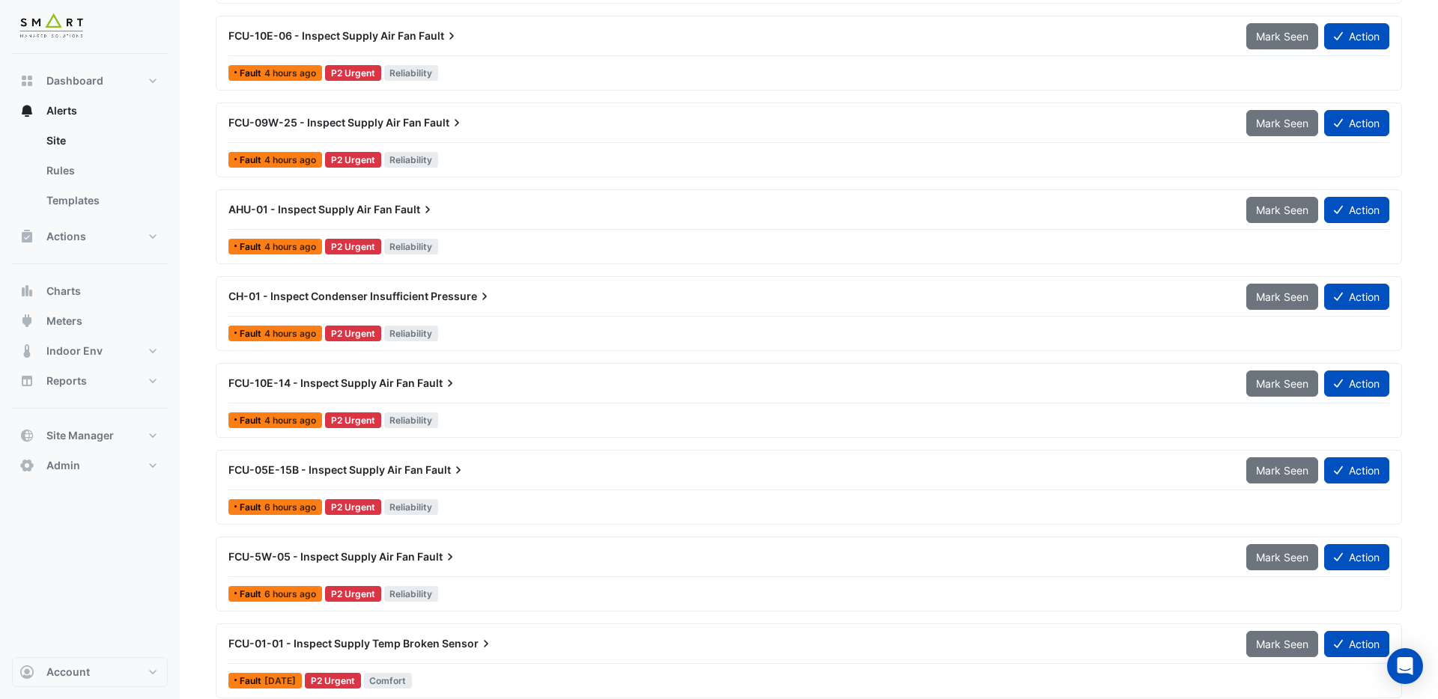
scroll to position [1304, 0]
click at [335, 300] on span "CH-01 - Inspect Condenser Insufficient" at bounding box center [328, 295] width 200 height 13
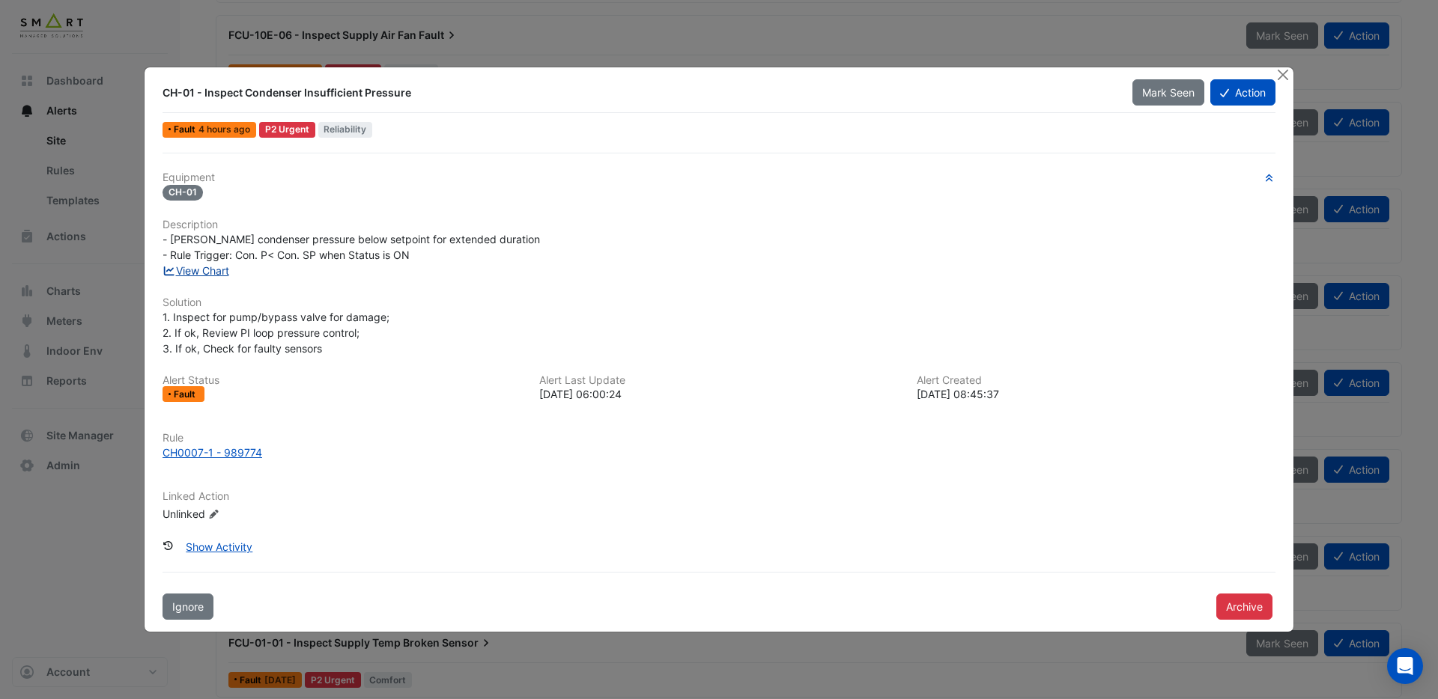
click at [209, 273] on link "View Chart" at bounding box center [195, 270] width 67 height 13
click at [1285, 75] on button "Close" at bounding box center [1283, 75] width 16 height 16
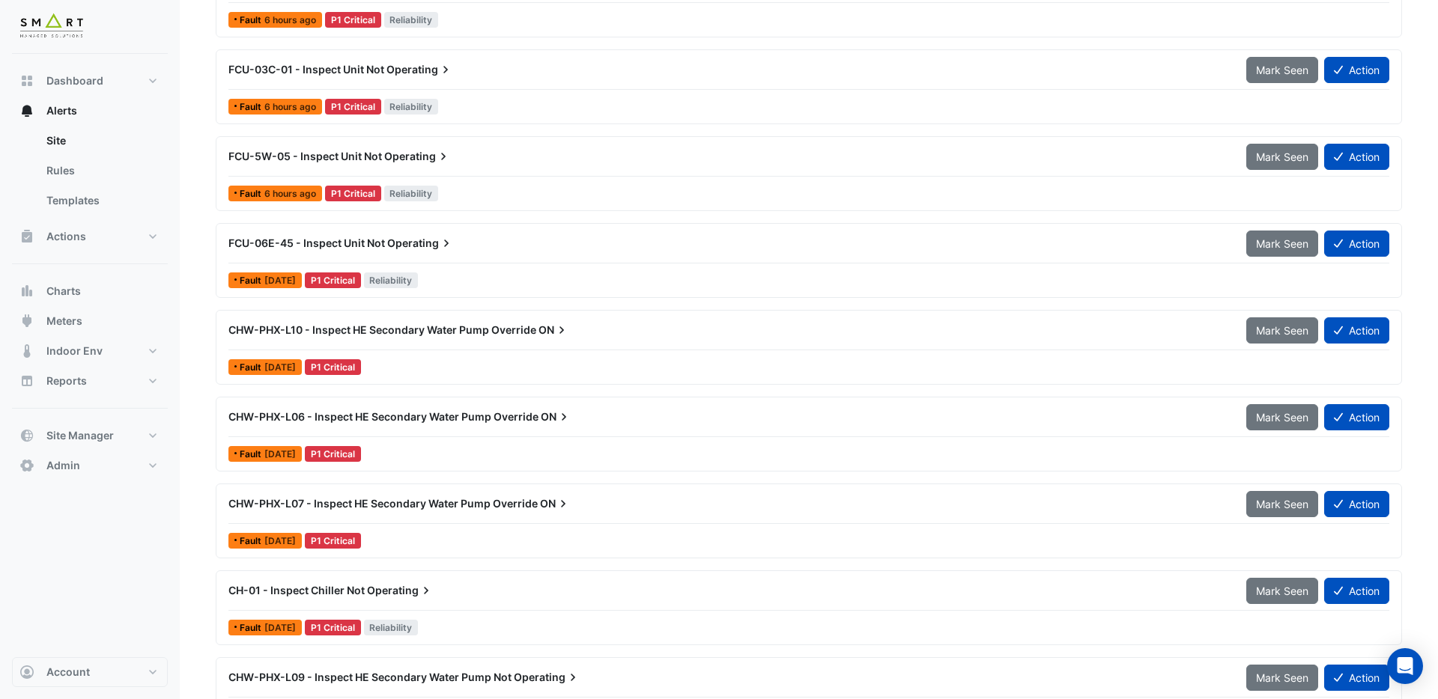
scroll to position [227, 0]
click at [436, 332] on span "CHW-PHX-L10 - Inspect HE Secondary Water Pump Override" at bounding box center [382, 330] width 308 height 13
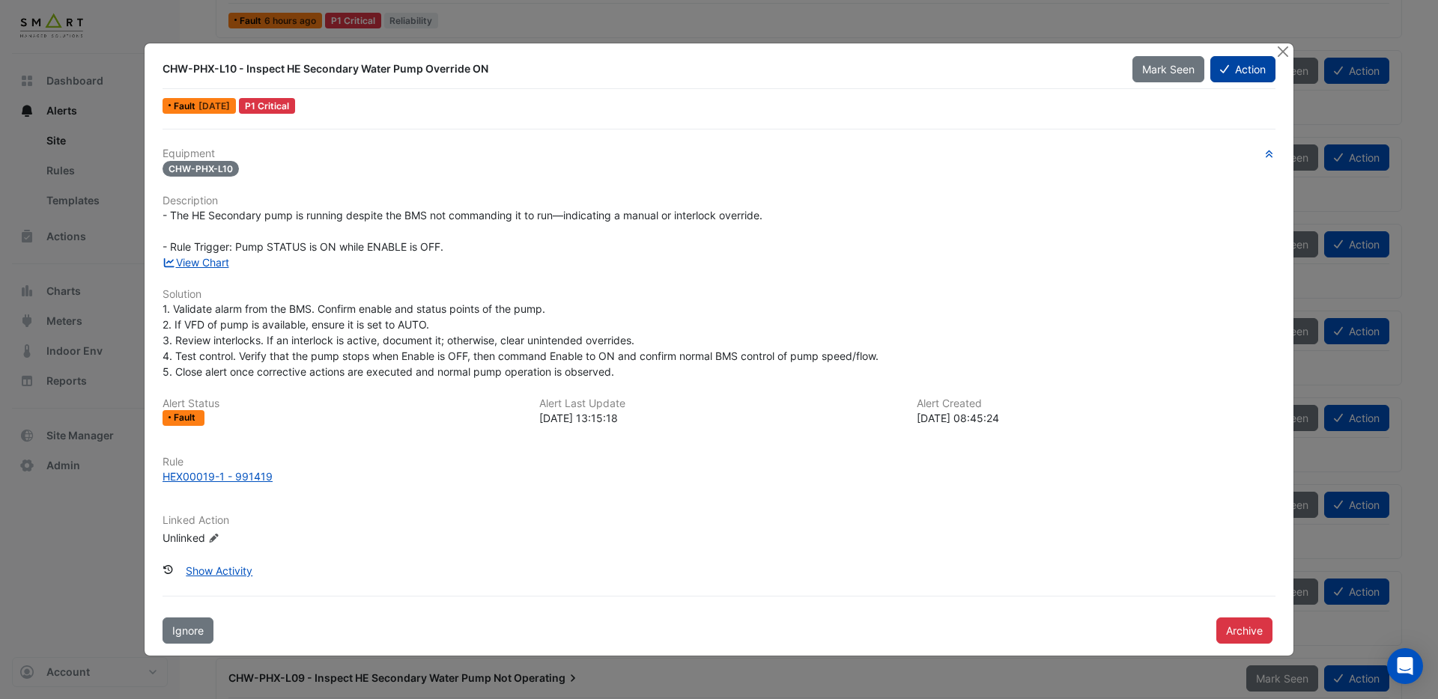
click at [1246, 77] on button "Action" at bounding box center [1242, 69] width 65 height 26
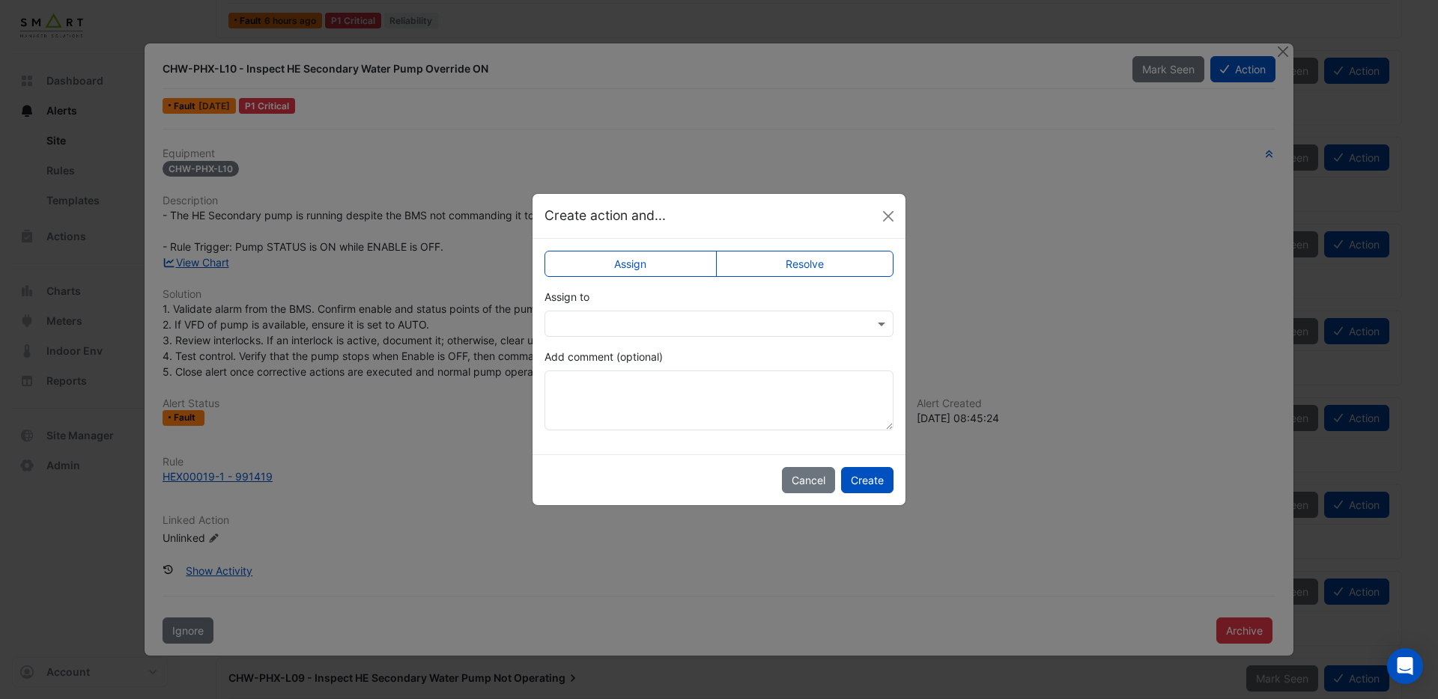
click at [781, 322] on input "text" at bounding box center [704, 325] width 303 height 16
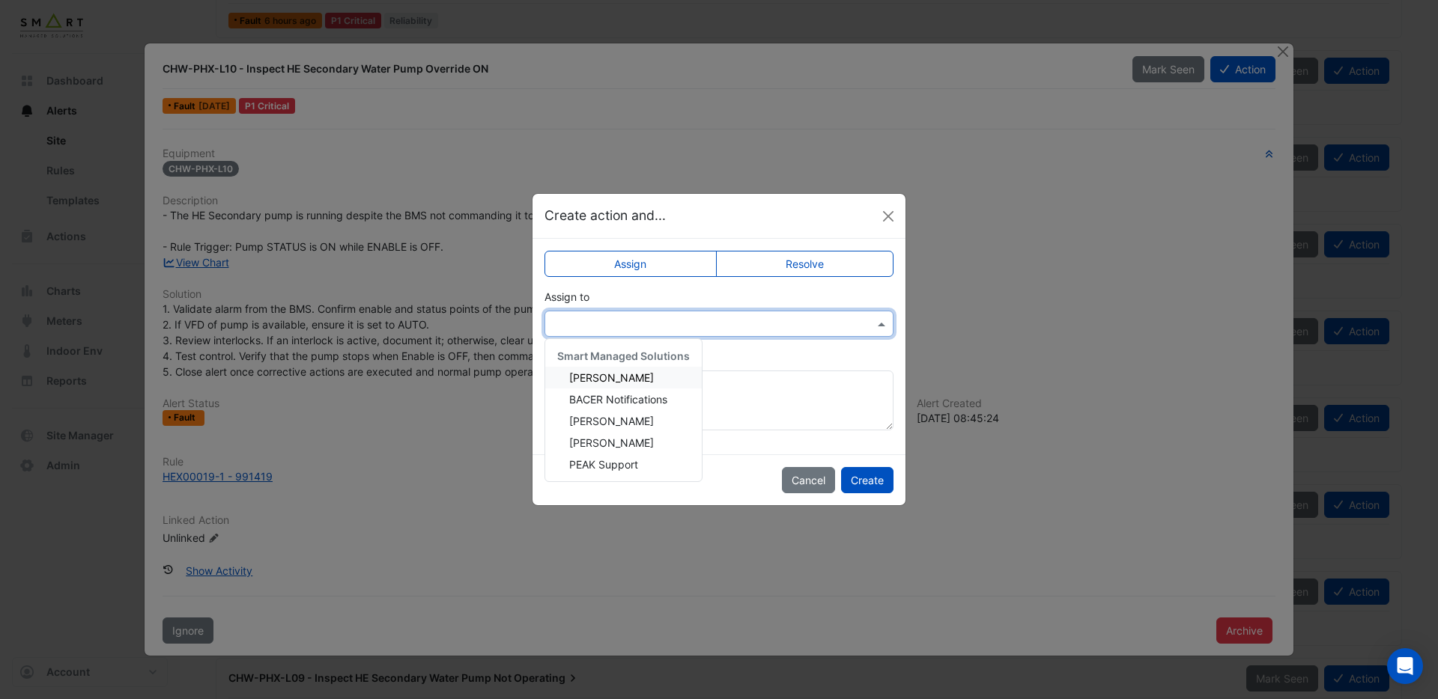
drag, startPoint x: 609, startPoint y: 380, endPoint x: 779, endPoint y: 446, distance: 182.3
click at [609, 380] on span "Adrien Jaboin" at bounding box center [611, 377] width 85 height 13
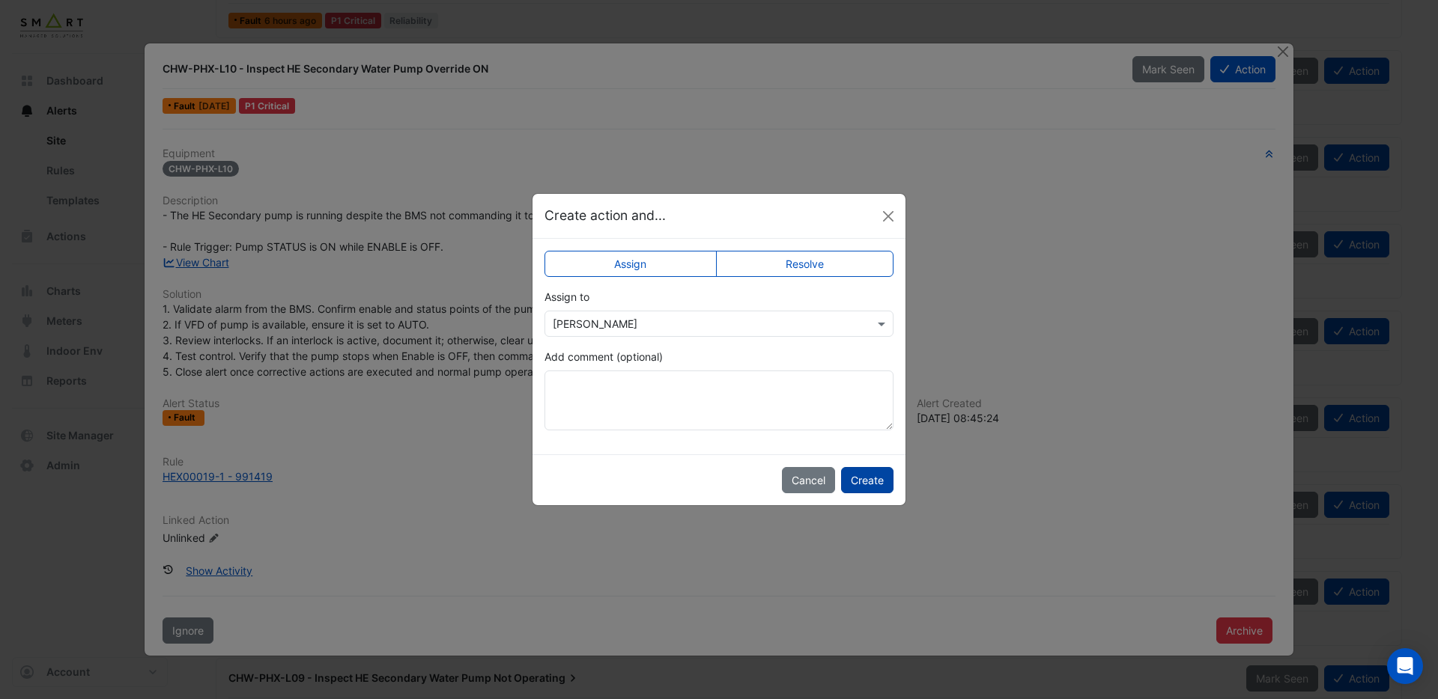
click at [884, 486] on button "Create" at bounding box center [867, 480] width 52 height 26
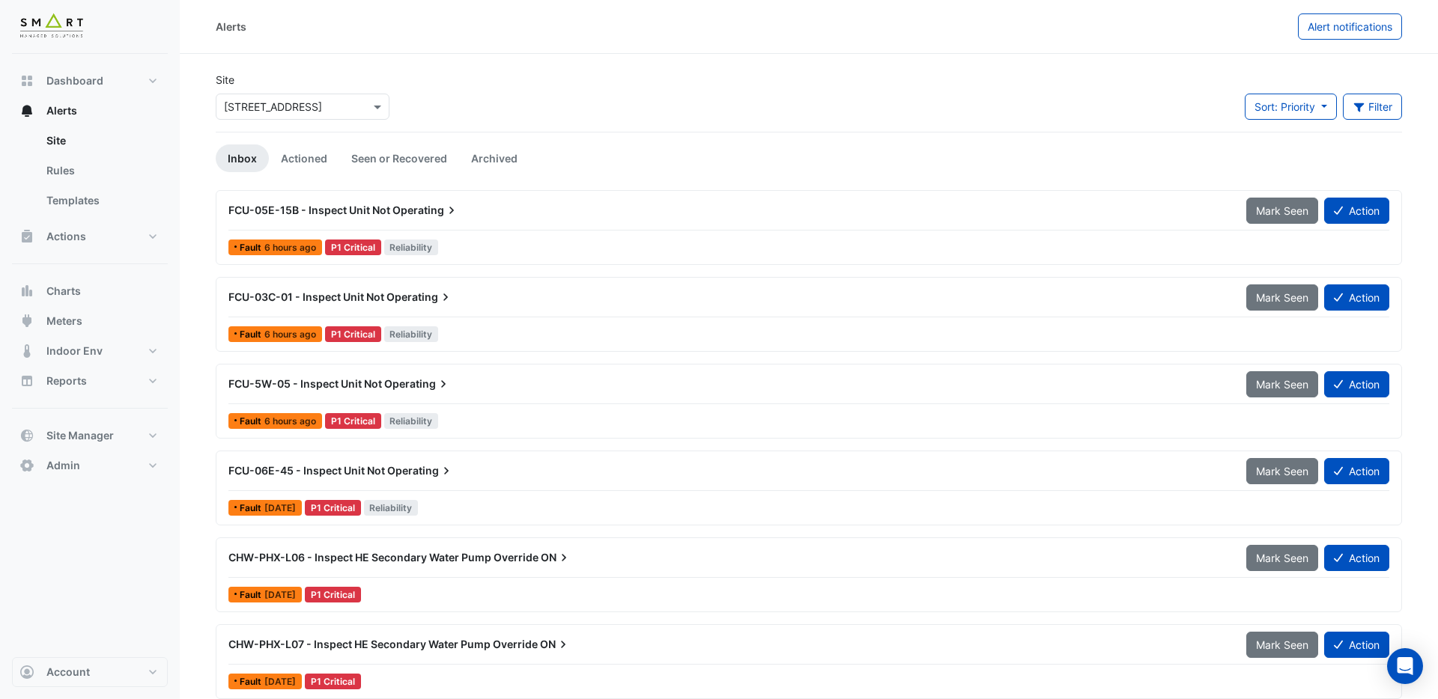
click at [315, 115] on div "× 12 Hammersmith Grove" at bounding box center [303, 107] width 174 height 26
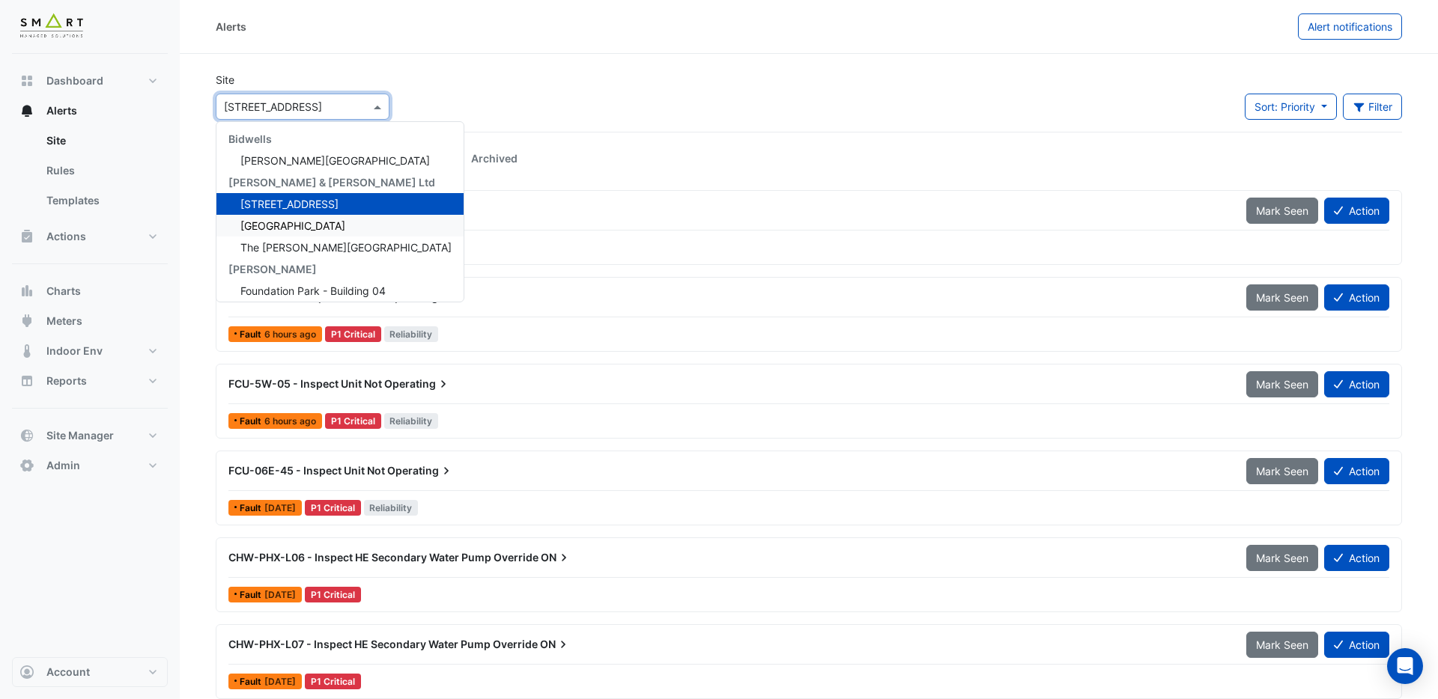
click at [294, 227] on span "Thames Tower" at bounding box center [292, 225] width 105 height 13
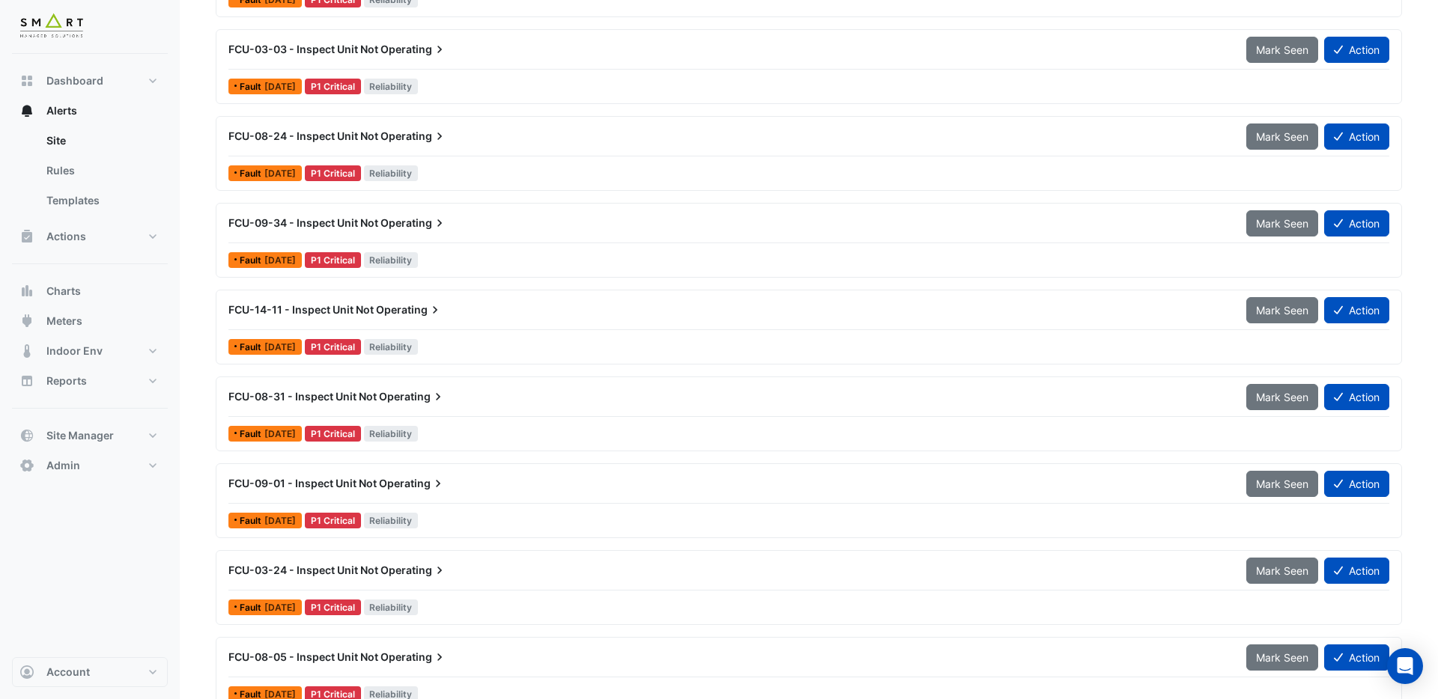
scroll to position [3031, 0]
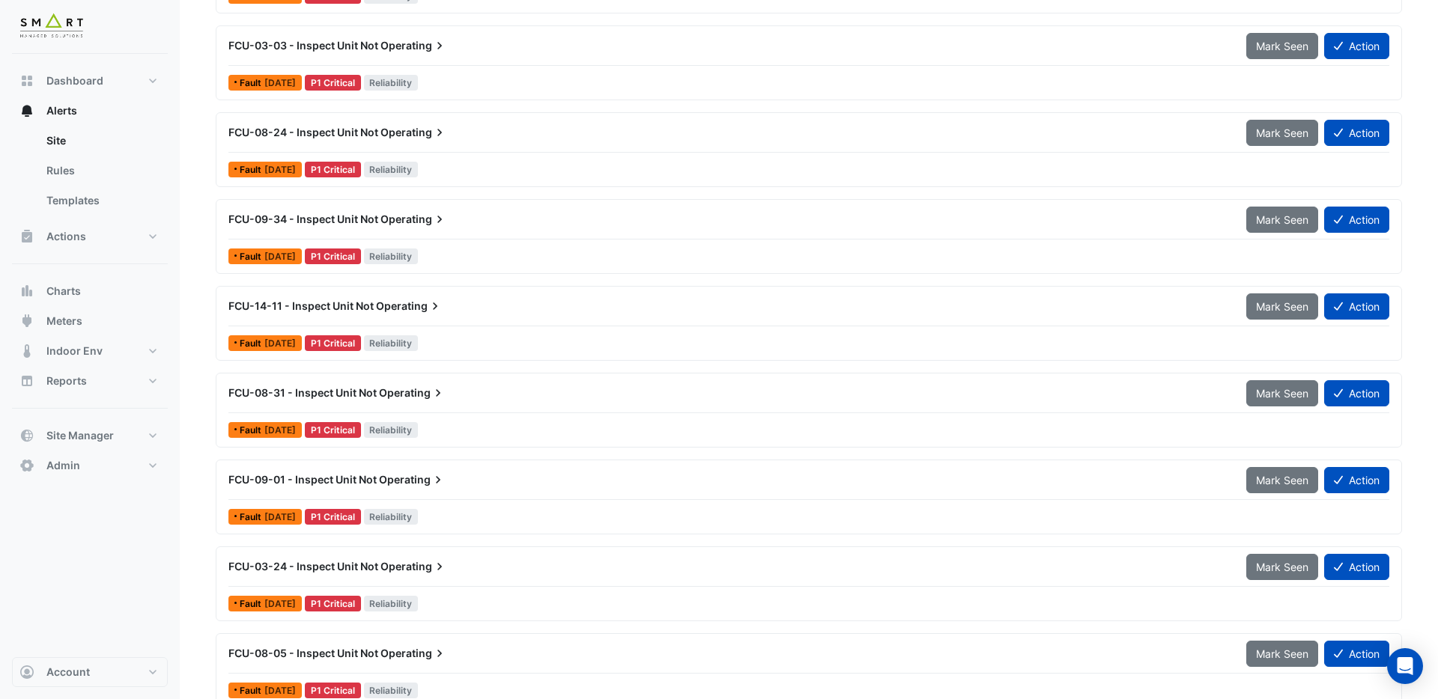
click at [297, 225] on div "FCU-09-34 - Inspect Unit Not Operating" at bounding box center [728, 219] width 1018 height 27
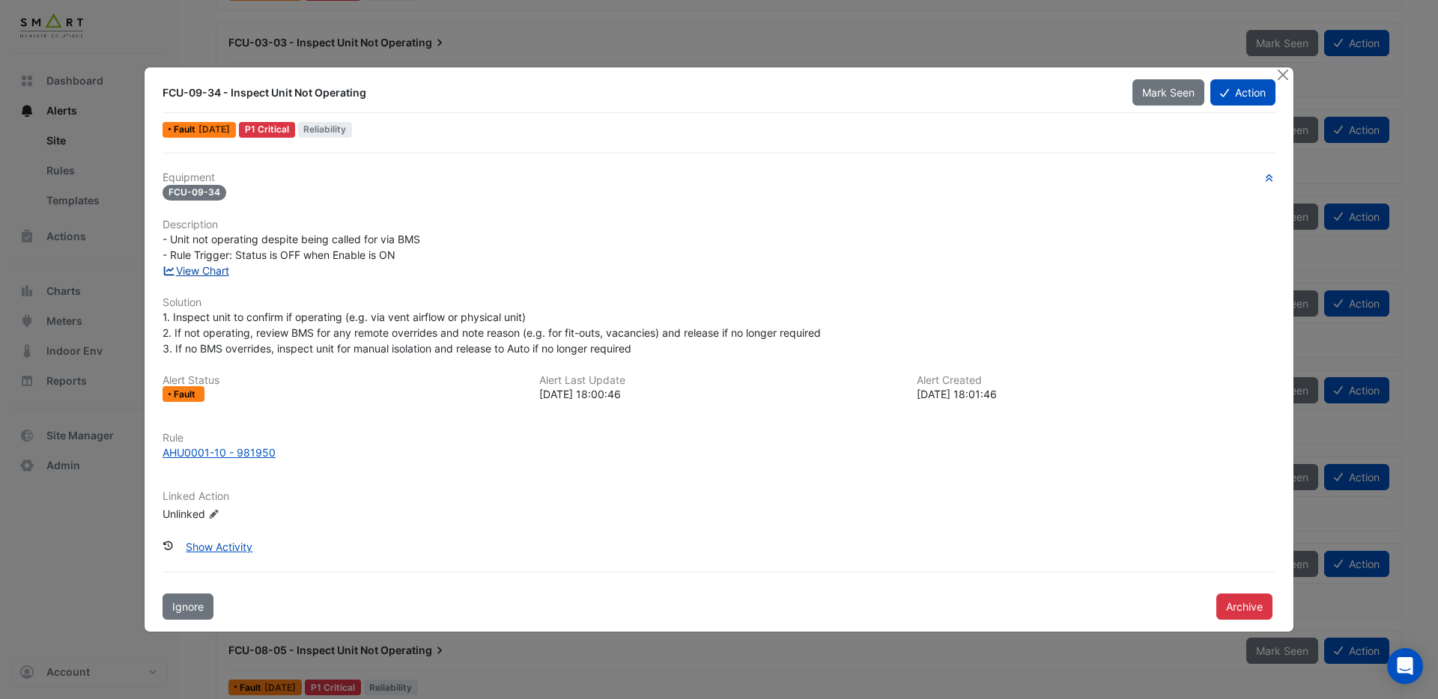
click at [204, 272] on link "View Chart" at bounding box center [195, 270] width 67 height 13
click at [1289, 79] on button "Close" at bounding box center [1283, 75] width 16 height 16
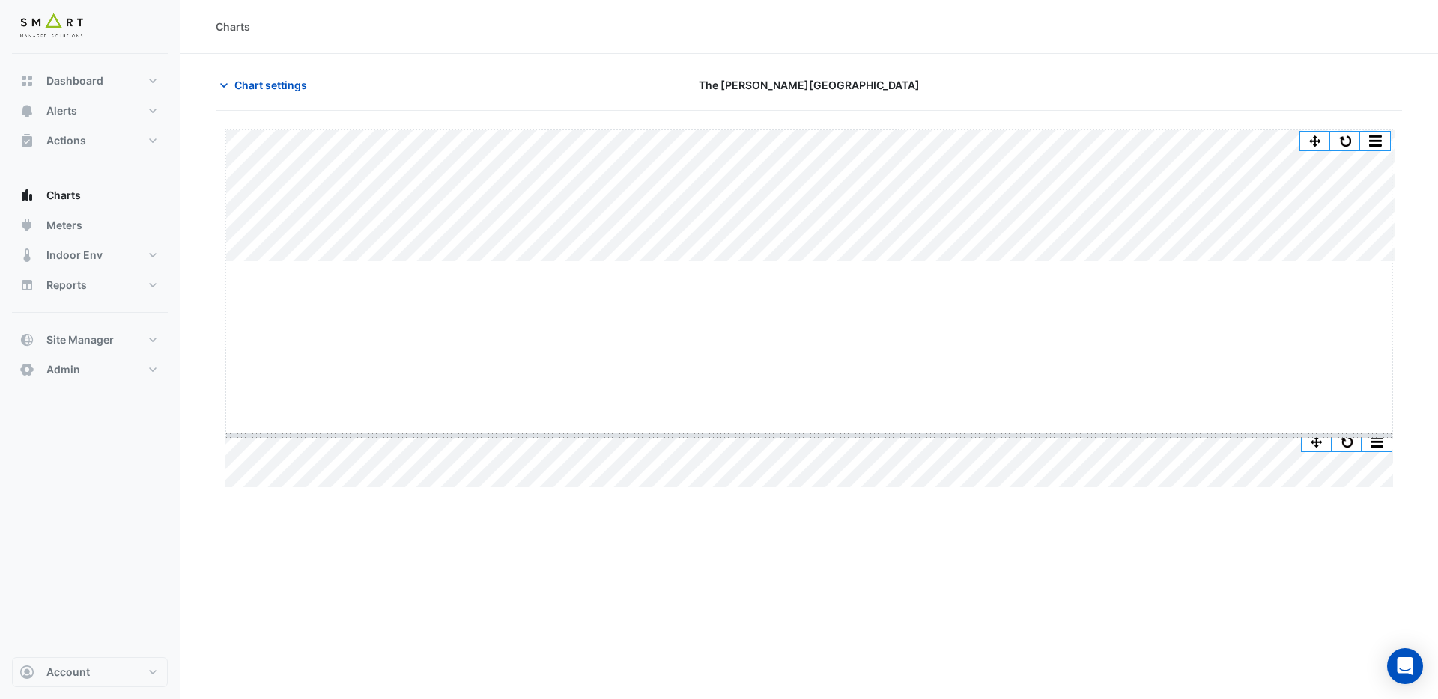
drag, startPoint x: 804, startPoint y: 260, endPoint x: 824, endPoint y: 466, distance: 206.9
click at [252, 84] on span "Chart settings" at bounding box center [270, 85] width 73 height 16
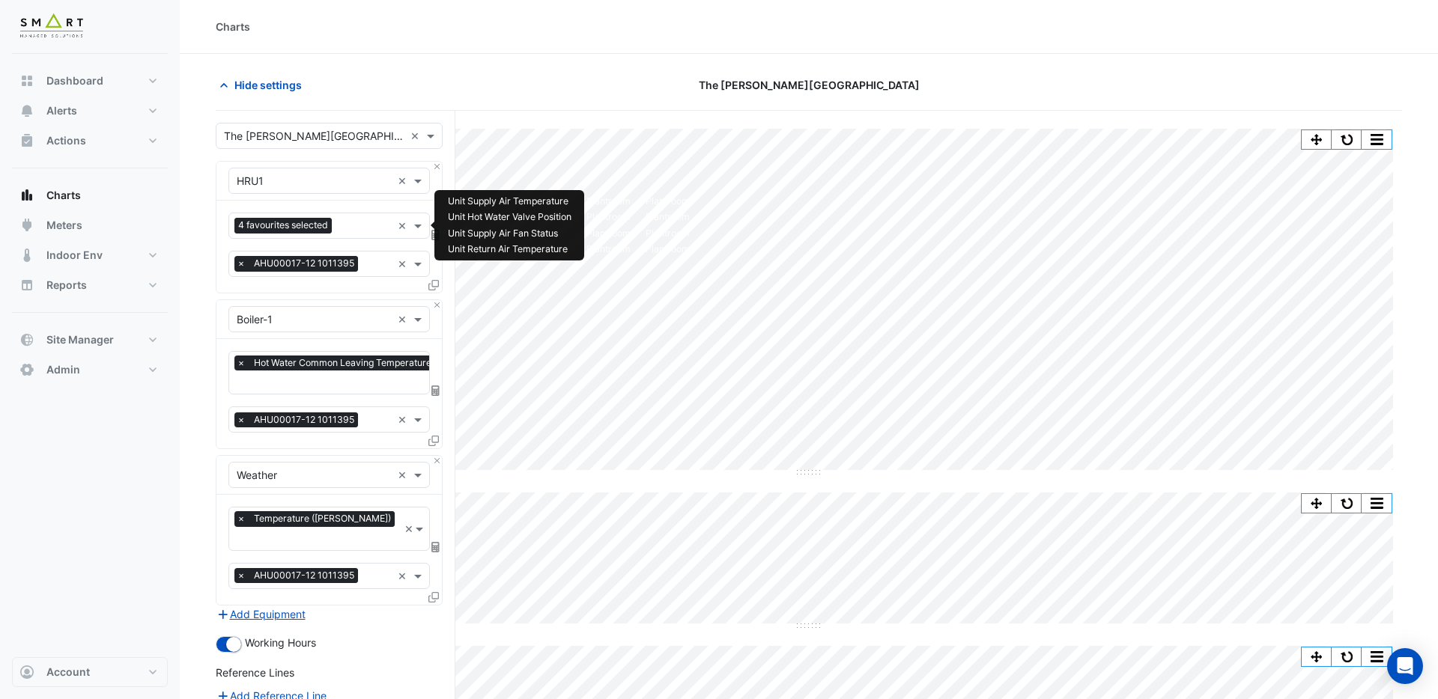
click at [358, 230] on input "text" at bounding box center [365, 227] width 54 height 16
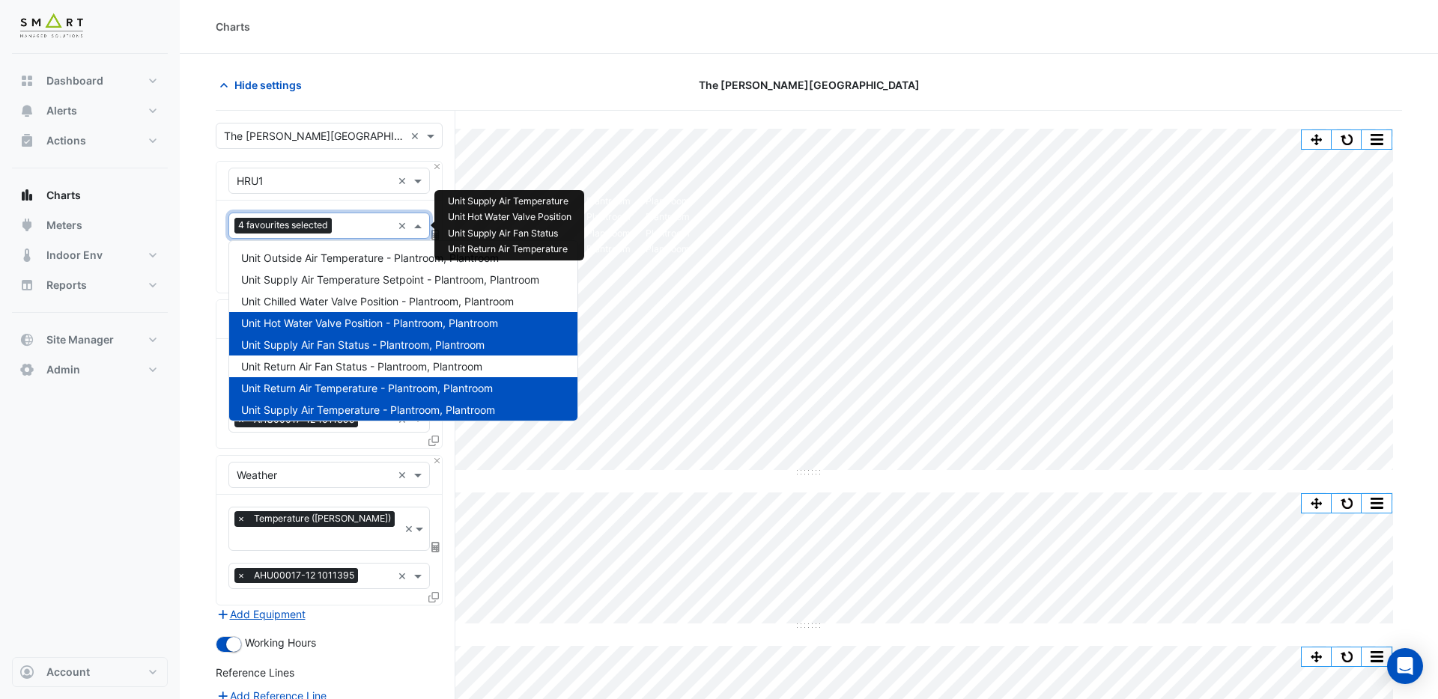
type input "*"
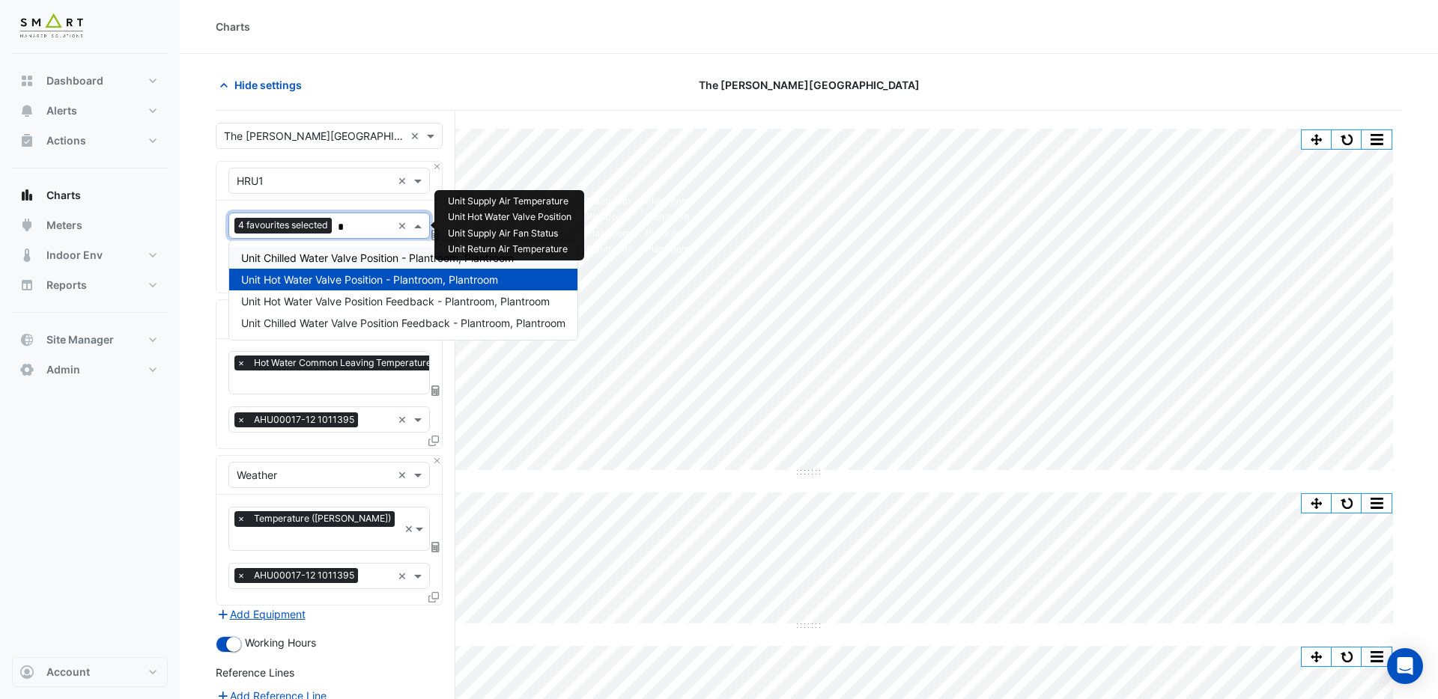
click at [336, 258] on span "Unit Chilled Water Valve Position - Plantroom, Plantroom" at bounding box center [377, 258] width 273 height 13
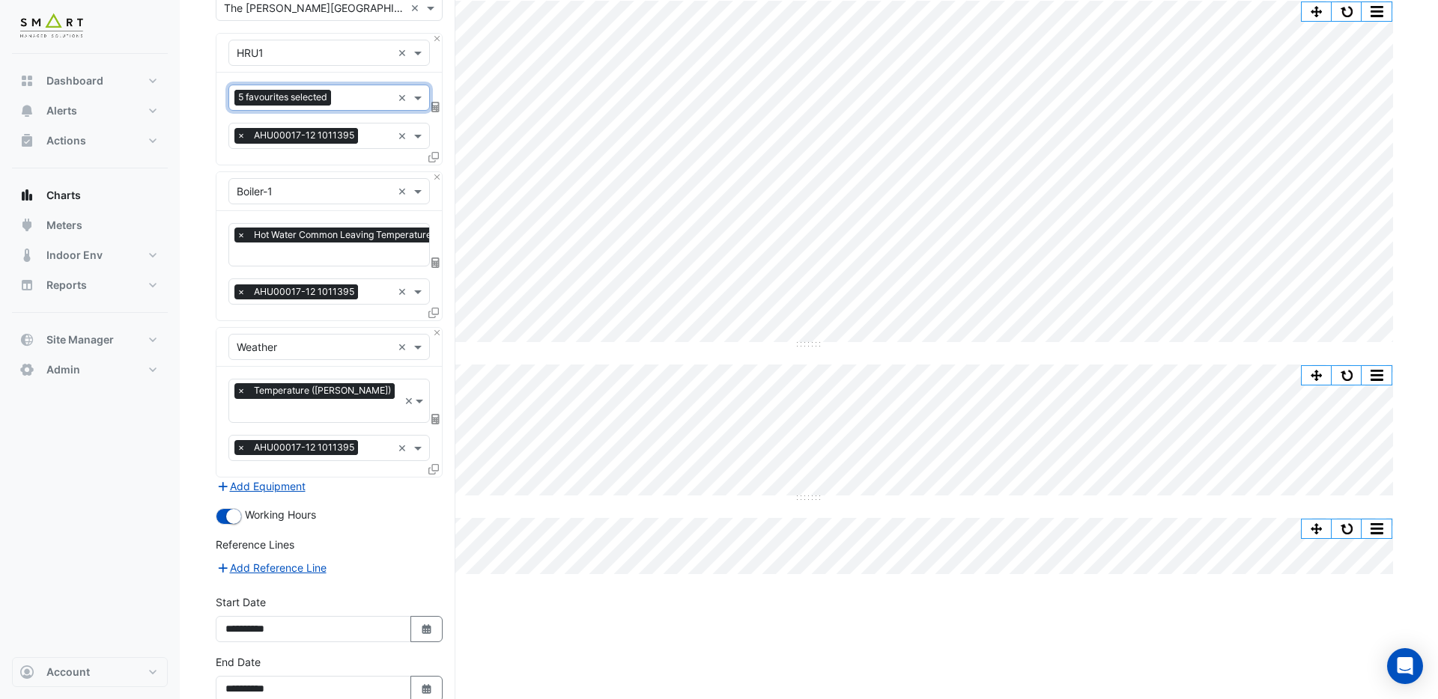
scroll to position [192, 0]
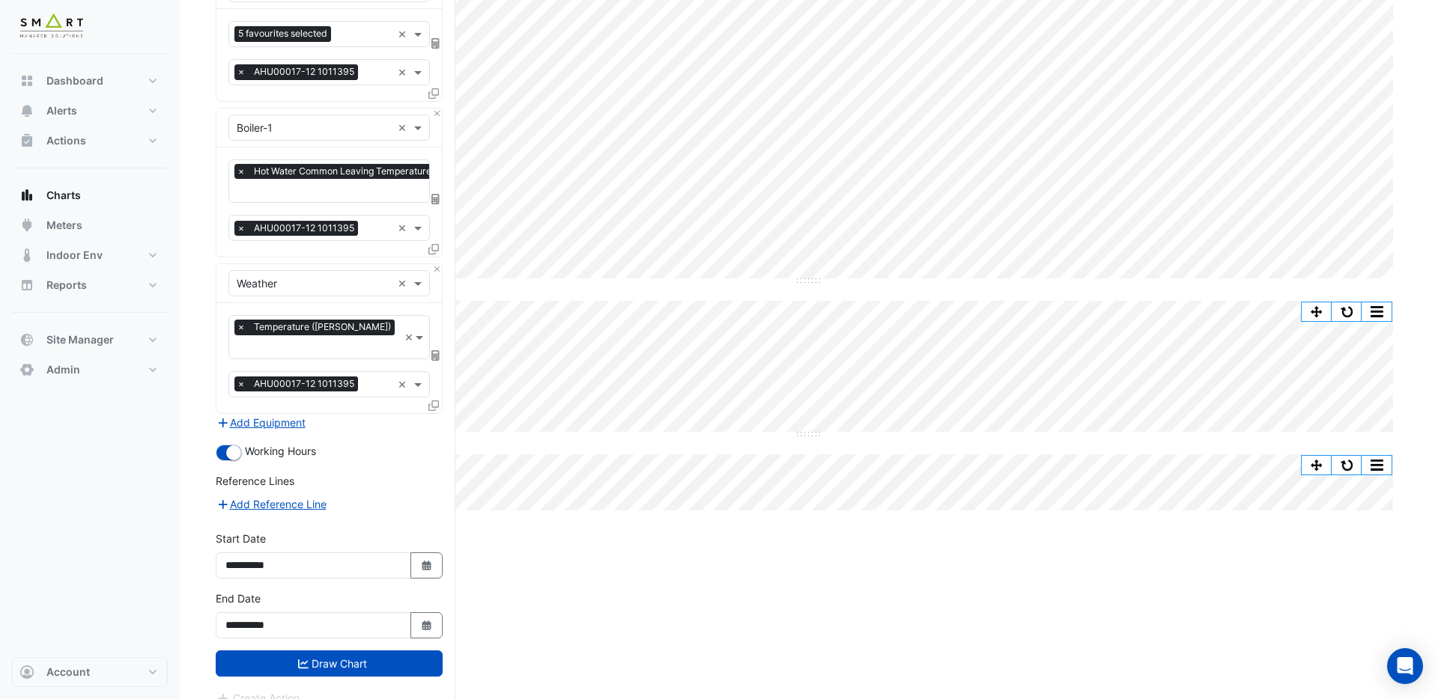
click at [353, 651] on button "Draw Chart" at bounding box center [329, 664] width 227 height 26
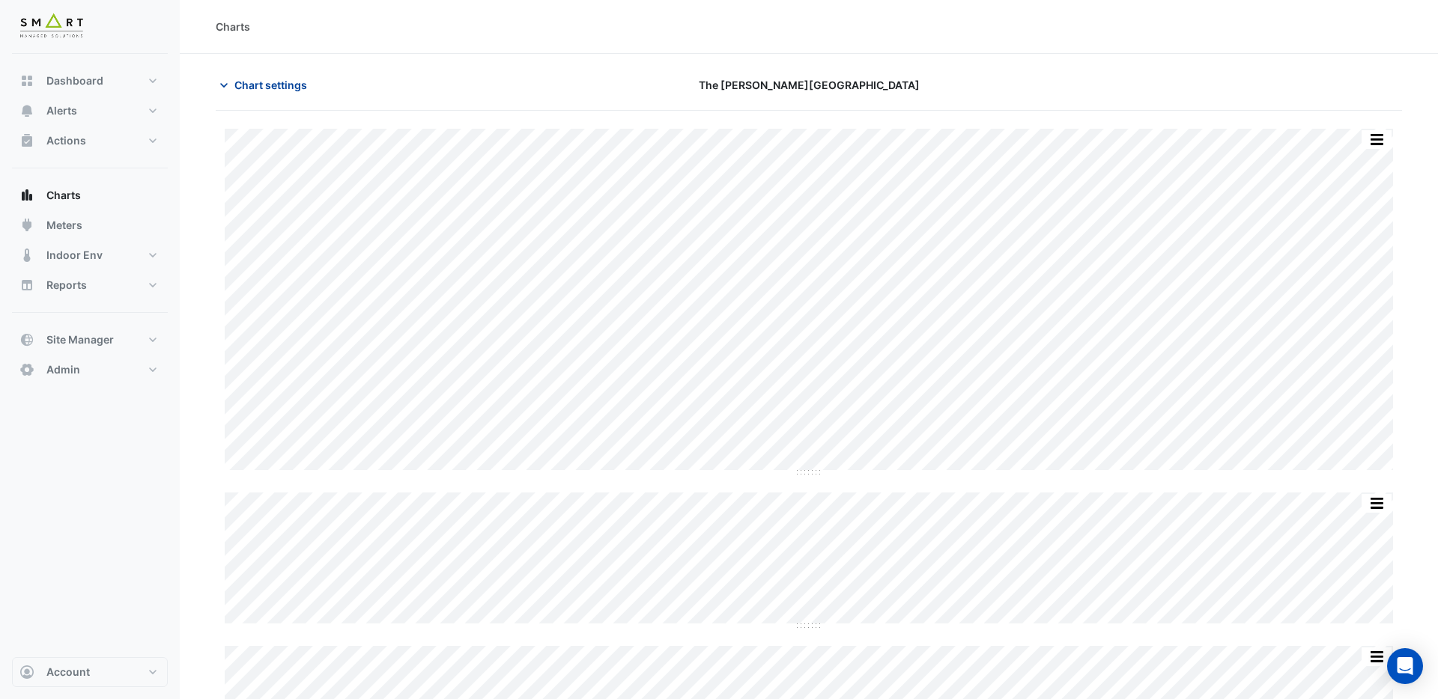
click at [271, 85] on span "Chart settings" at bounding box center [270, 85] width 73 height 16
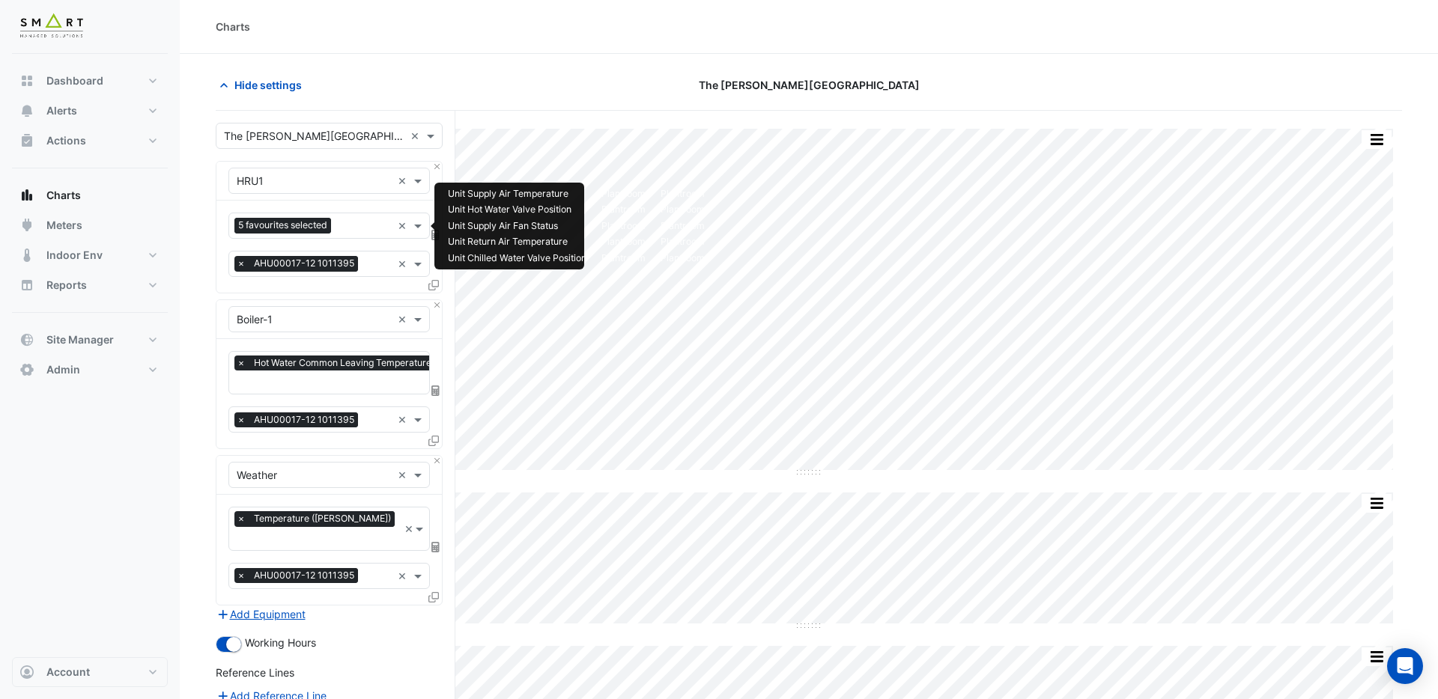
click at [375, 230] on input "text" at bounding box center [364, 227] width 55 height 16
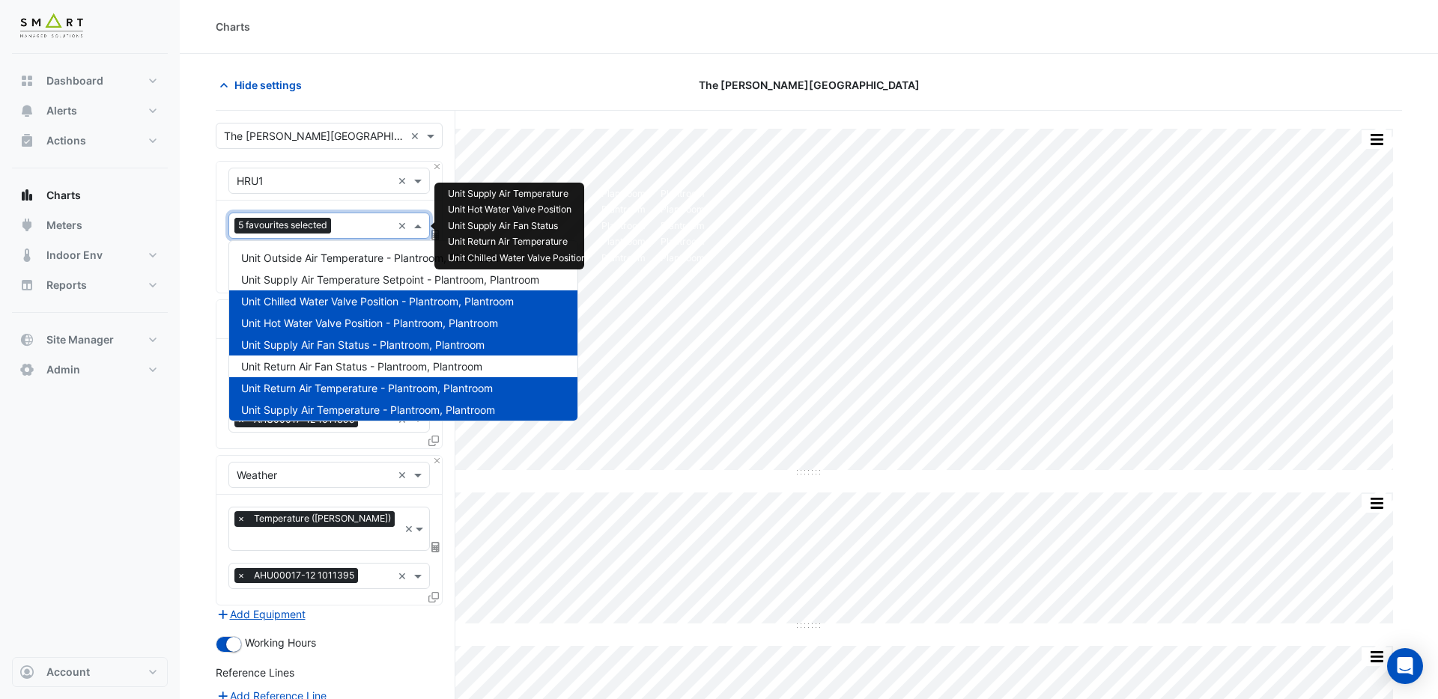
type input "*"
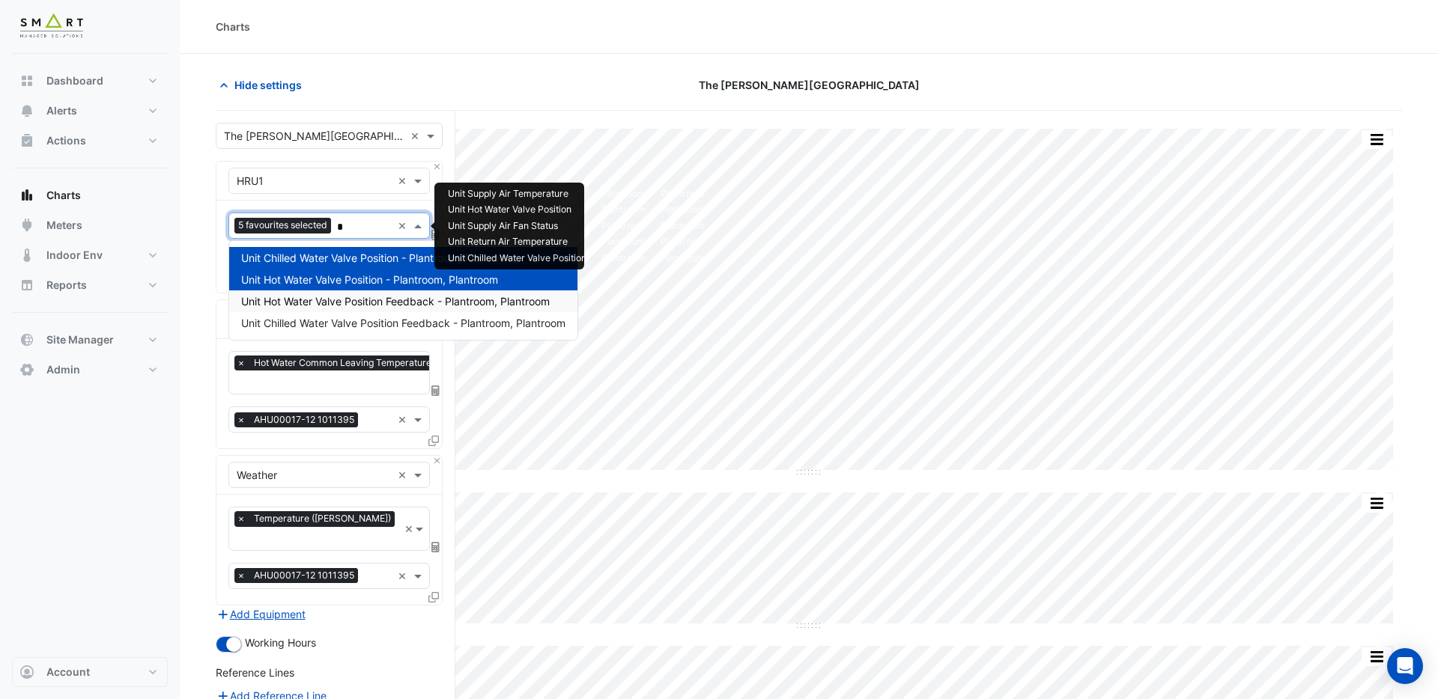
click at [362, 300] on span "Unit Hot Water Valve Position Feedback - Plantroom, Plantroom" at bounding box center [395, 301] width 309 height 13
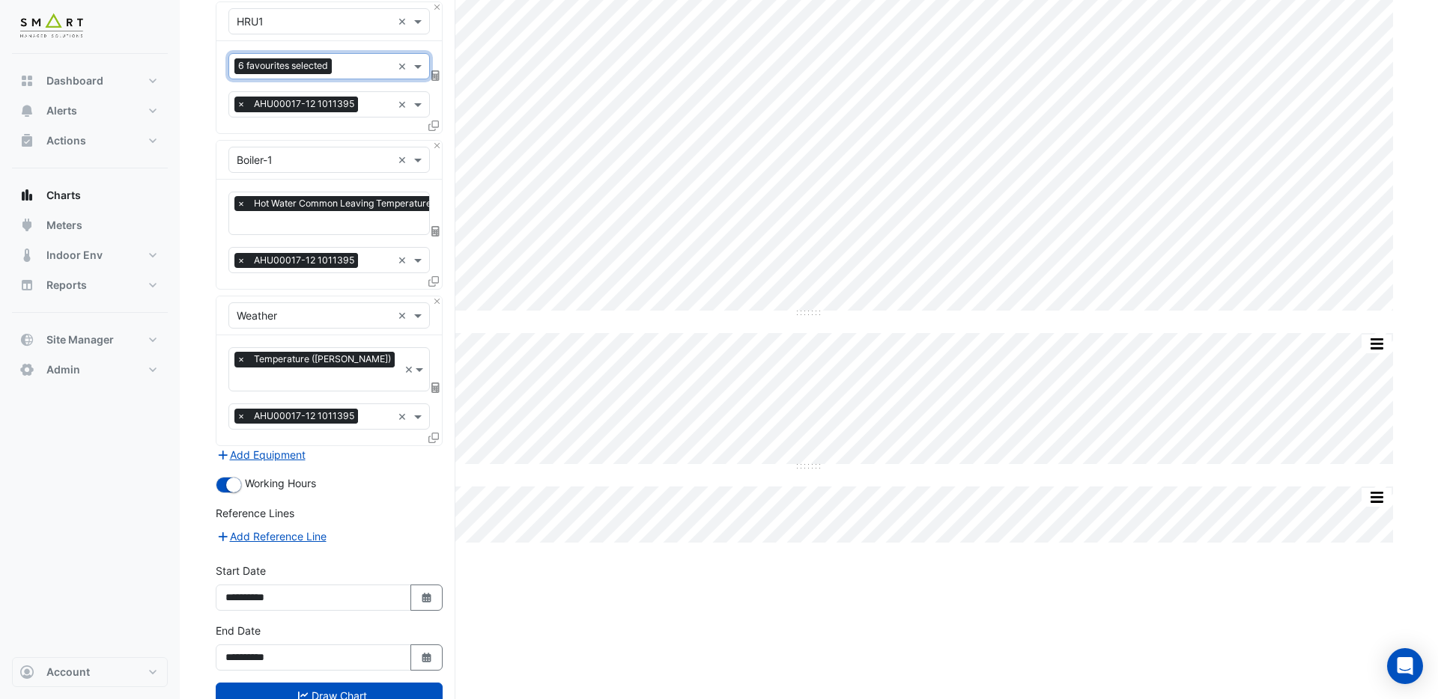
scroll to position [192, 0]
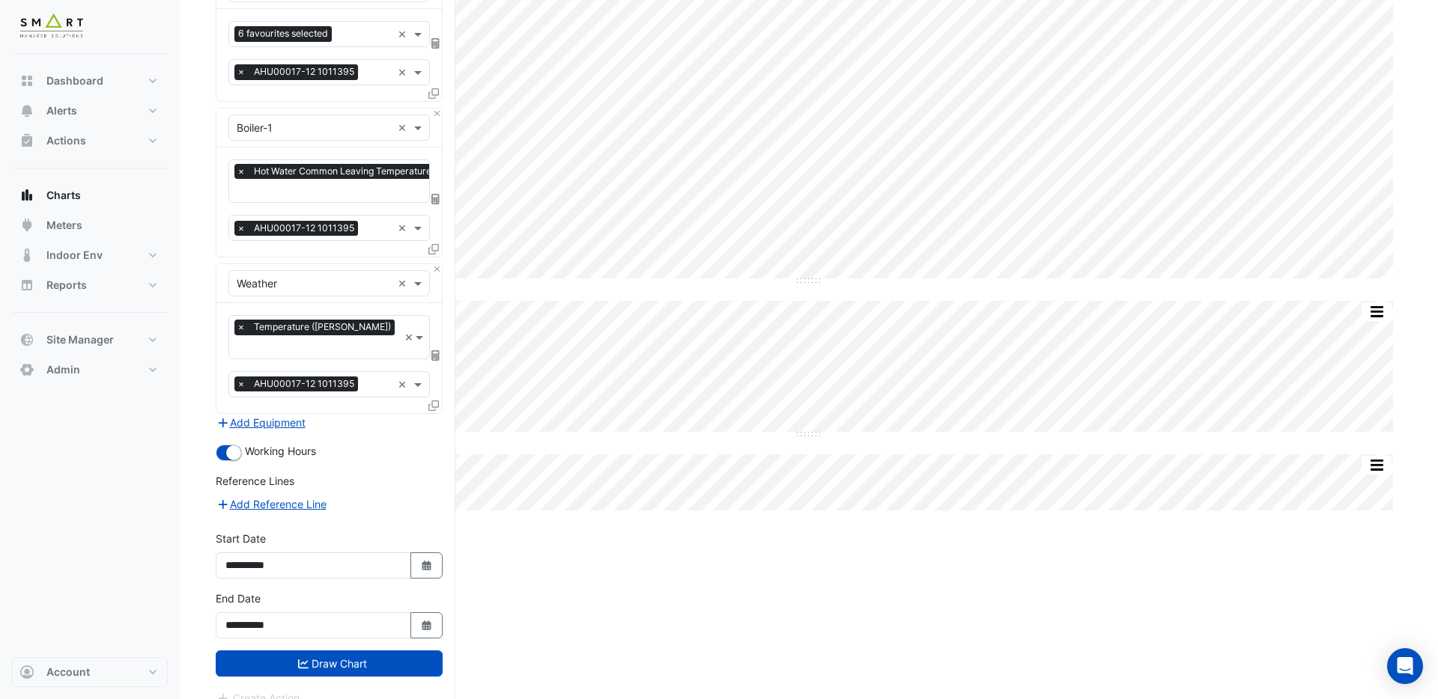
click at [337, 651] on button "Draw Chart" at bounding box center [329, 664] width 227 height 26
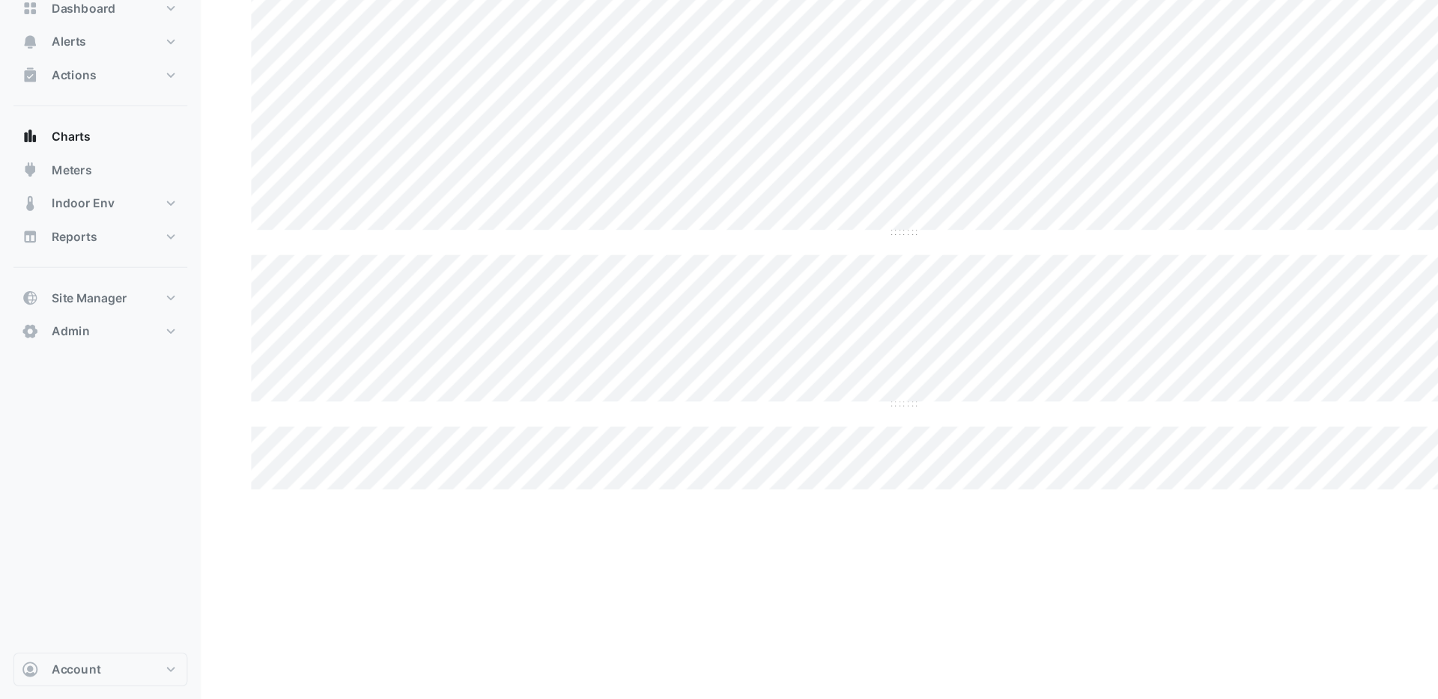
scroll to position [192, 0]
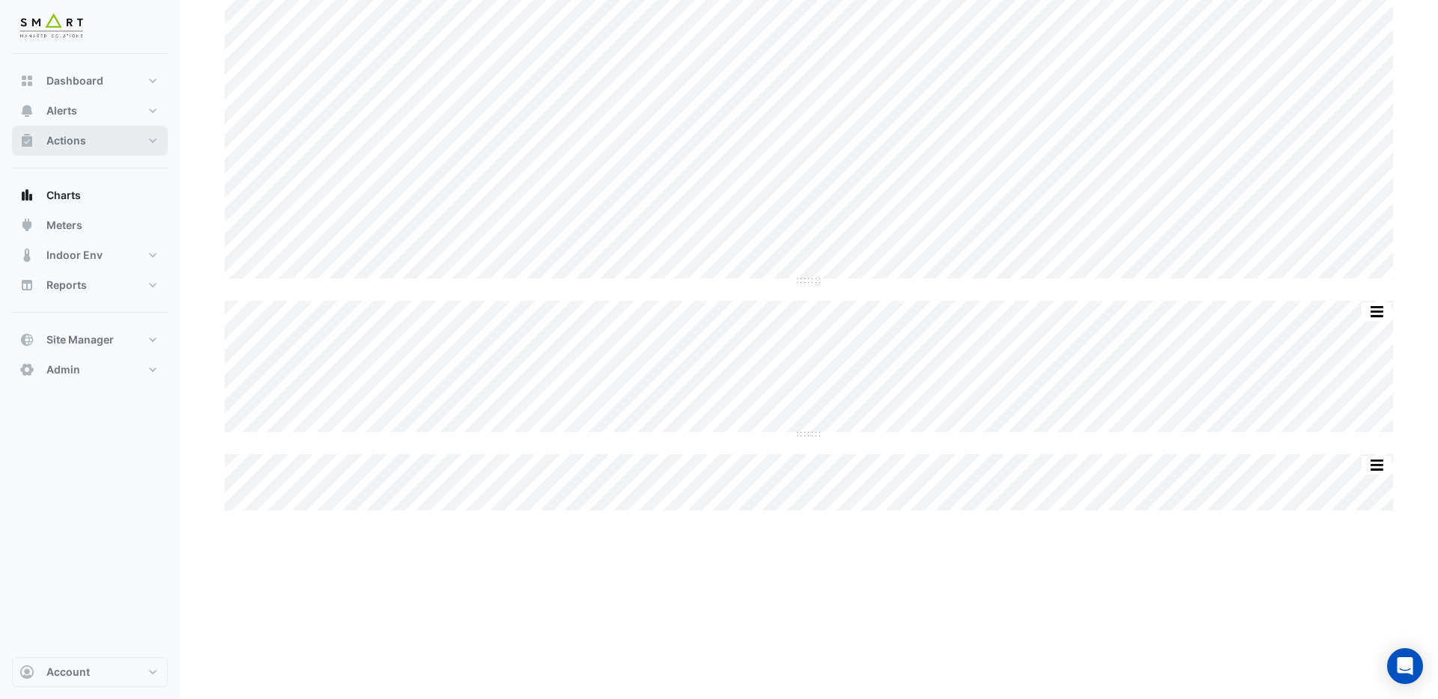
click at [79, 142] on span "Actions" at bounding box center [66, 140] width 40 height 15
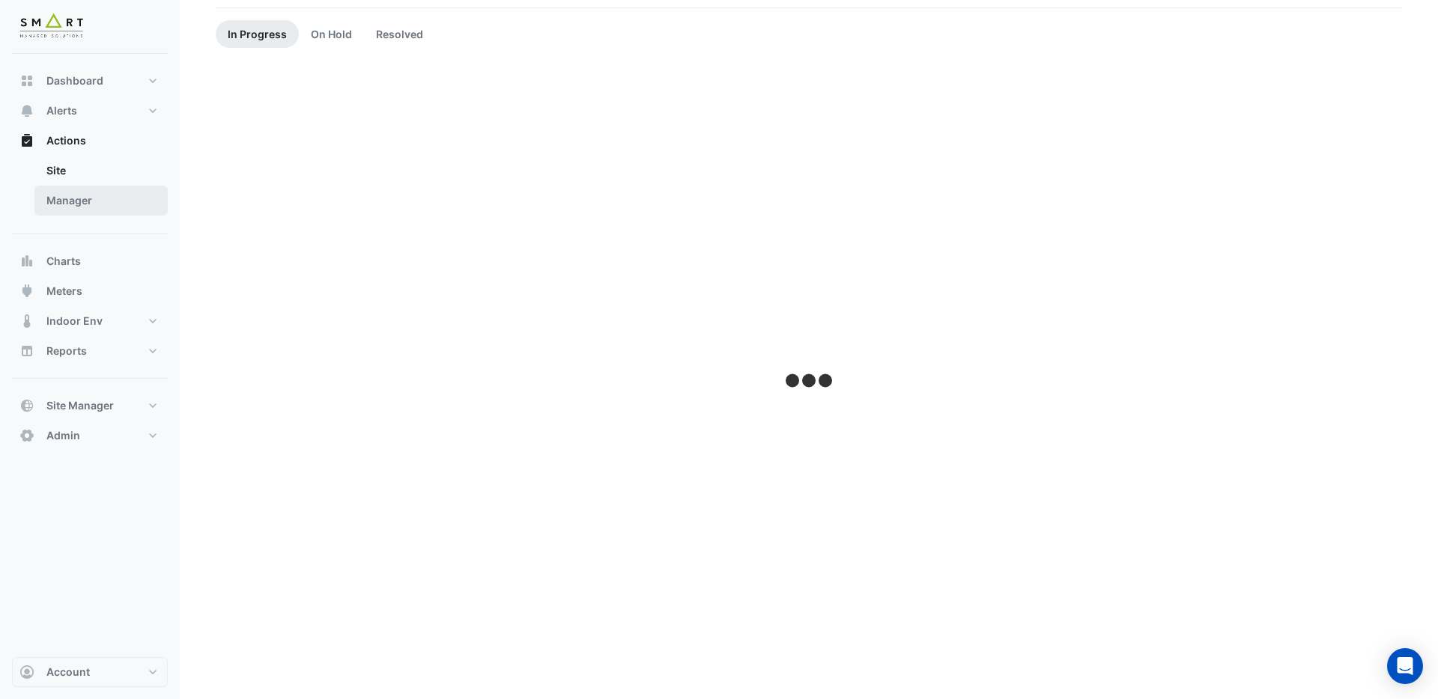
click at [73, 195] on link "Manager" at bounding box center [100, 201] width 133 height 30
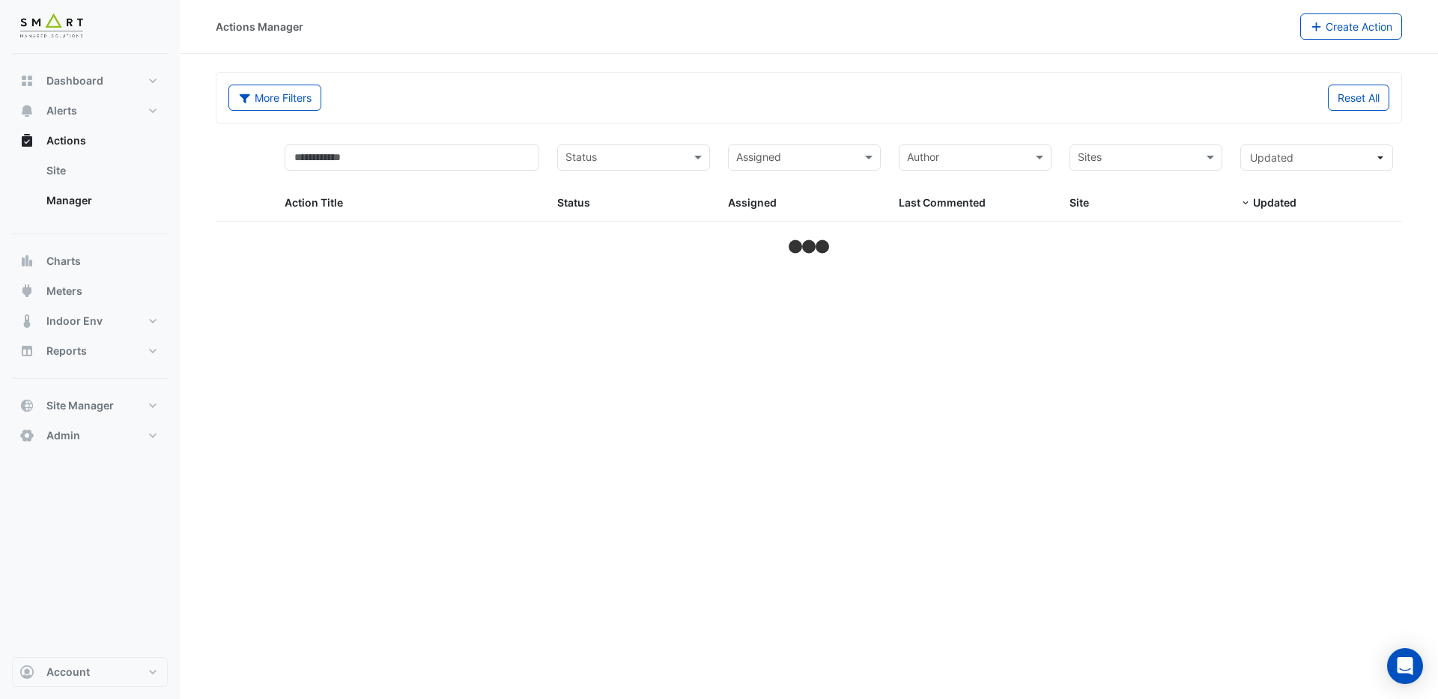
select select "***"
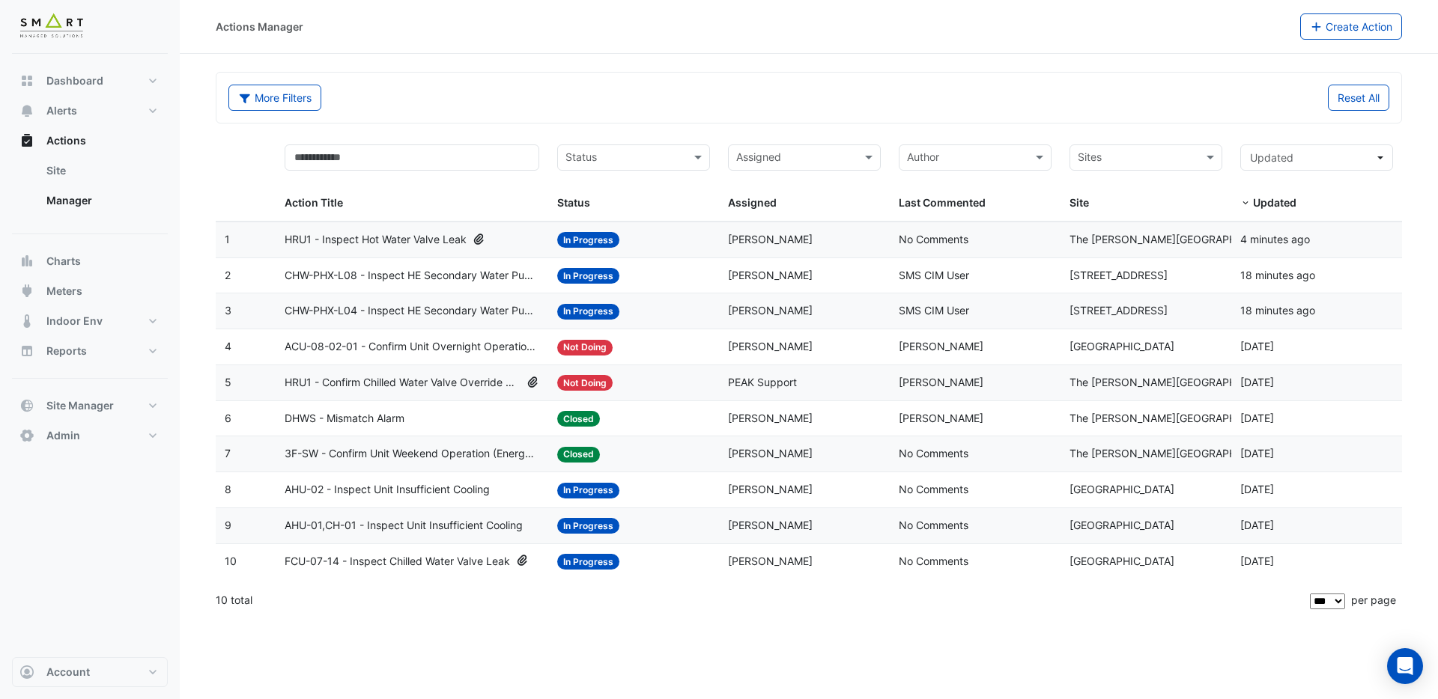
click at [412, 239] on span "HRU1 - Inspect Hot Water Valve Leak" at bounding box center [376, 239] width 182 height 17
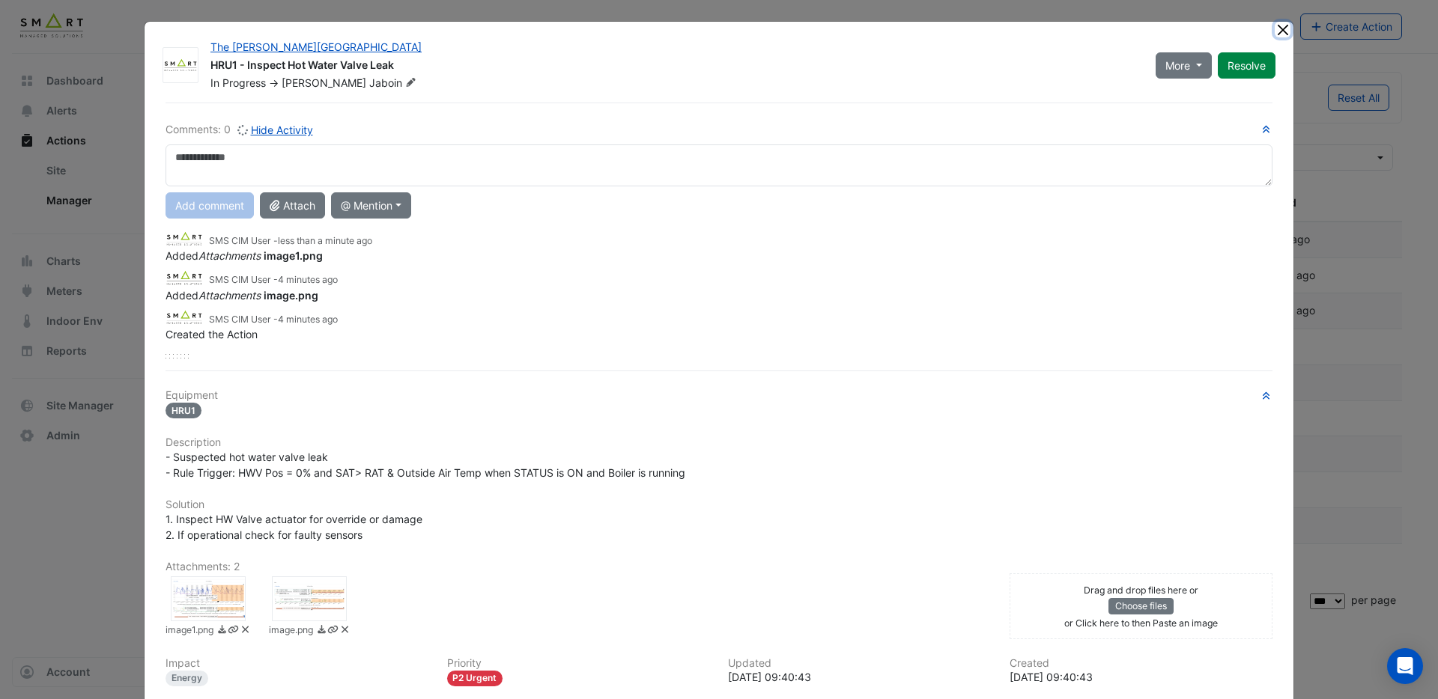
click at [1285, 28] on button "Close" at bounding box center [1283, 30] width 16 height 16
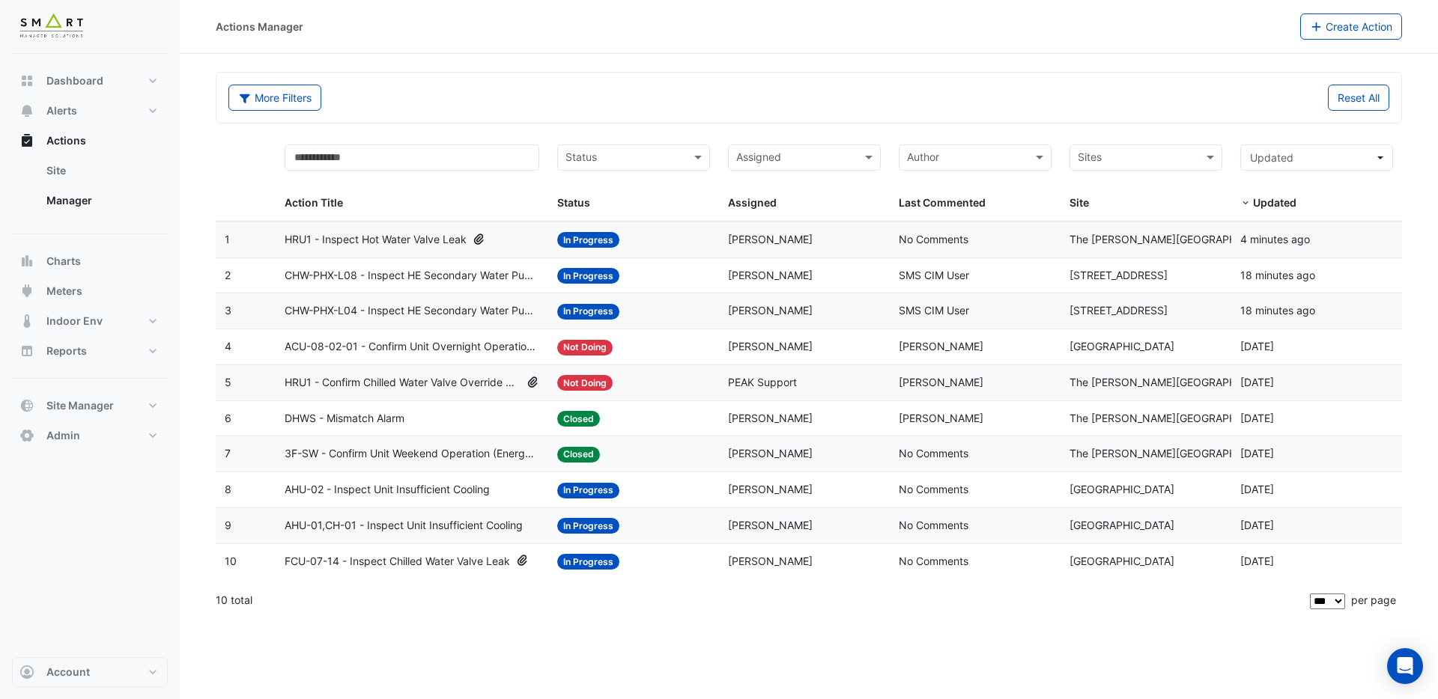
click at [394, 237] on span "HRU1 - Inspect Hot Water Valve Leak" at bounding box center [376, 239] width 182 height 17
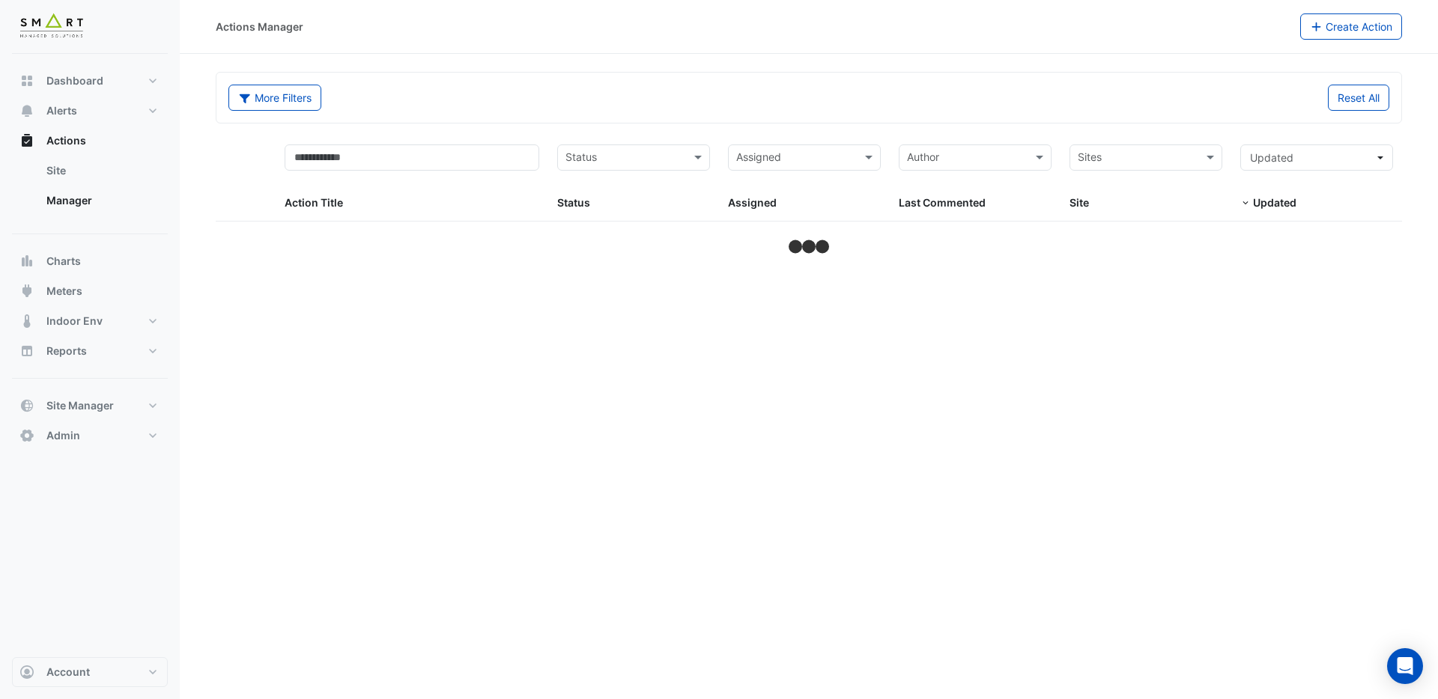
select select "***"
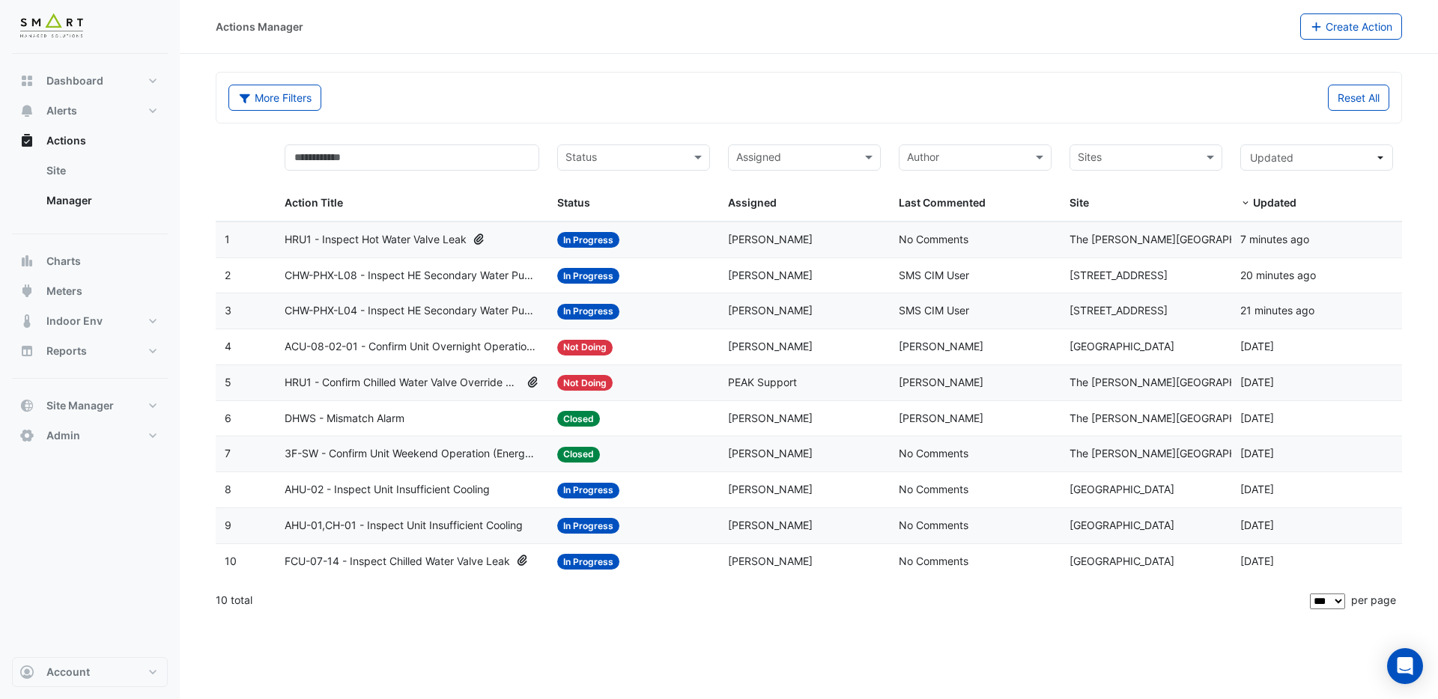
click at [452, 240] on span "HRU1 - Inspect Hot Water Valve Leak" at bounding box center [376, 239] width 182 height 17
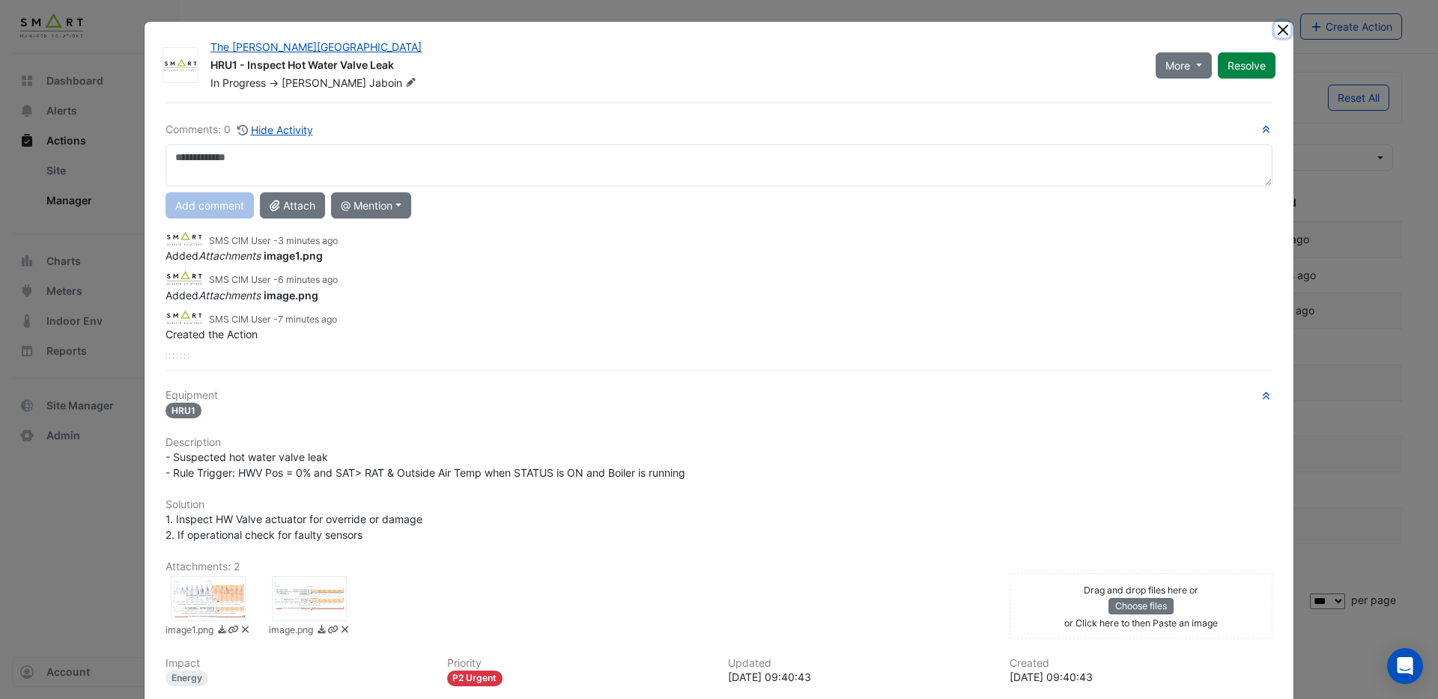
click at [1278, 31] on button "Close" at bounding box center [1283, 30] width 16 height 16
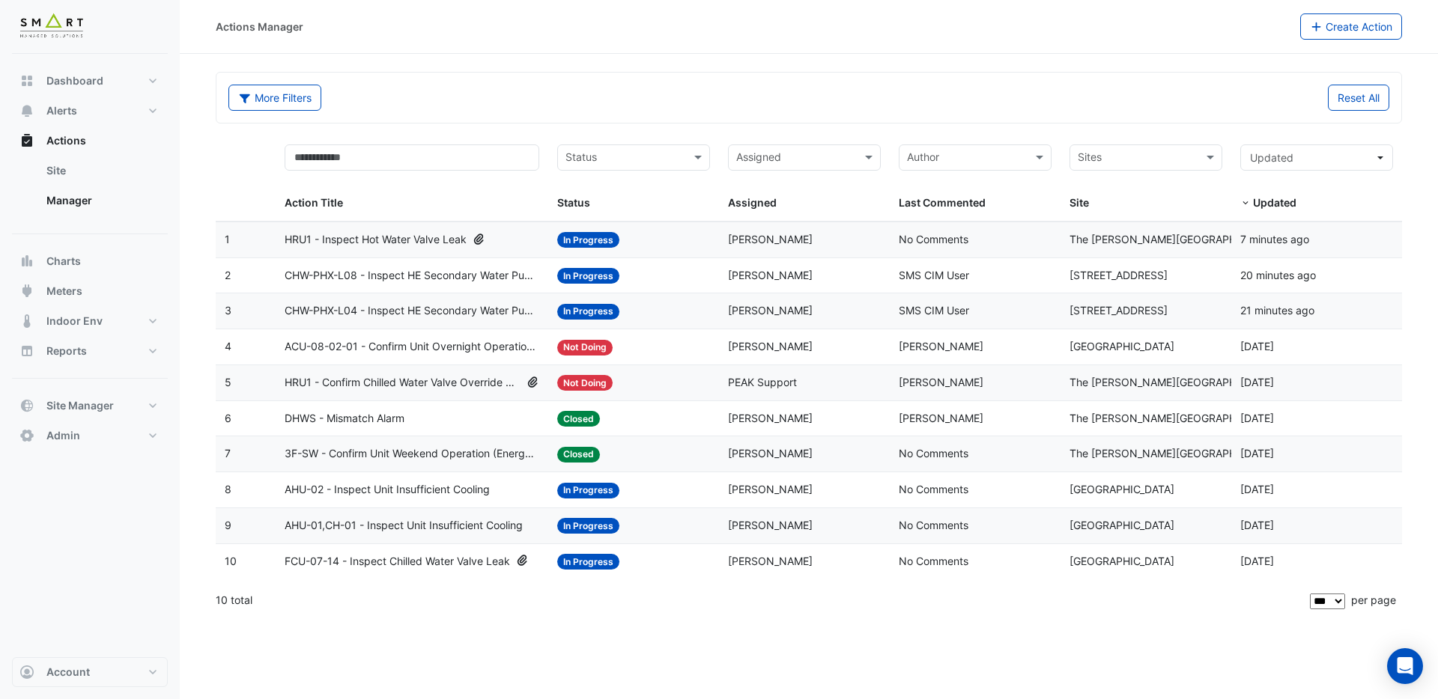
click at [409, 382] on span "HRU1 - Confirm Chilled Water Valve Override Closed" at bounding box center [403, 382] width 236 height 17
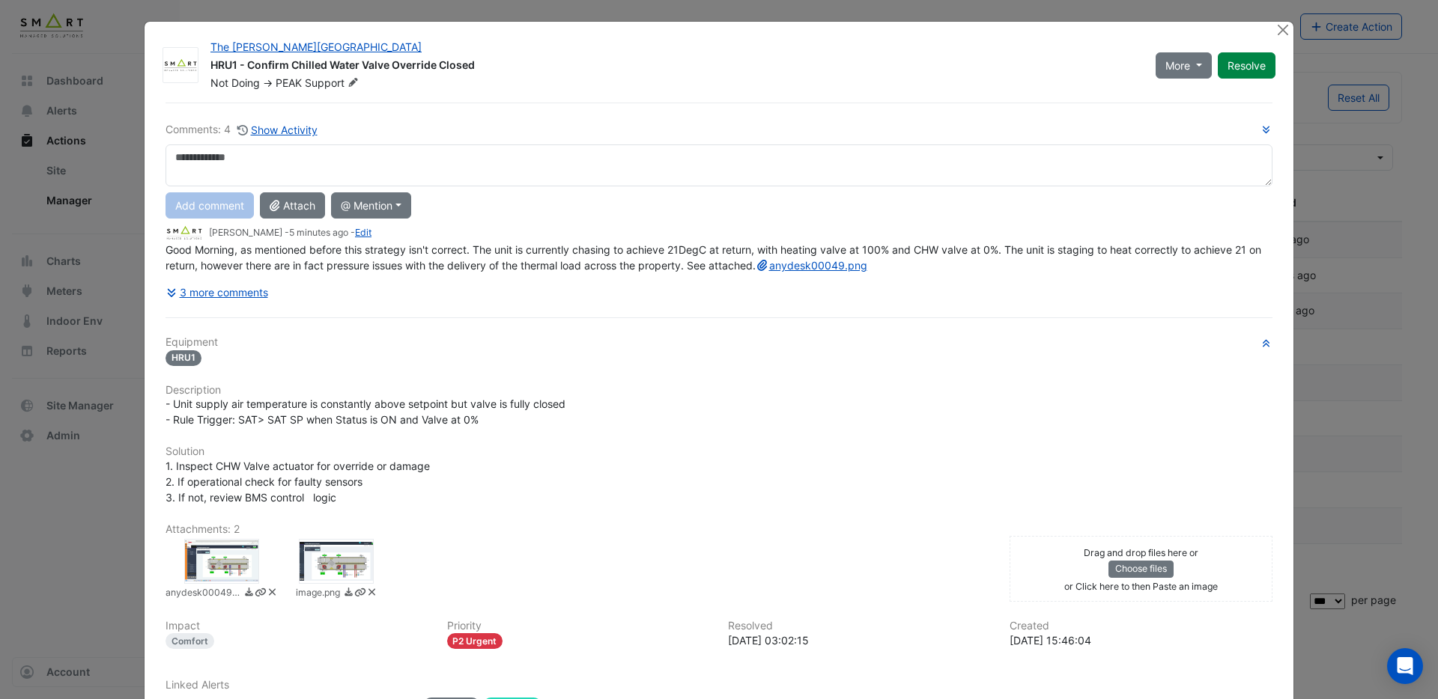
click at [359, 584] on div at bounding box center [336, 561] width 75 height 45
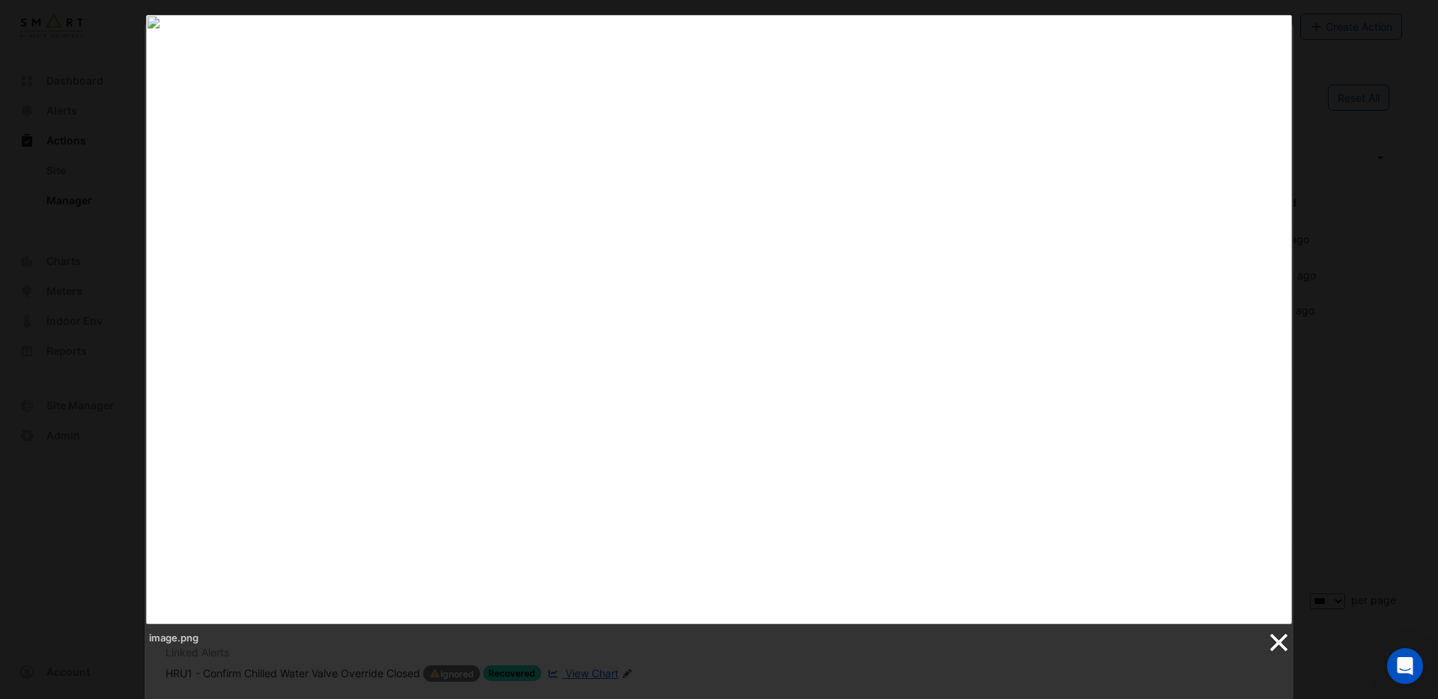
click at [1281, 645] on link at bounding box center [1277, 643] width 22 height 22
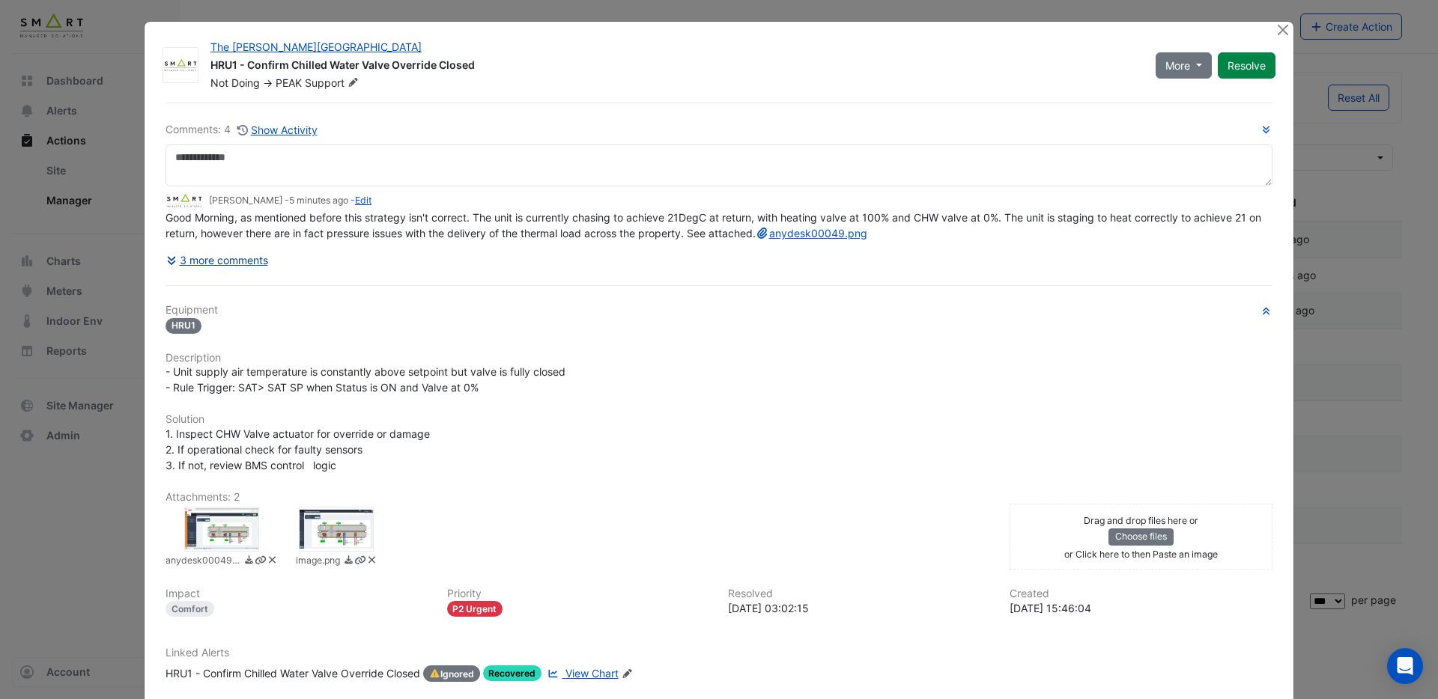
click at [207, 271] on button "3 more comments" at bounding box center [216, 260] width 103 height 26
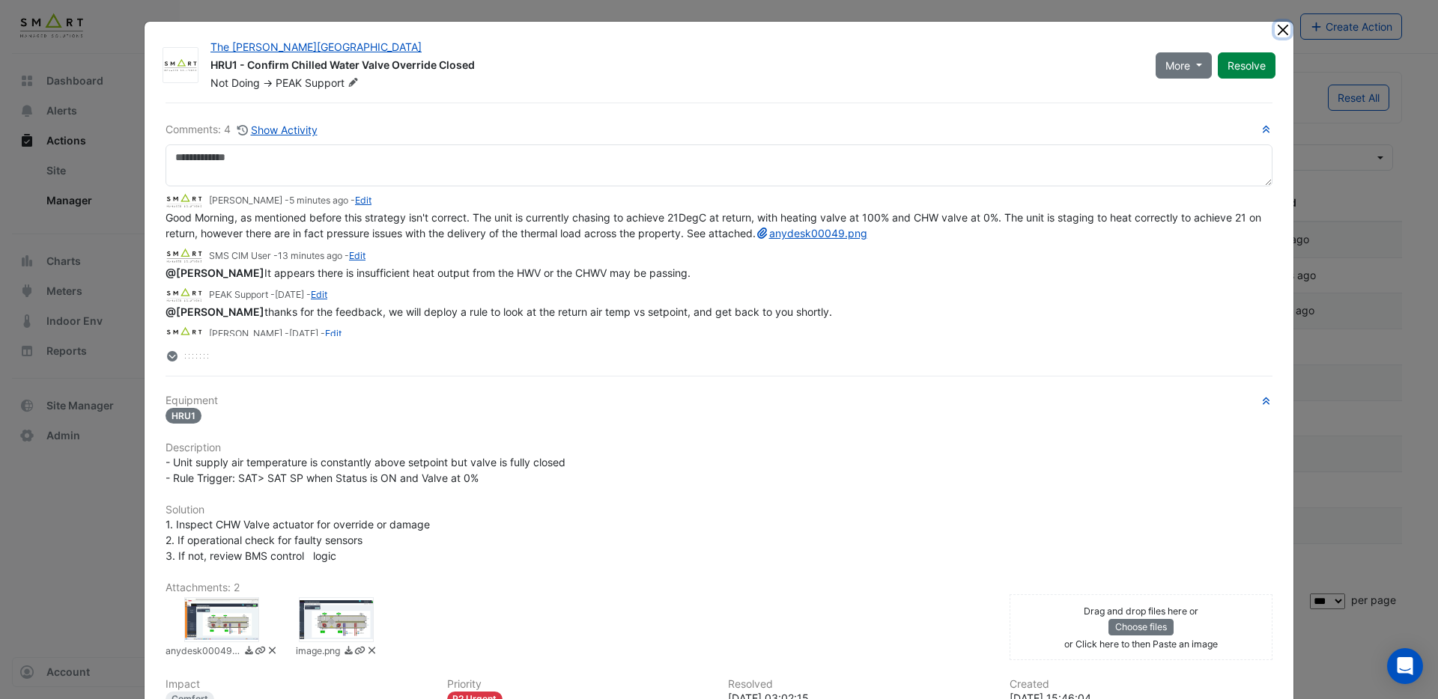
click at [1281, 33] on button "Close" at bounding box center [1283, 30] width 16 height 16
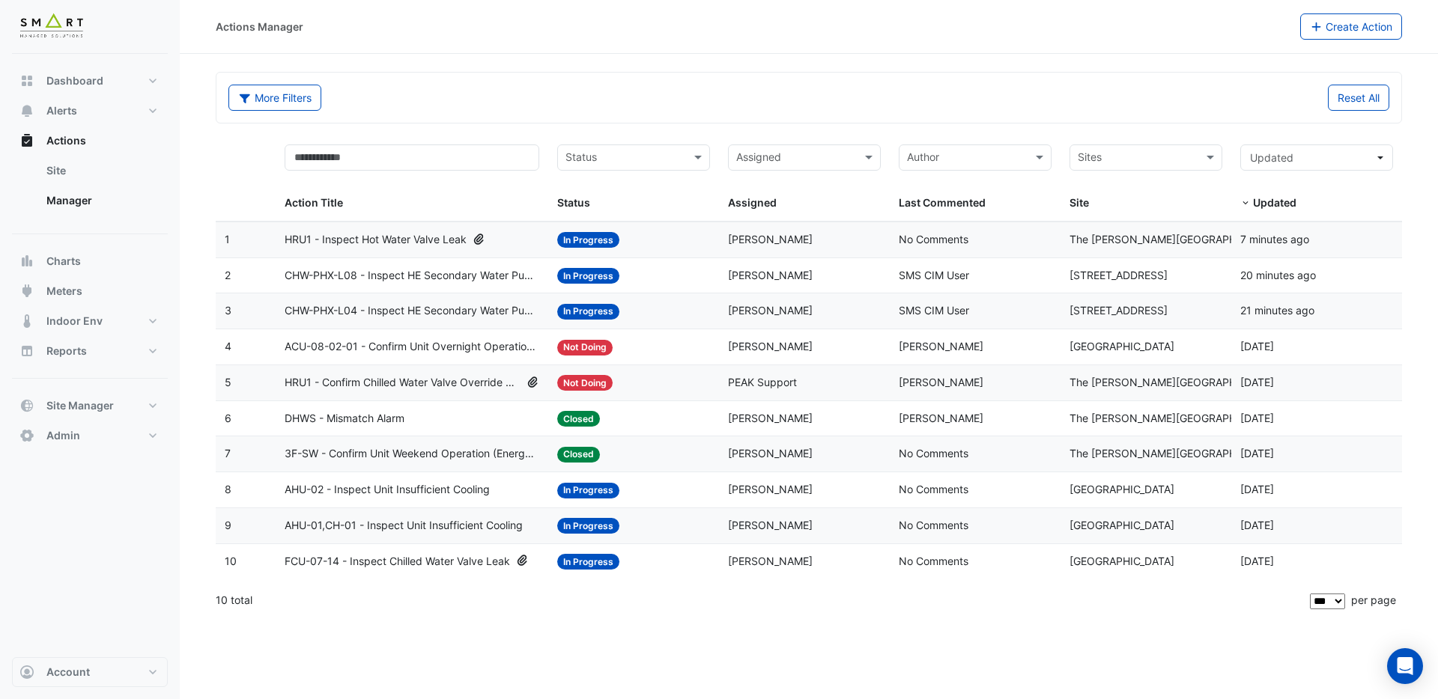
click at [366, 240] on span "HRU1 - Inspect Hot Water Valve Leak" at bounding box center [376, 239] width 182 height 17
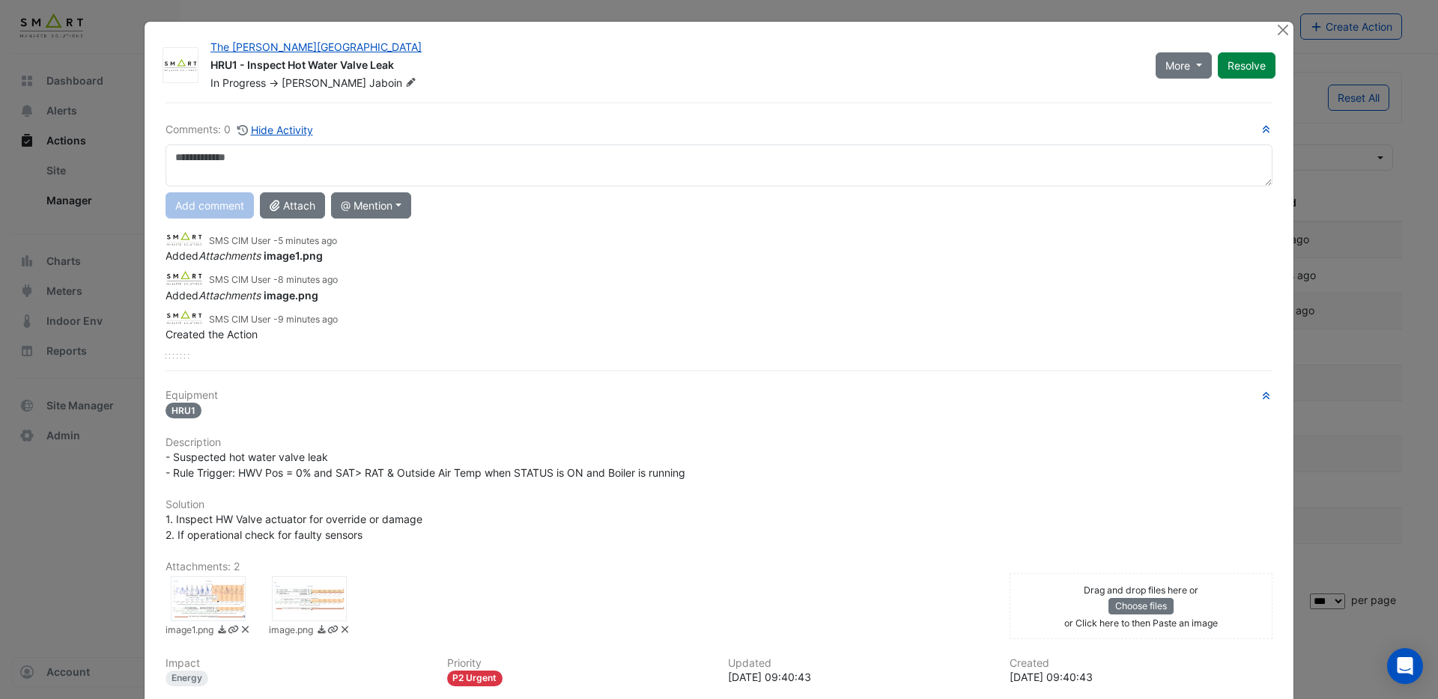
click at [222, 607] on div at bounding box center [208, 599] width 75 height 45
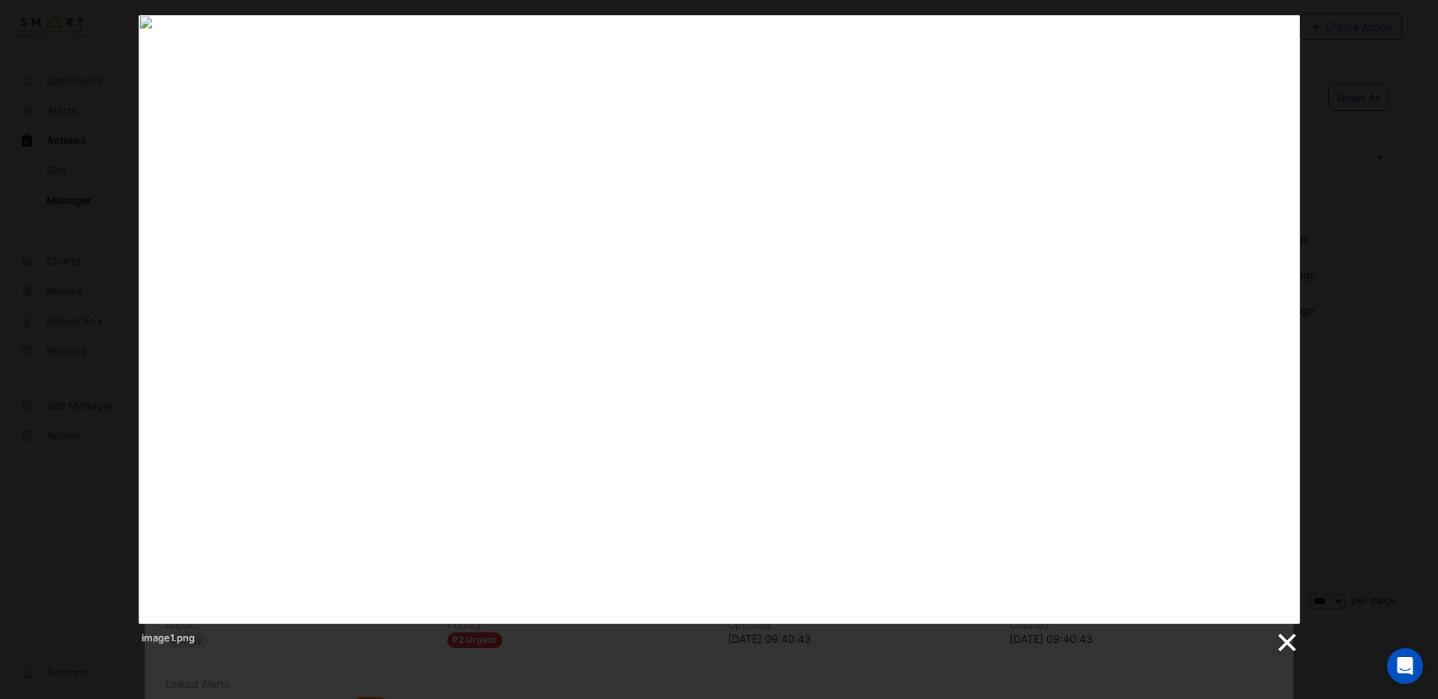
click at [1289, 644] on link at bounding box center [1286, 643] width 22 height 22
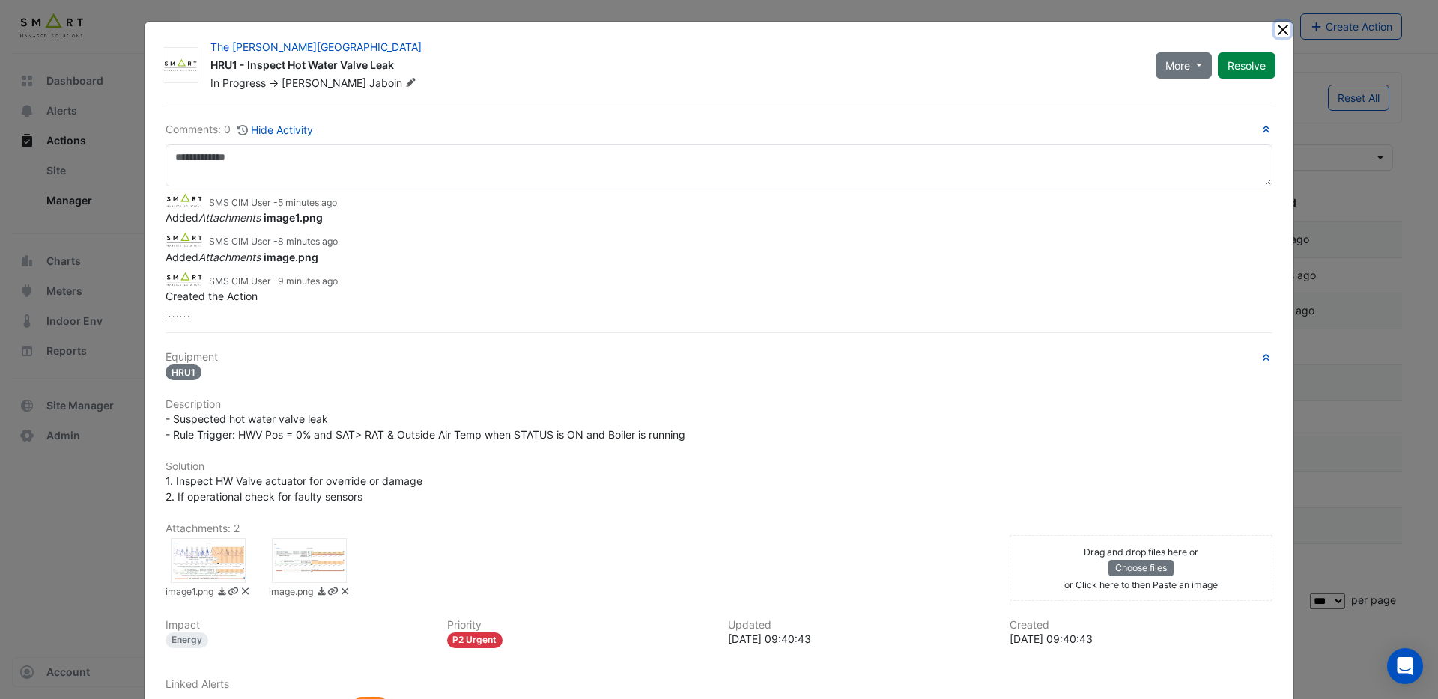
click at [1287, 33] on button "Close" at bounding box center [1283, 30] width 16 height 16
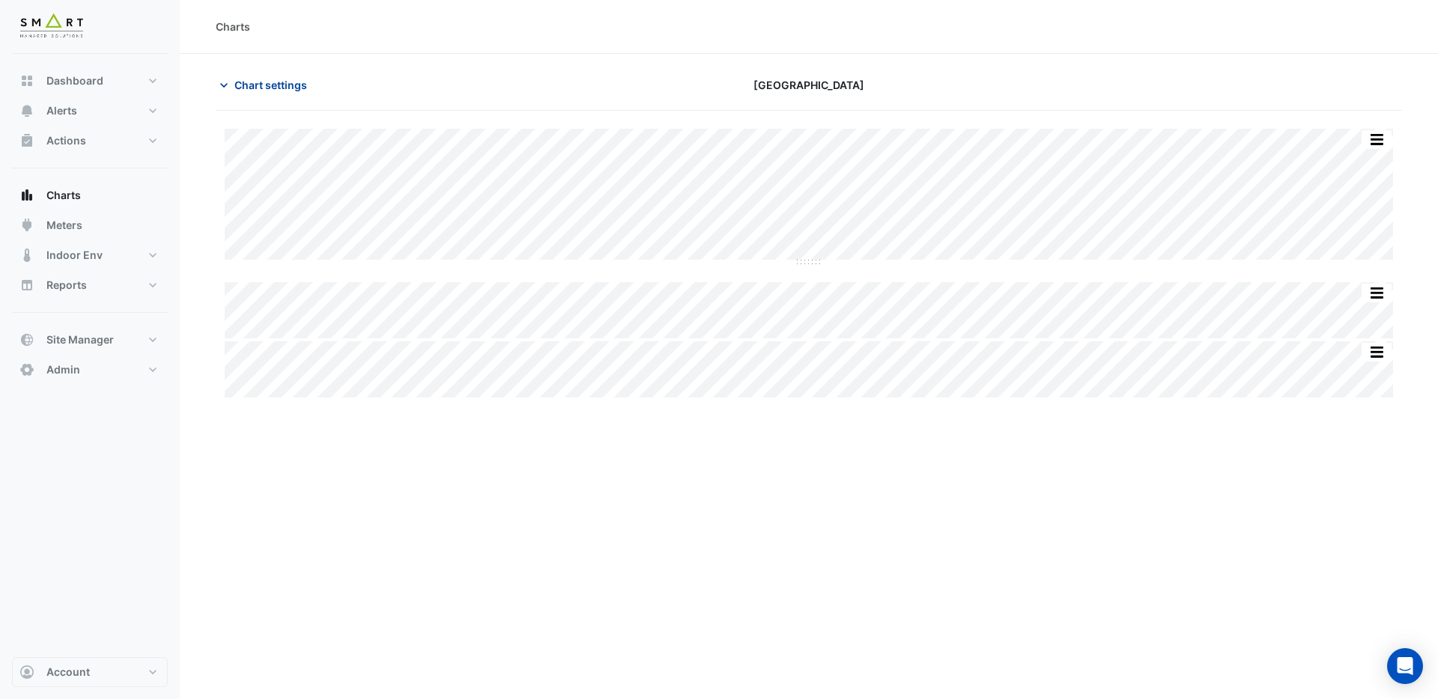
click at [278, 88] on span "Chart settings" at bounding box center [270, 85] width 73 height 16
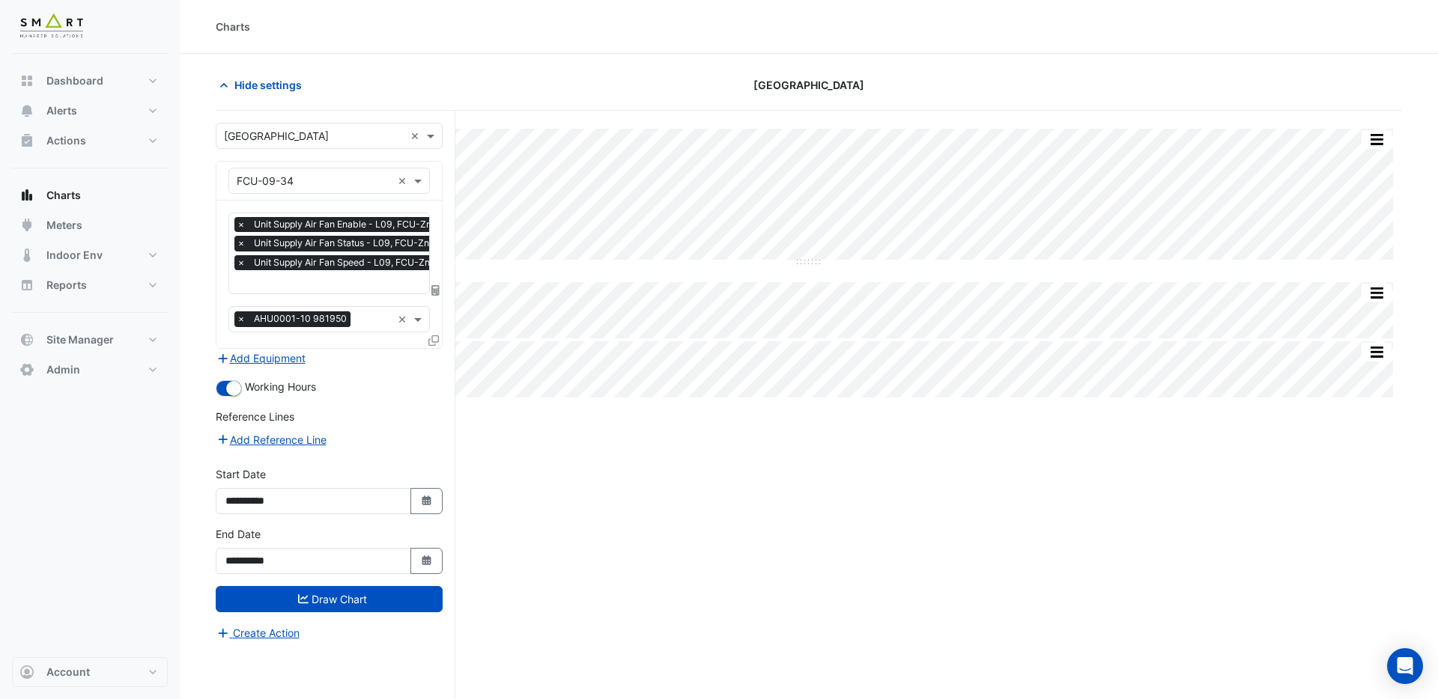
scroll to position [0, 7]
click at [315, 283] on input "text" at bounding box center [338, 284] width 219 height 16
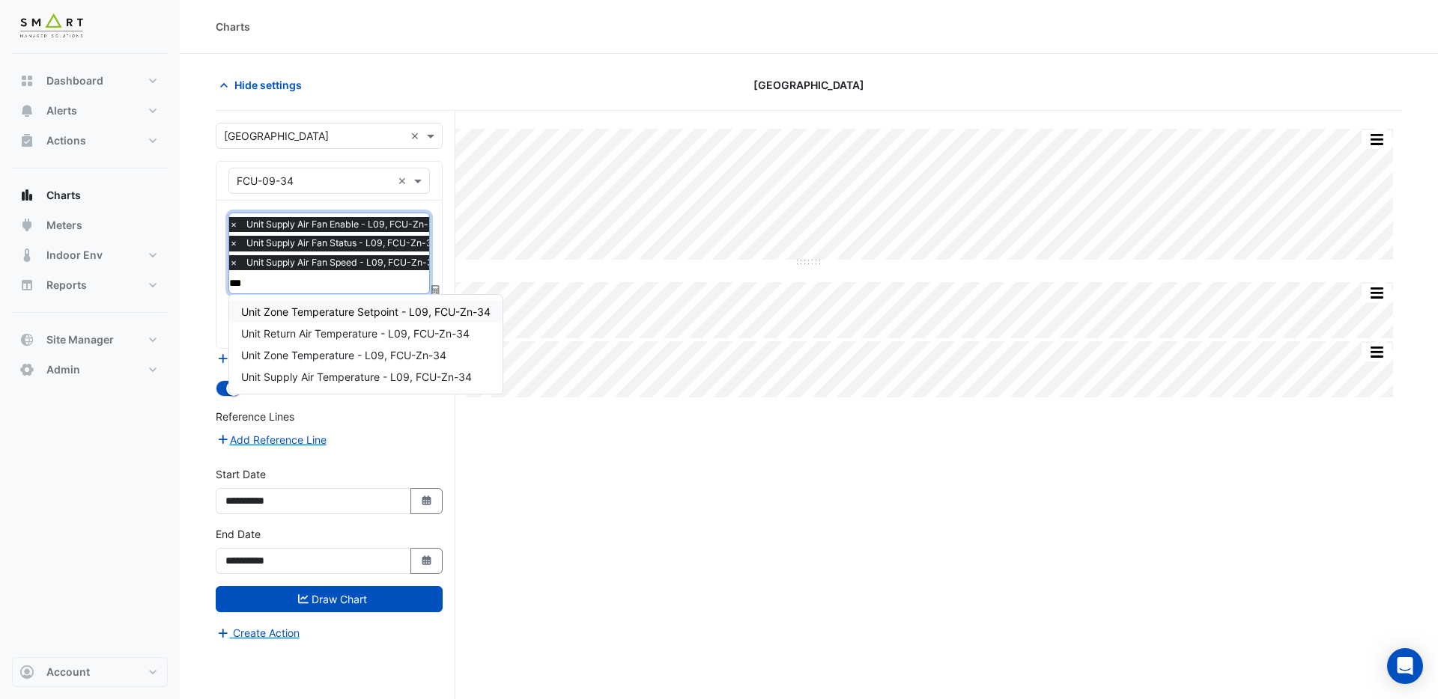
type input "****"
click at [315, 312] on span "Unit Zone Temperature Setpoint - L09, FCU-Zn-34" at bounding box center [365, 312] width 249 height 13
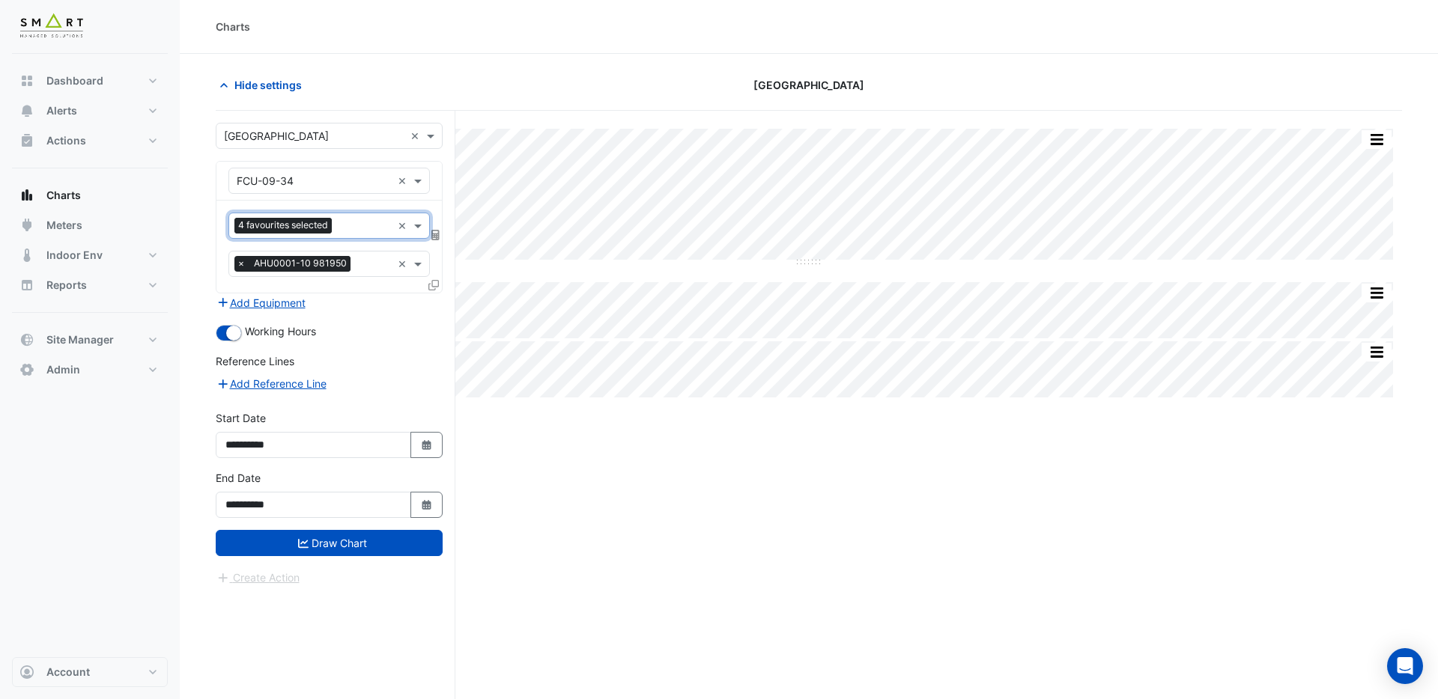
scroll to position [0, 0]
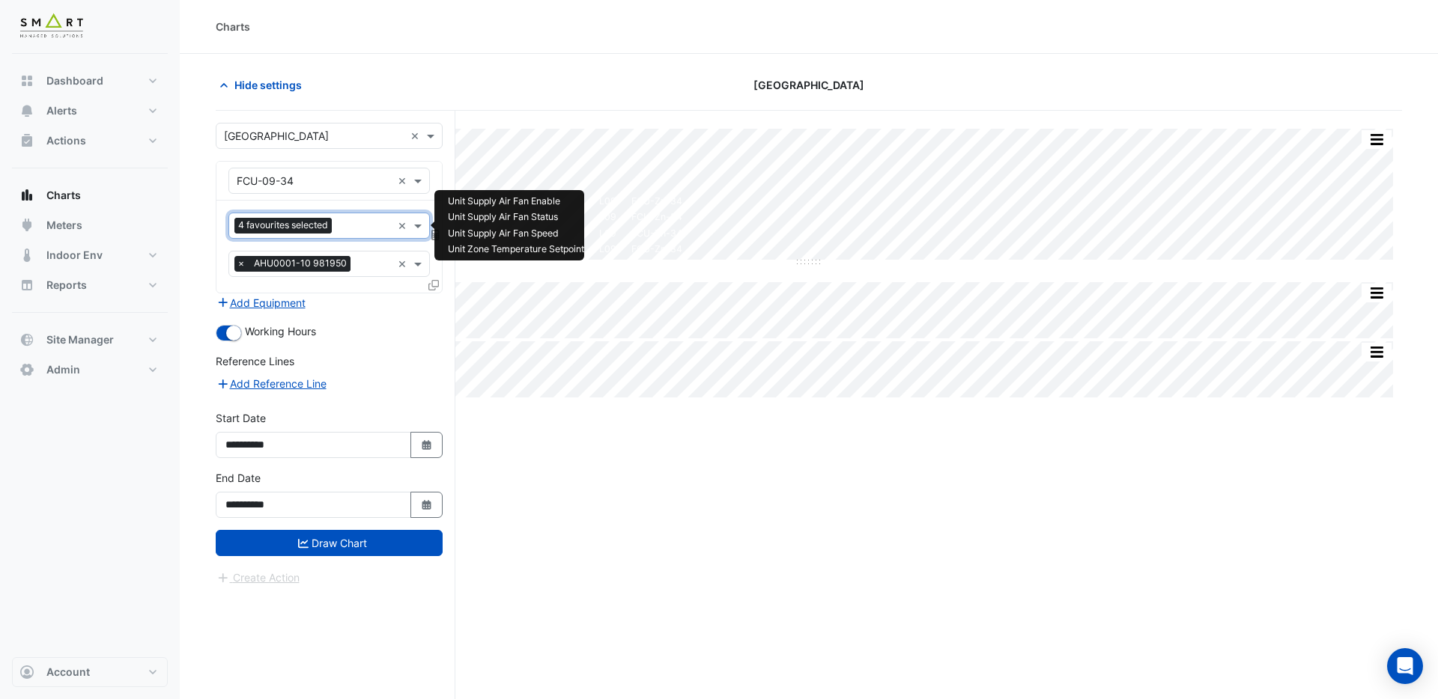
click at [345, 227] on input "text" at bounding box center [365, 227] width 54 height 16
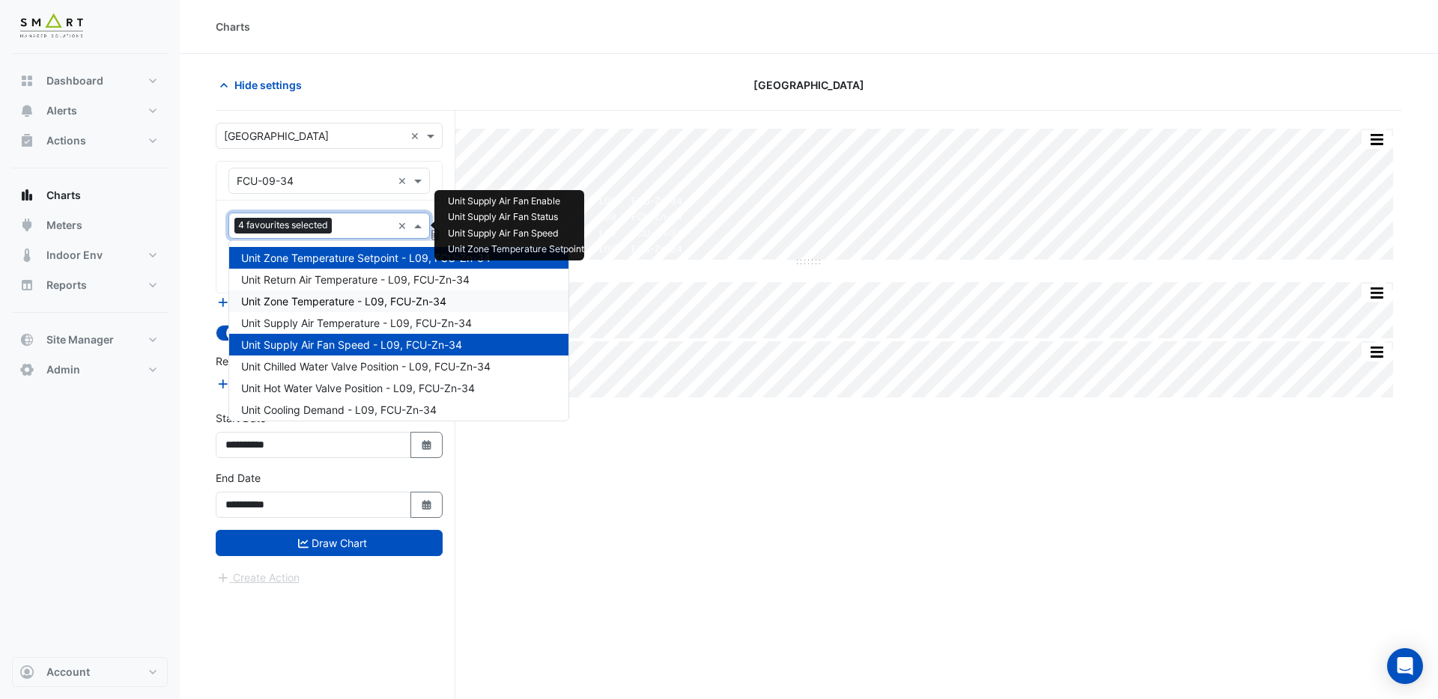
click at [338, 299] on span "Unit Zone Temperature - L09, FCU-Zn-34" at bounding box center [343, 301] width 205 height 13
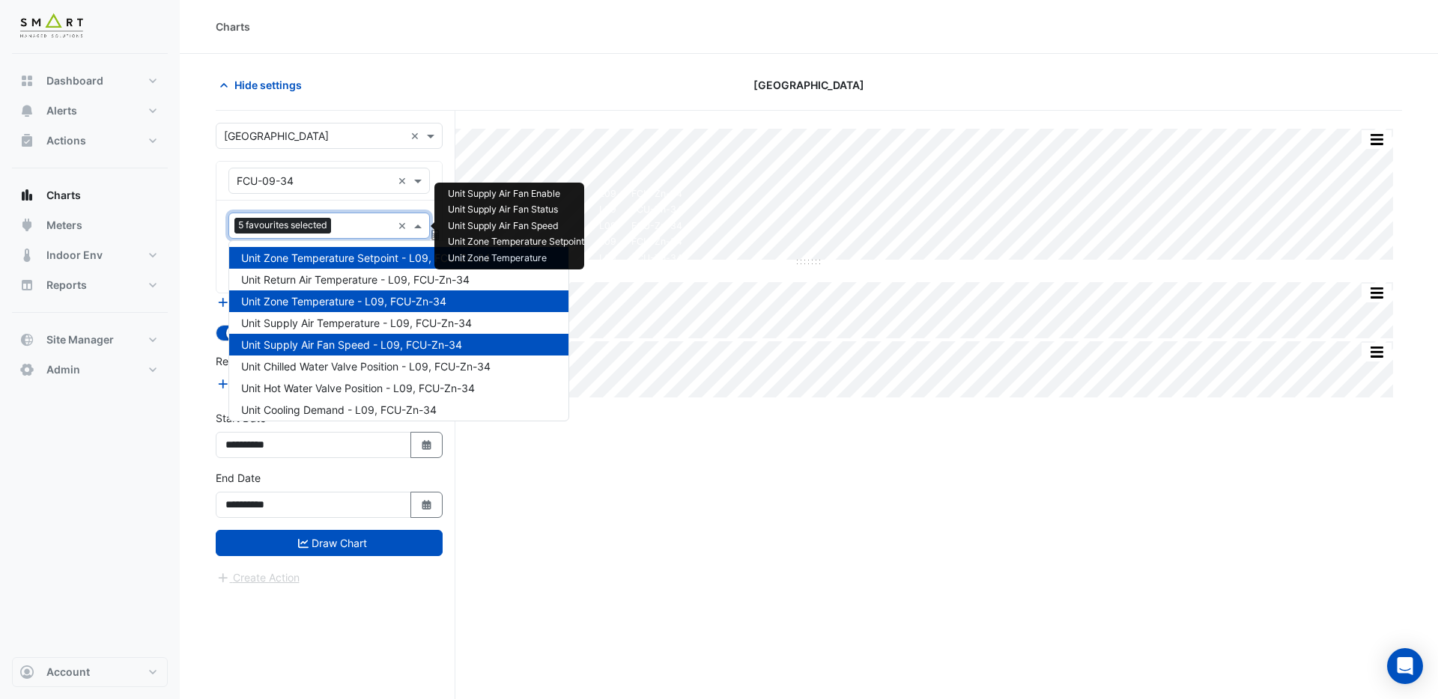
click at [356, 225] on input "text" at bounding box center [364, 227] width 55 height 16
click at [338, 324] on span "Unit Supply Air Temperature - L09, FCU-Zn-34" at bounding box center [356, 323] width 231 height 13
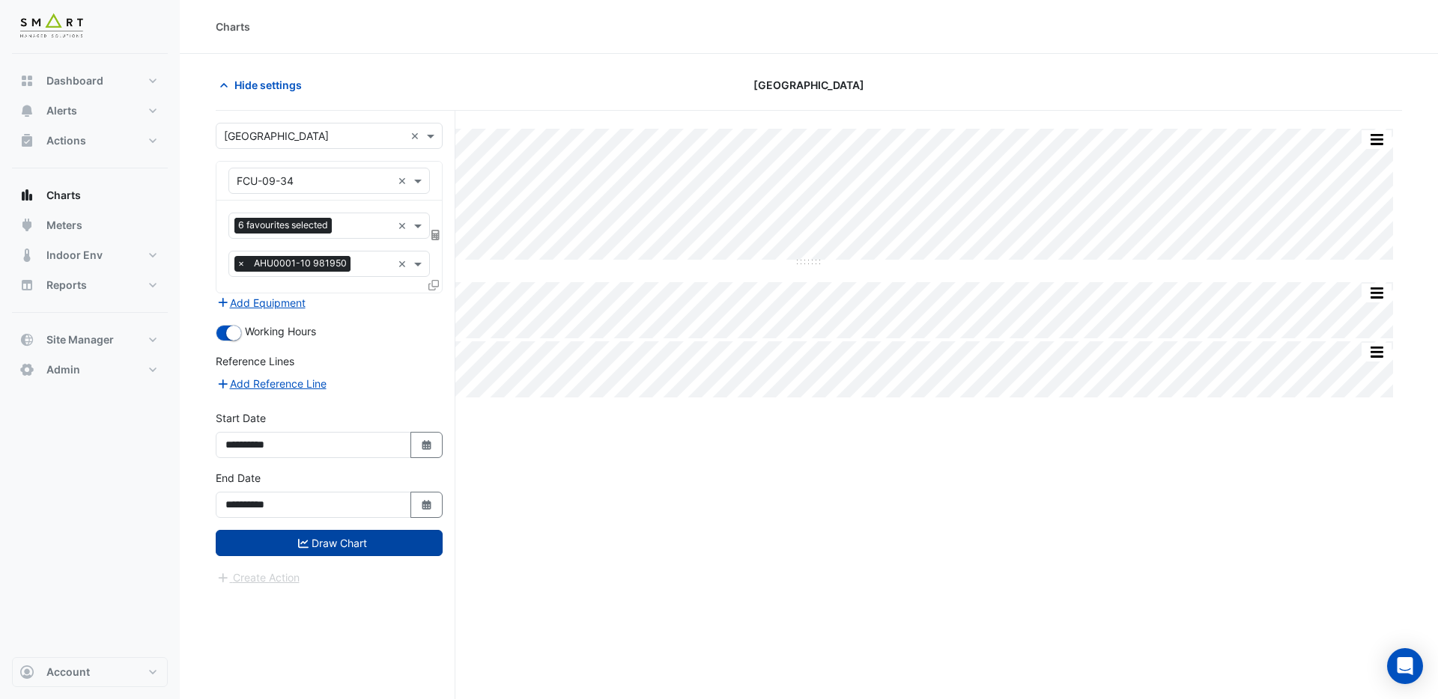
click at [325, 545] on button "Draw Chart" at bounding box center [329, 543] width 227 height 26
